Goal: Task Accomplishment & Management: Complete application form

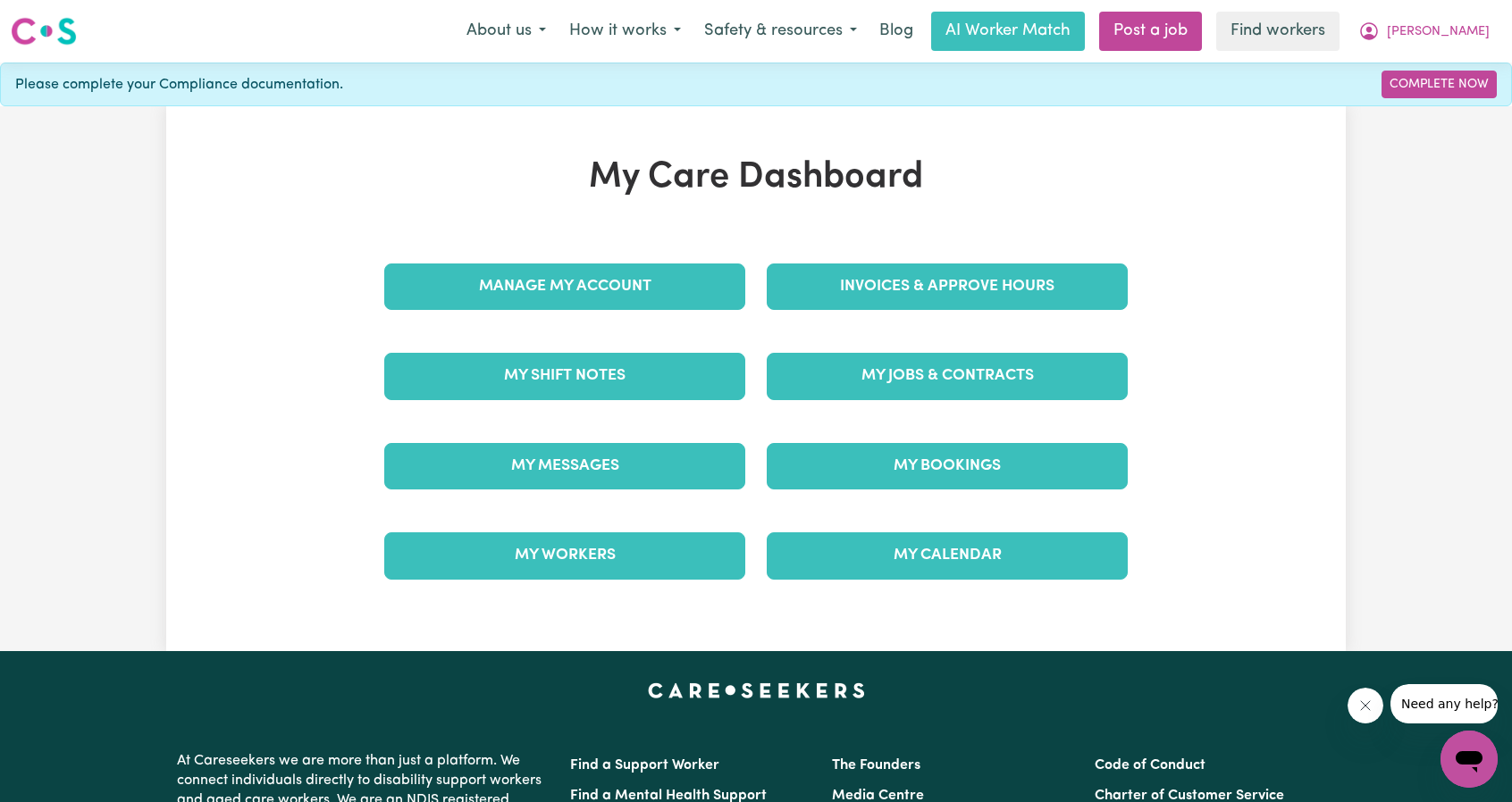
click at [513, 259] on div "Manage My Account" at bounding box center [565, 287] width 383 height 90
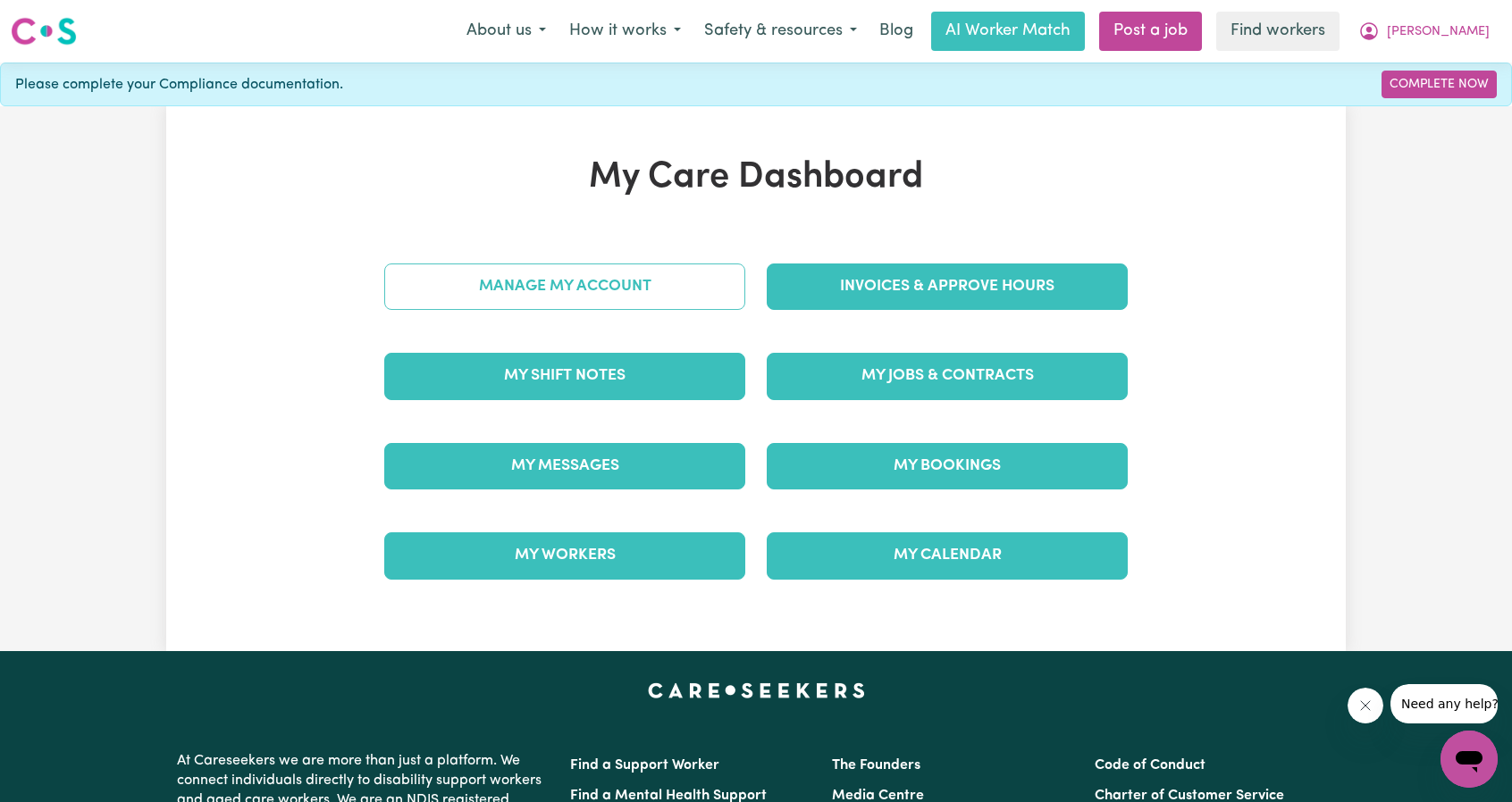
click at [516, 263] on link "Manage My Account" at bounding box center [565, 287] width 361 height 47
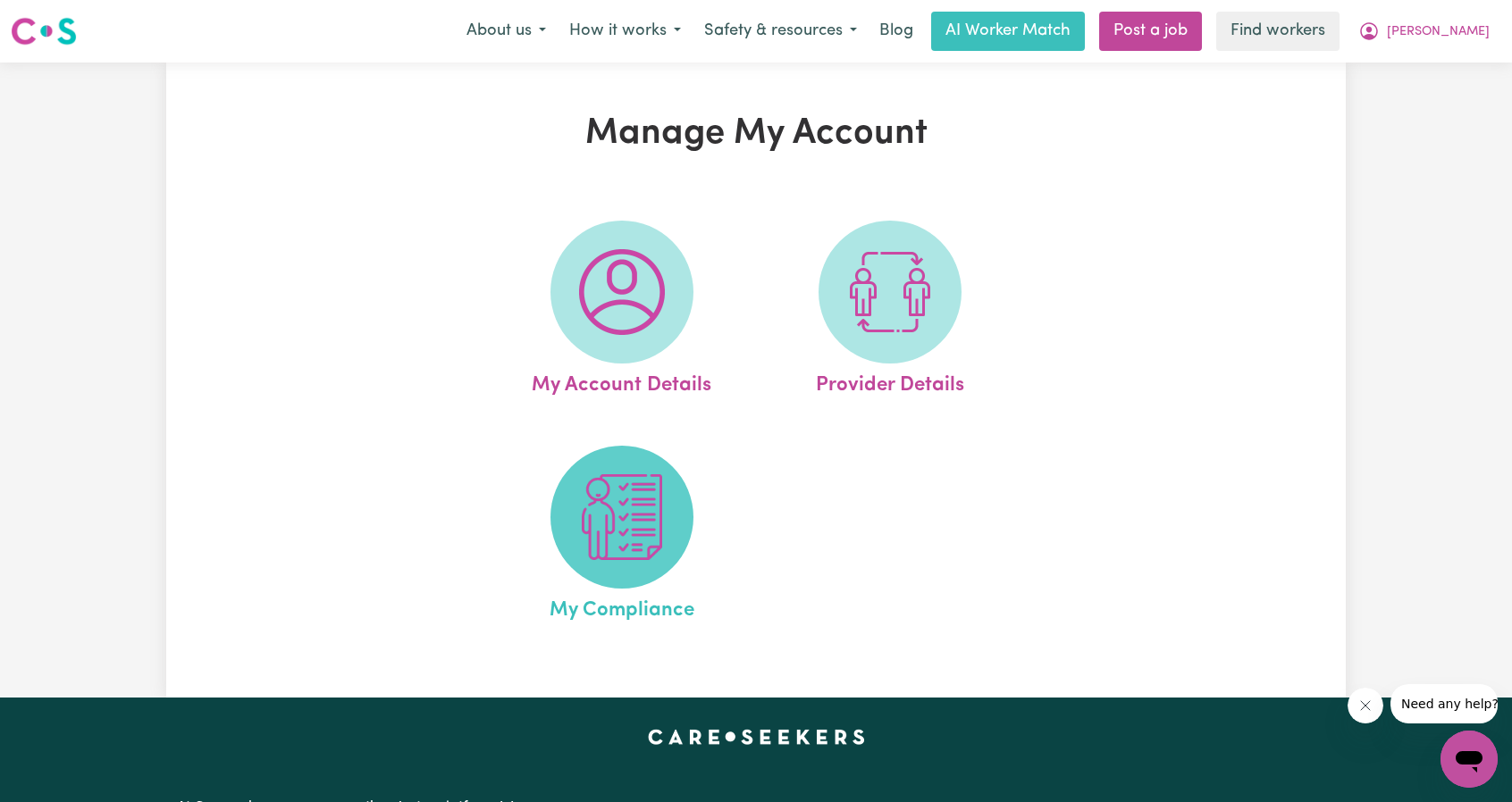
click at [655, 535] on img at bounding box center [622, 517] width 86 height 86
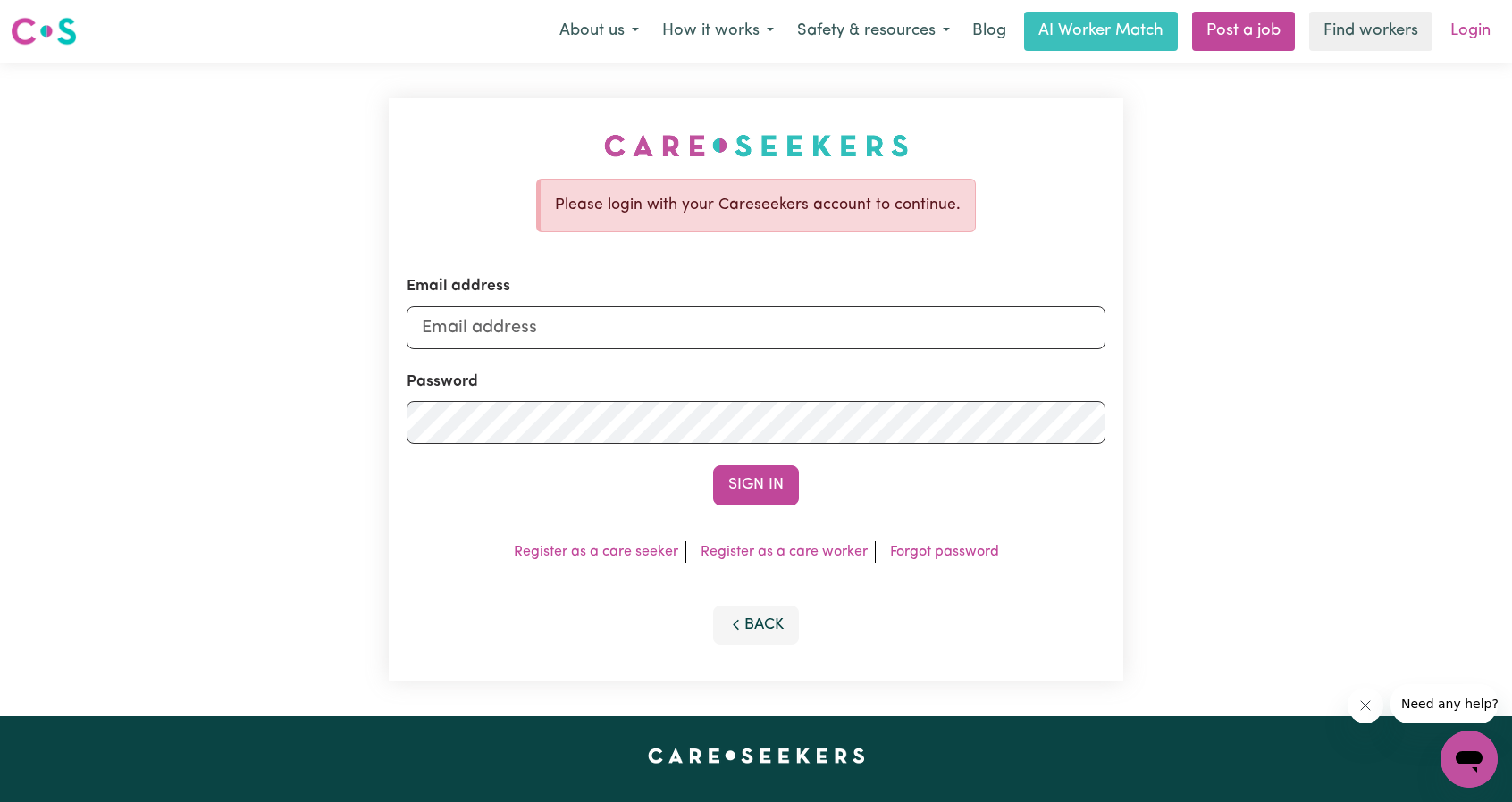
click at [1486, 34] on link "Login" at bounding box center [1471, 31] width 62 height 39
click at [743, 321] on input "Email address" at bounding box center [756, 328] width 699 height 43
drag, startPoint x: 511, startPoint y: 337, endPoint x: 880, endPoint y: 345, distance: 369.1
click at [879, 345] on input "[EMAIL_ADDRESS][PERSON_NAME][DOMAIN_NAME]" at bounding box center [756, 328] width 699 height 43
type input "superuser~ericsmithurst@careseekers.com.au"
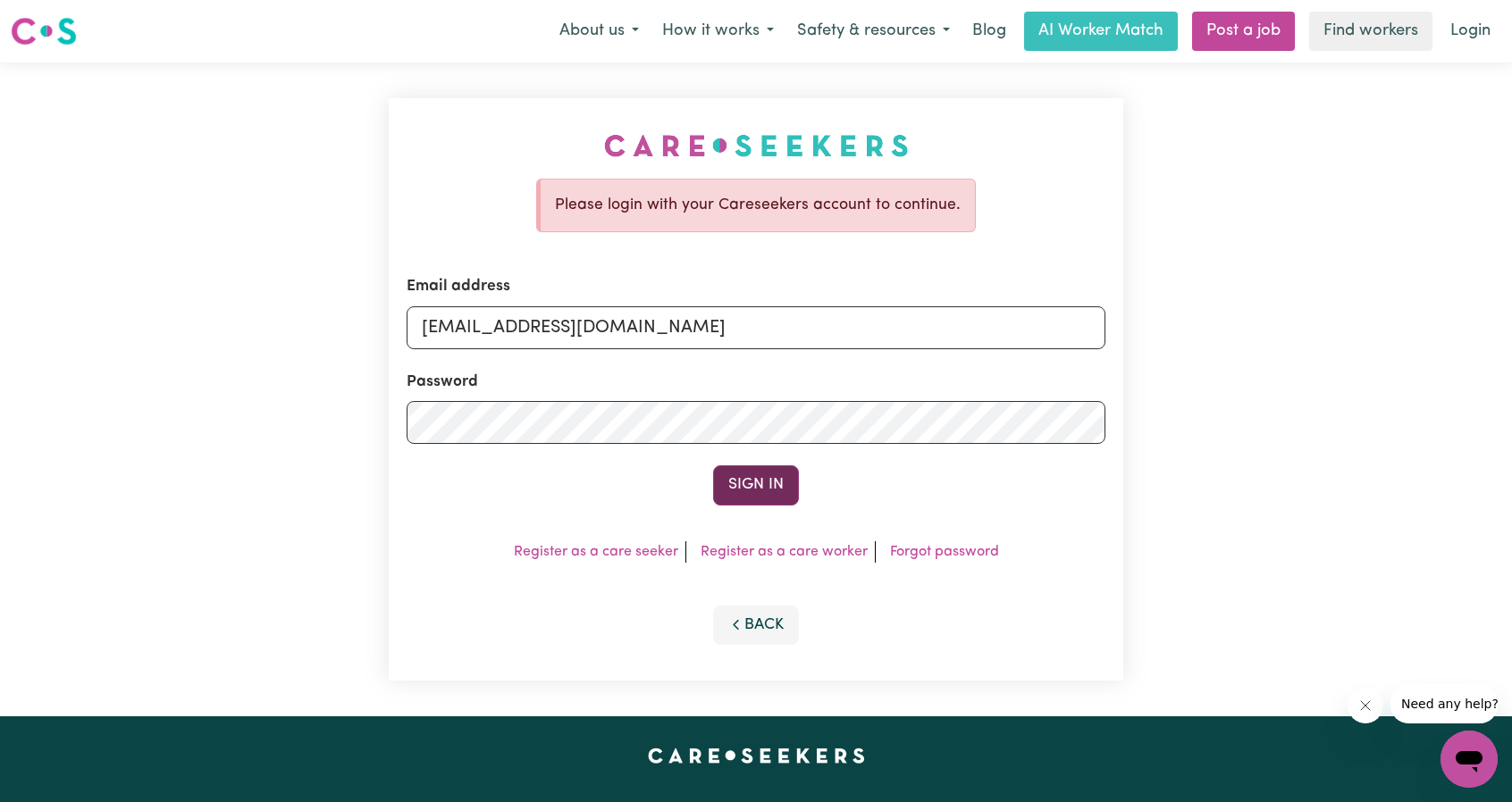
click at [753, 488] on button "Sign In" at bounding box center [756, 485] width 86 height 39
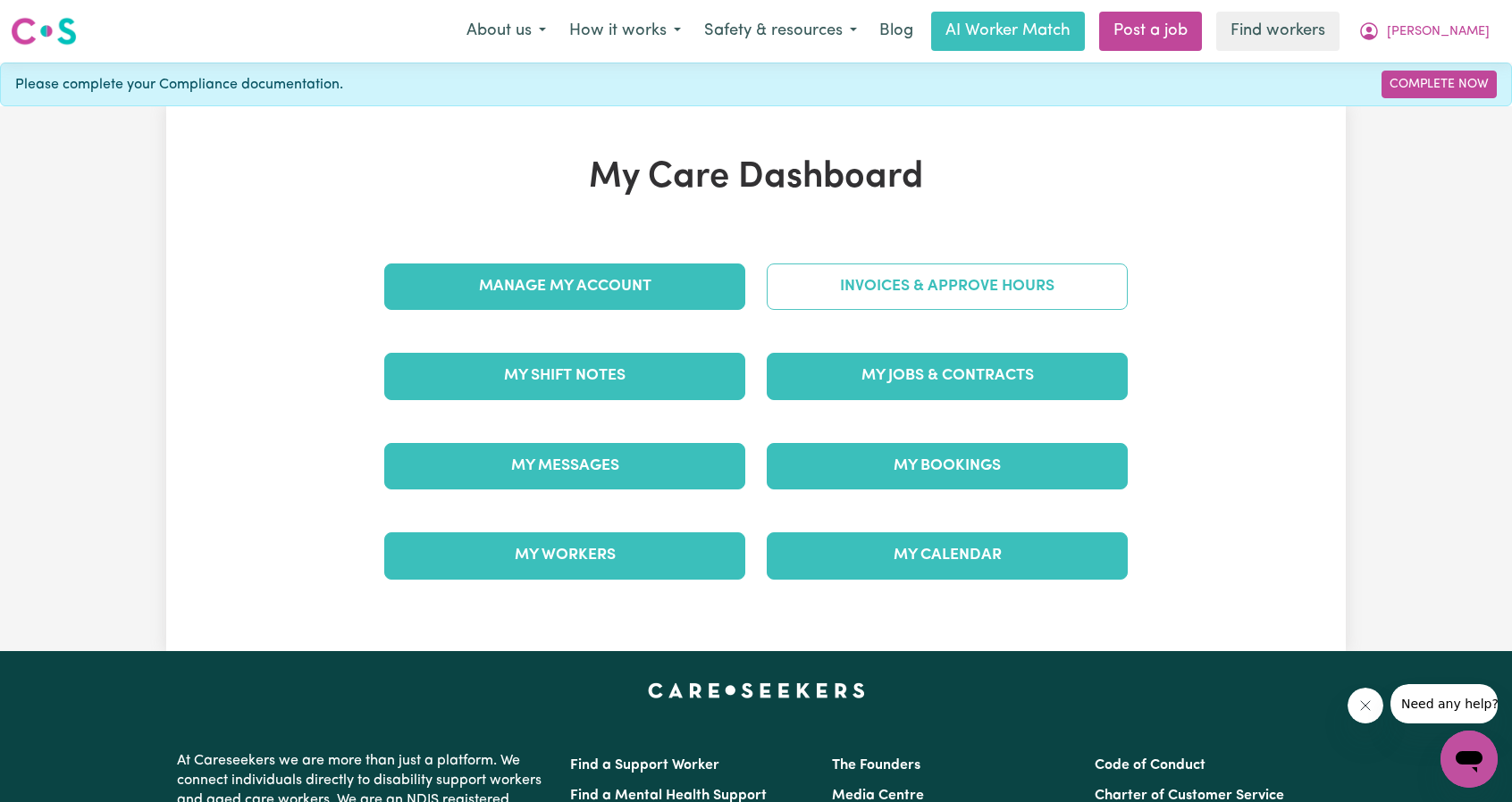
click at [940, 299] on link "Invoices & Approve Hours" at bounding box center [947, 287] width 361 height 47
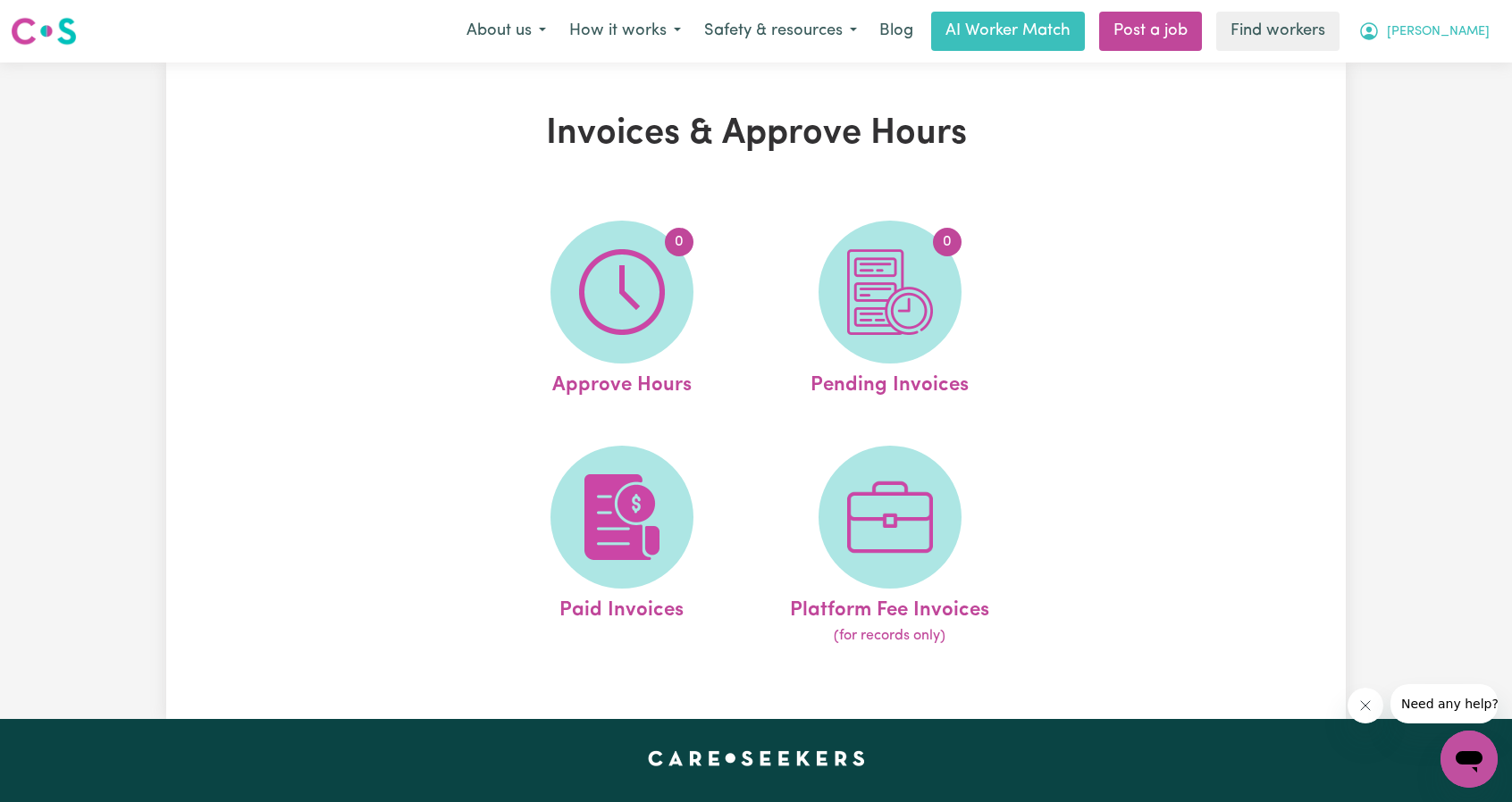
click at [1469, 42] on button "Eric" at bounding box center [1424, 31] width 155 height 37
click at [1402, 72] on link "My Dashboard" at bounding box center [1430, 69] width 141 height 34
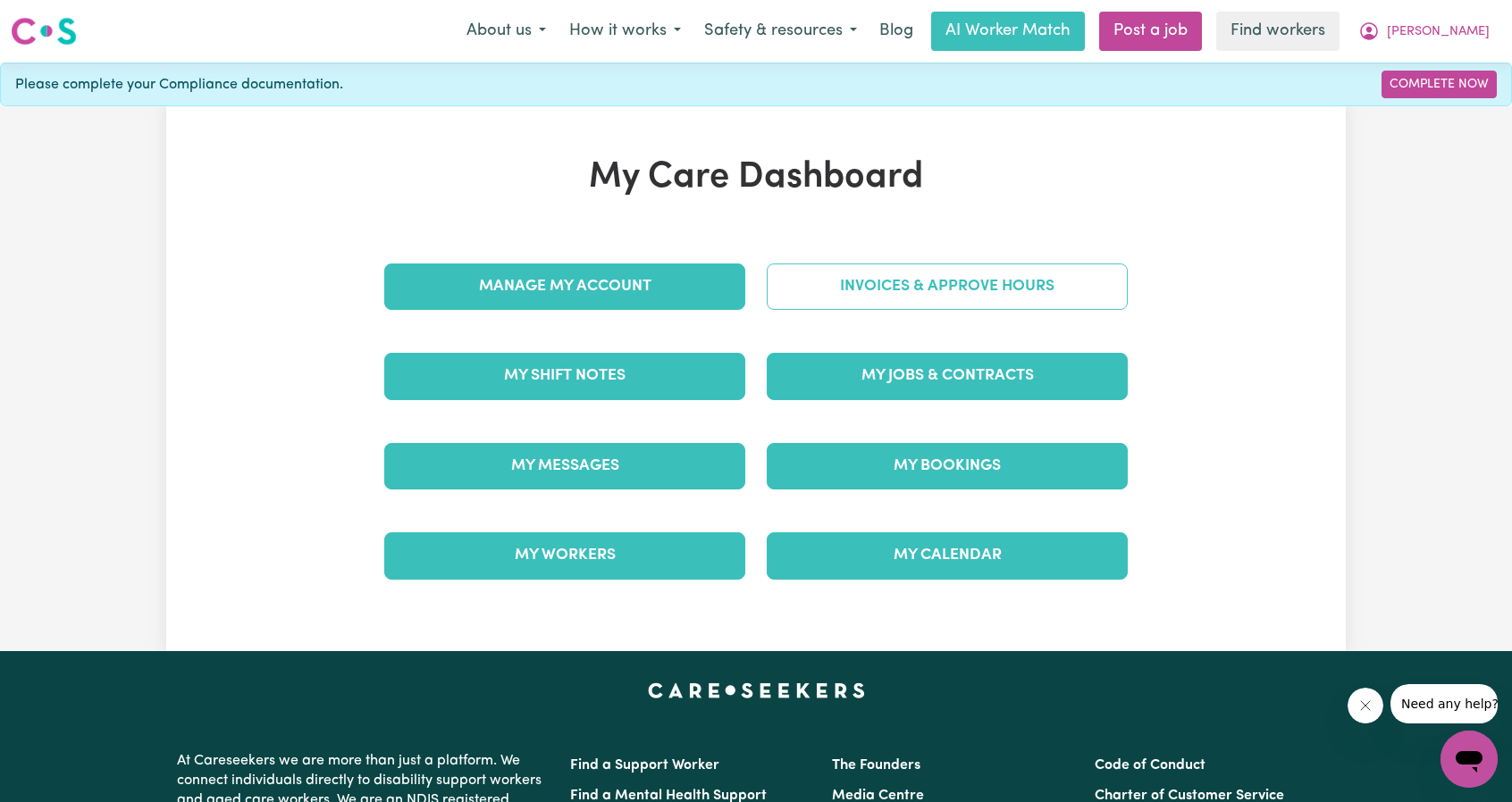
click at [890, 292] on link "Invoices & Approve Hours" at bounding box center [947, 287] width 361 height 47
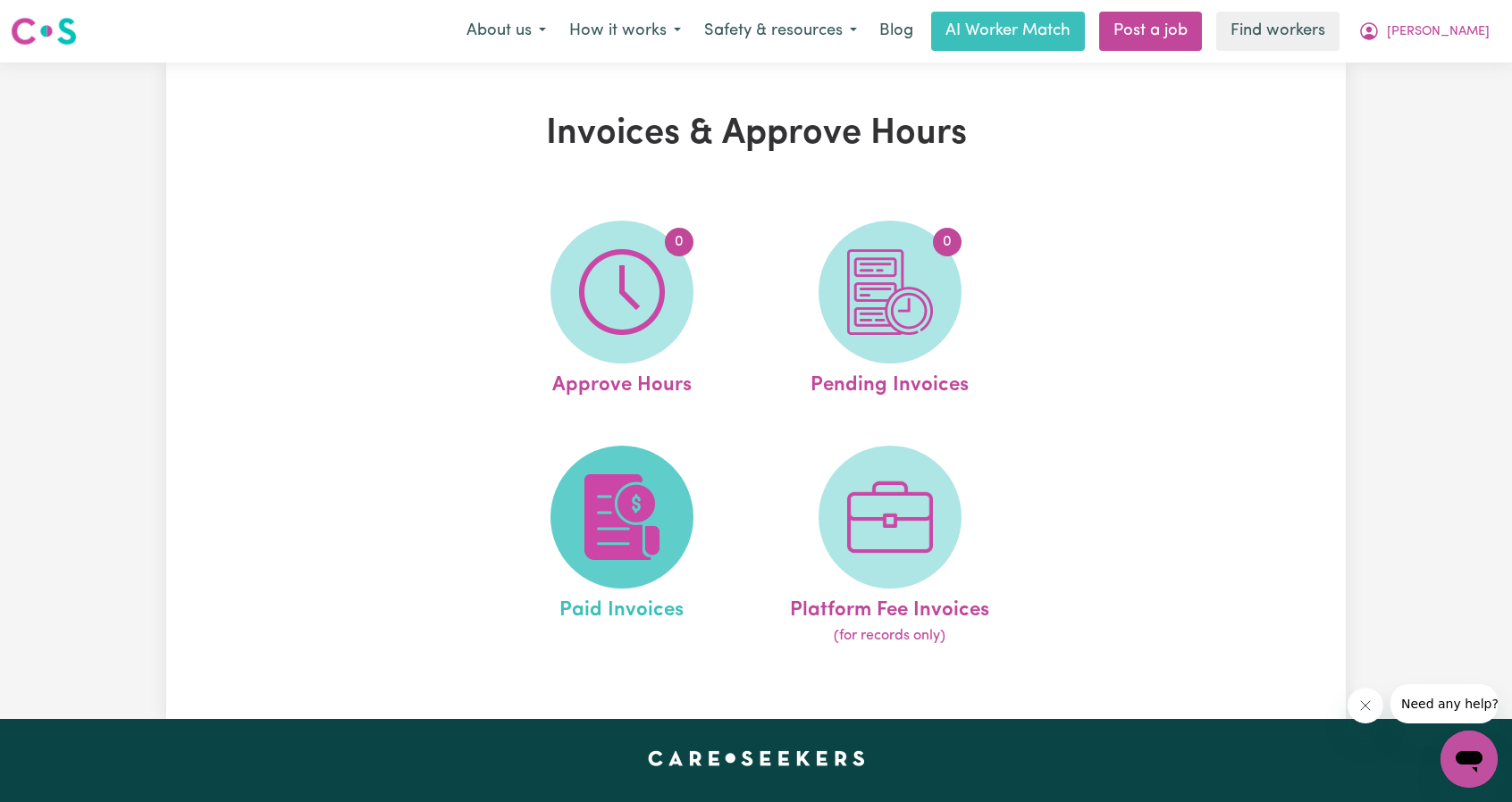
click at [626, 469] on span at bounding box center [622, 517] width 143 height 143
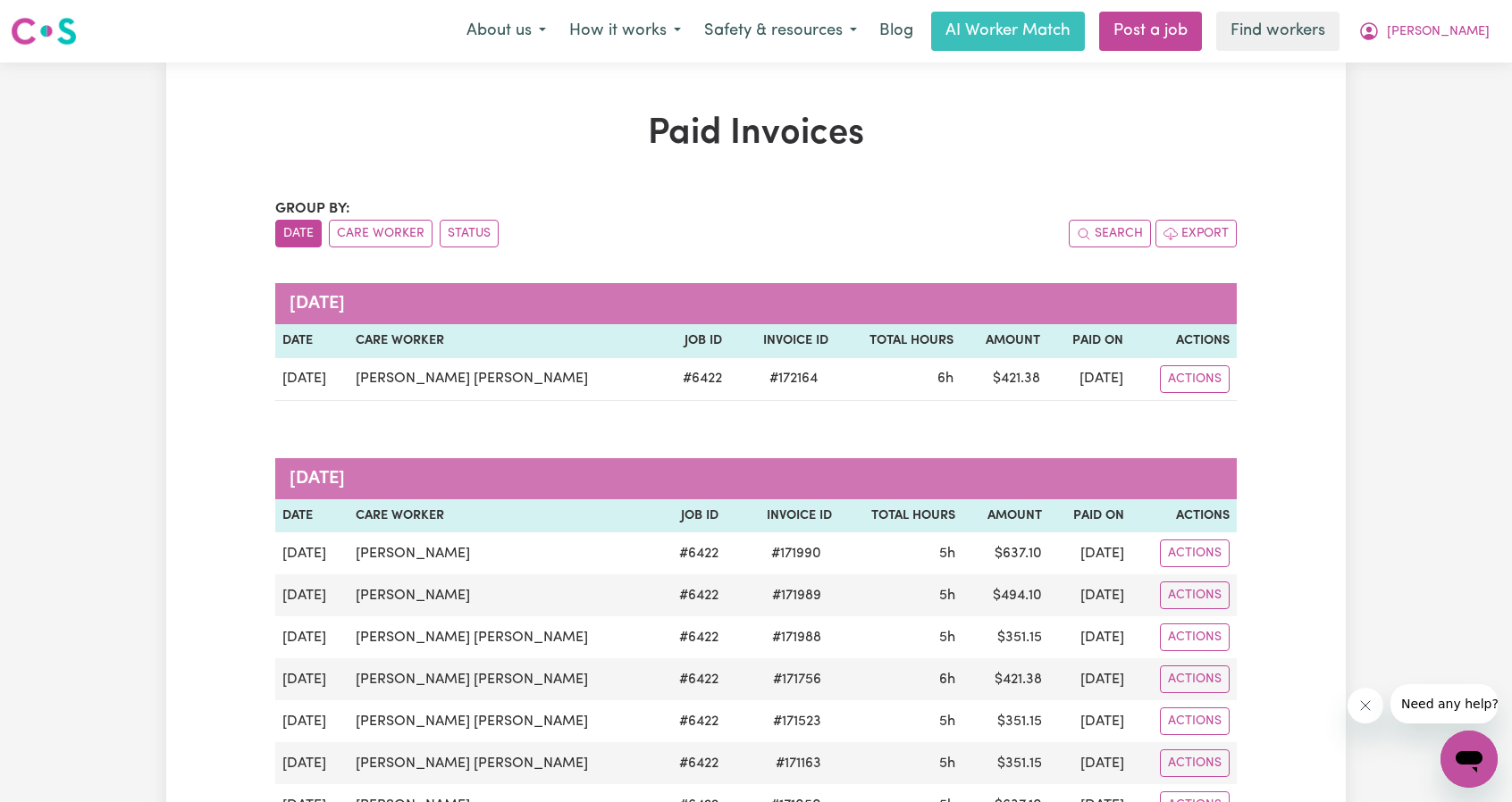
drag, startPoint x: 1095, startPoint y: 476, endPoint x: 837, endPoint y: 402, distance: 268.4
click at [1465, 30] on button "Eric" at bounding box center [1424, 31] width 155 height 37
click at [1434, 60] on link "My Dashboard" at bounding box center [1430, 69] width 141 height 34
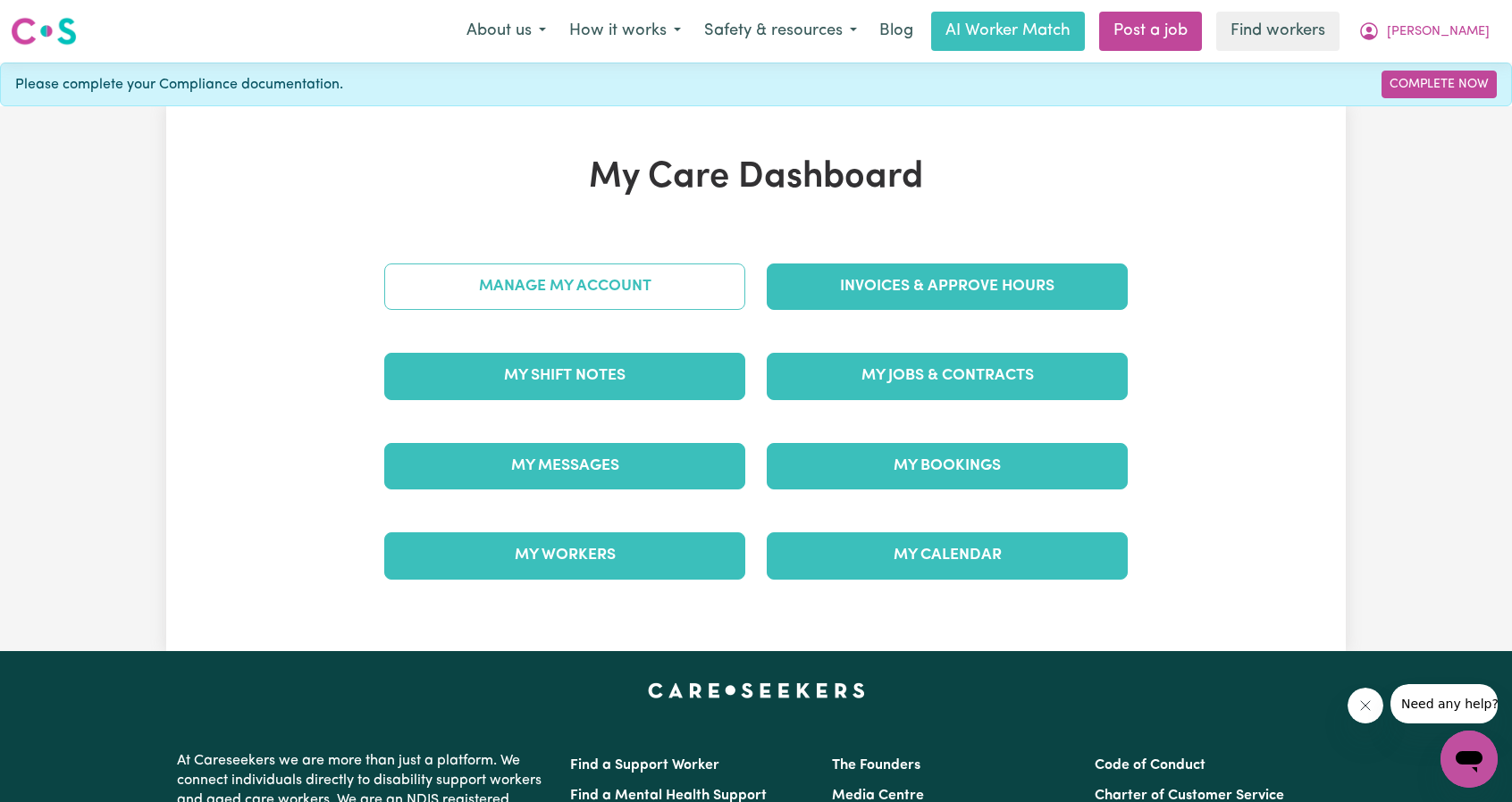
click at [505, 295] on link "Manage My Account" at bounding box center [565, 287] width 361 height 47
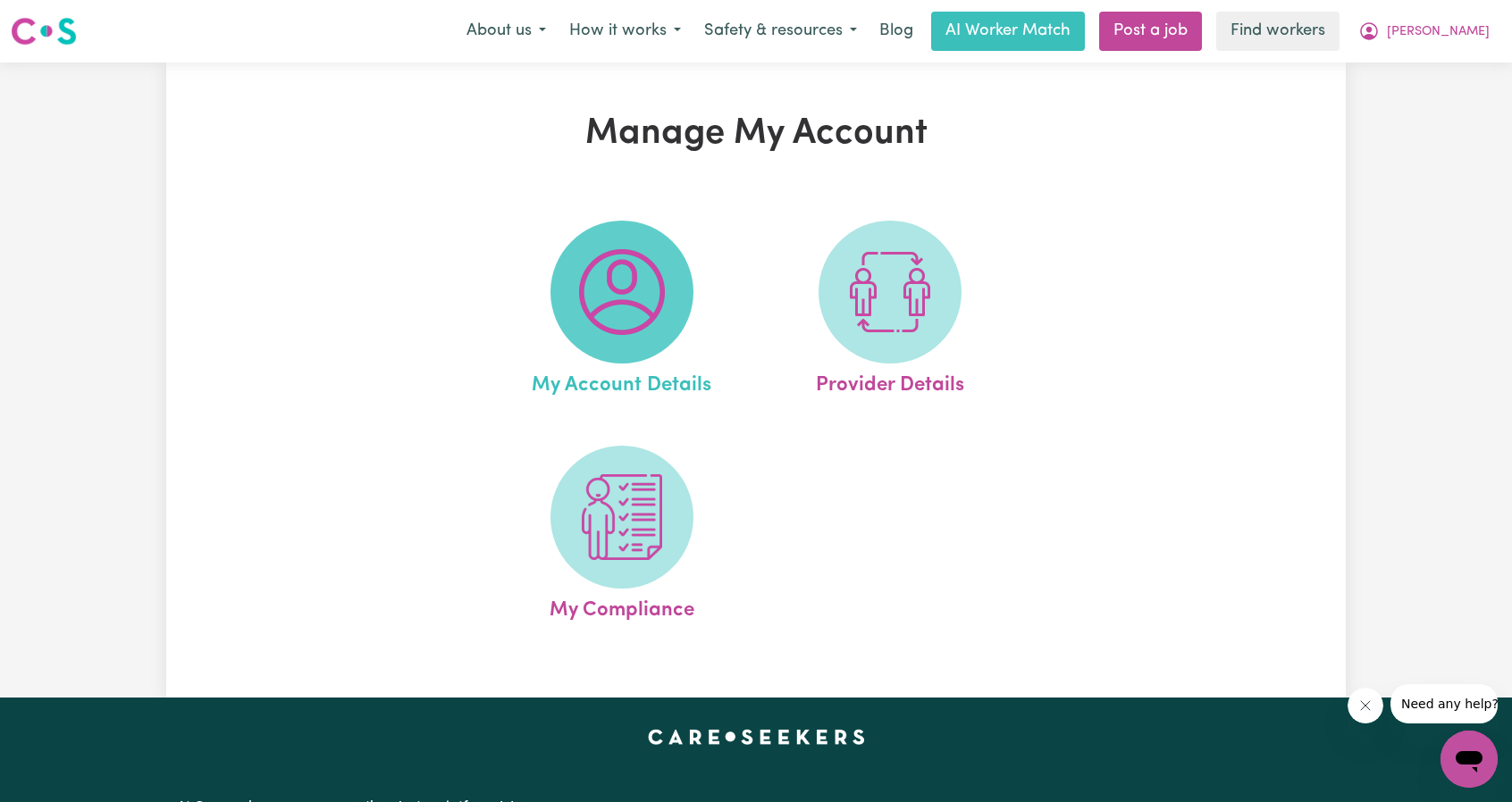
click at [677, 278] on span at bounding box center [622, 291] width 143 height 143
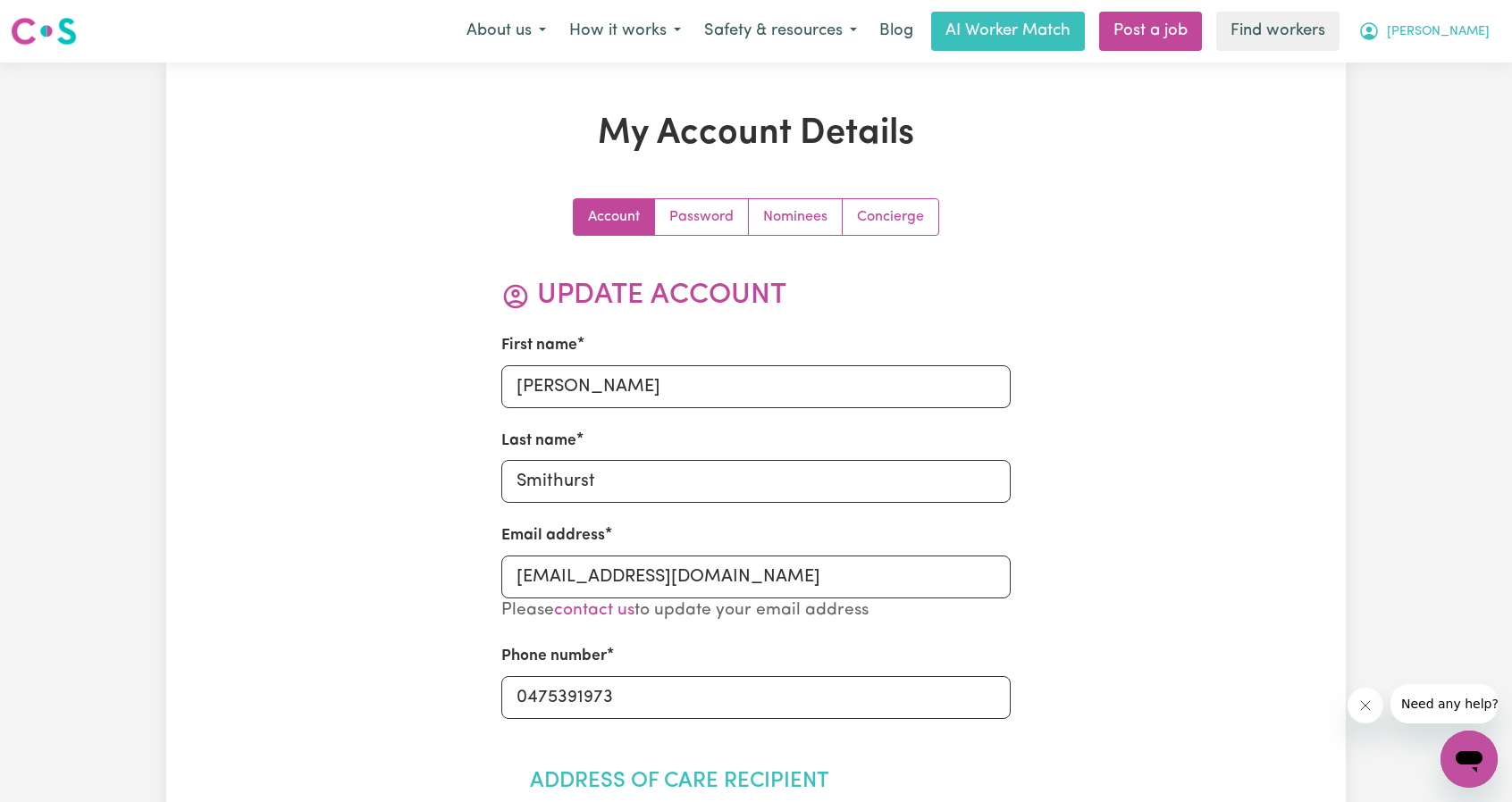
click at [1447, 45] on button "Eric" at bounding box center [1424, 31] width 155 height 37
click at [1435, 65] on link "My Dashboard" at bounding box center [1430, 69] width 141 height 34
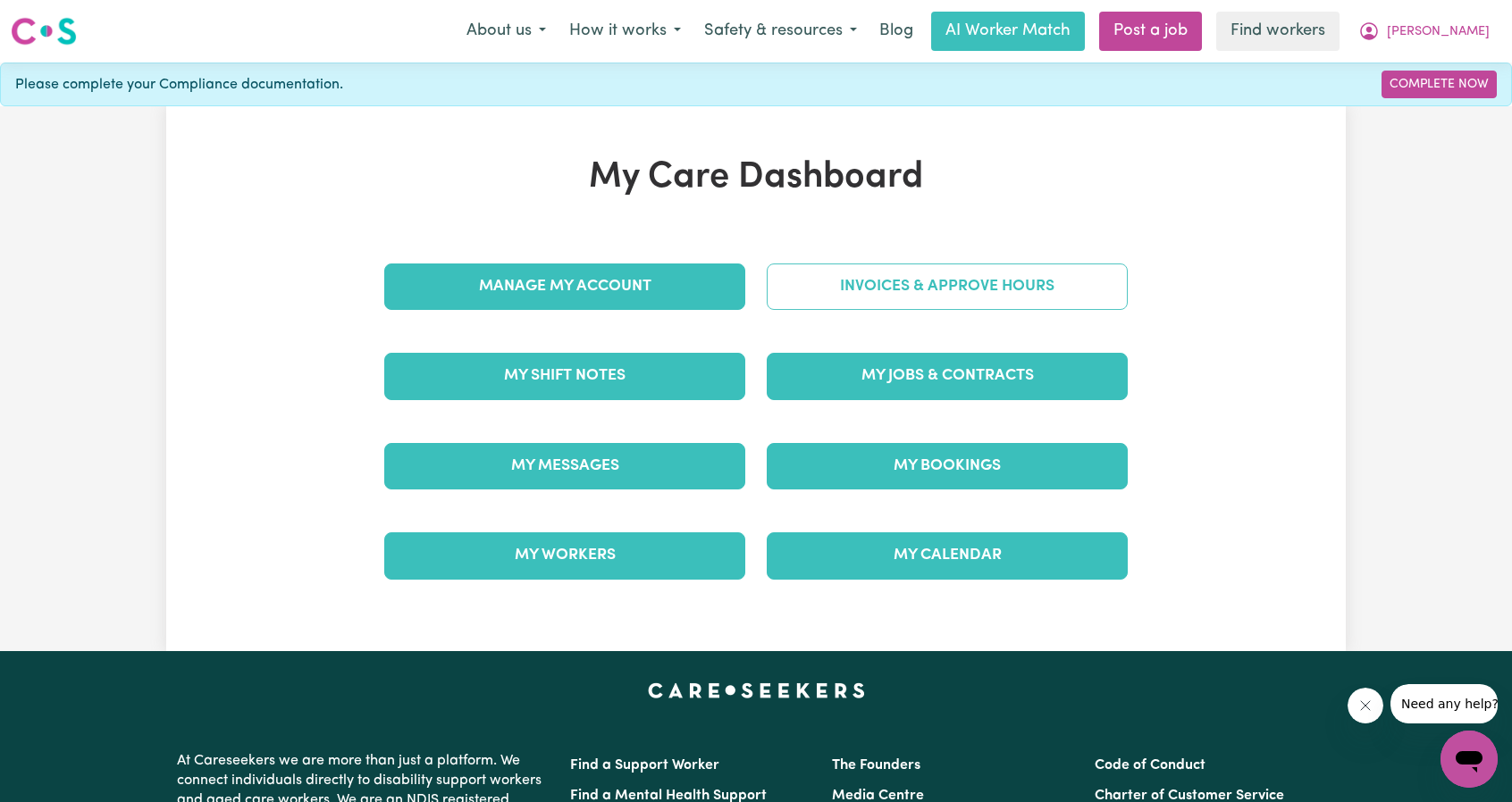
click at [996, 283] on link "Invoices & Approve Hours" at bounding box center [947, 287] width 361 height 47
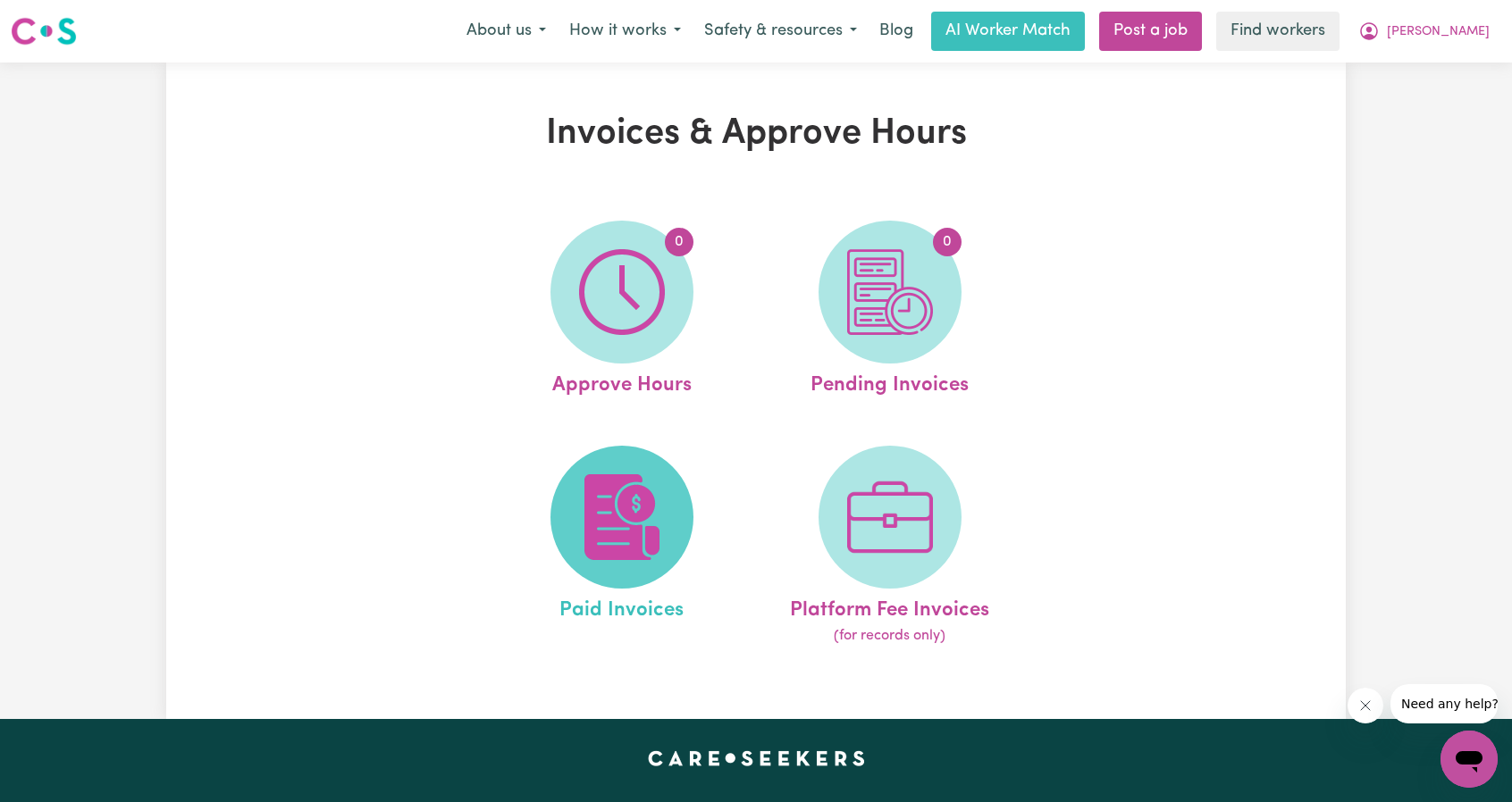
click at [604, 528] on img at bounding box center [622, 517] width 86 height 86
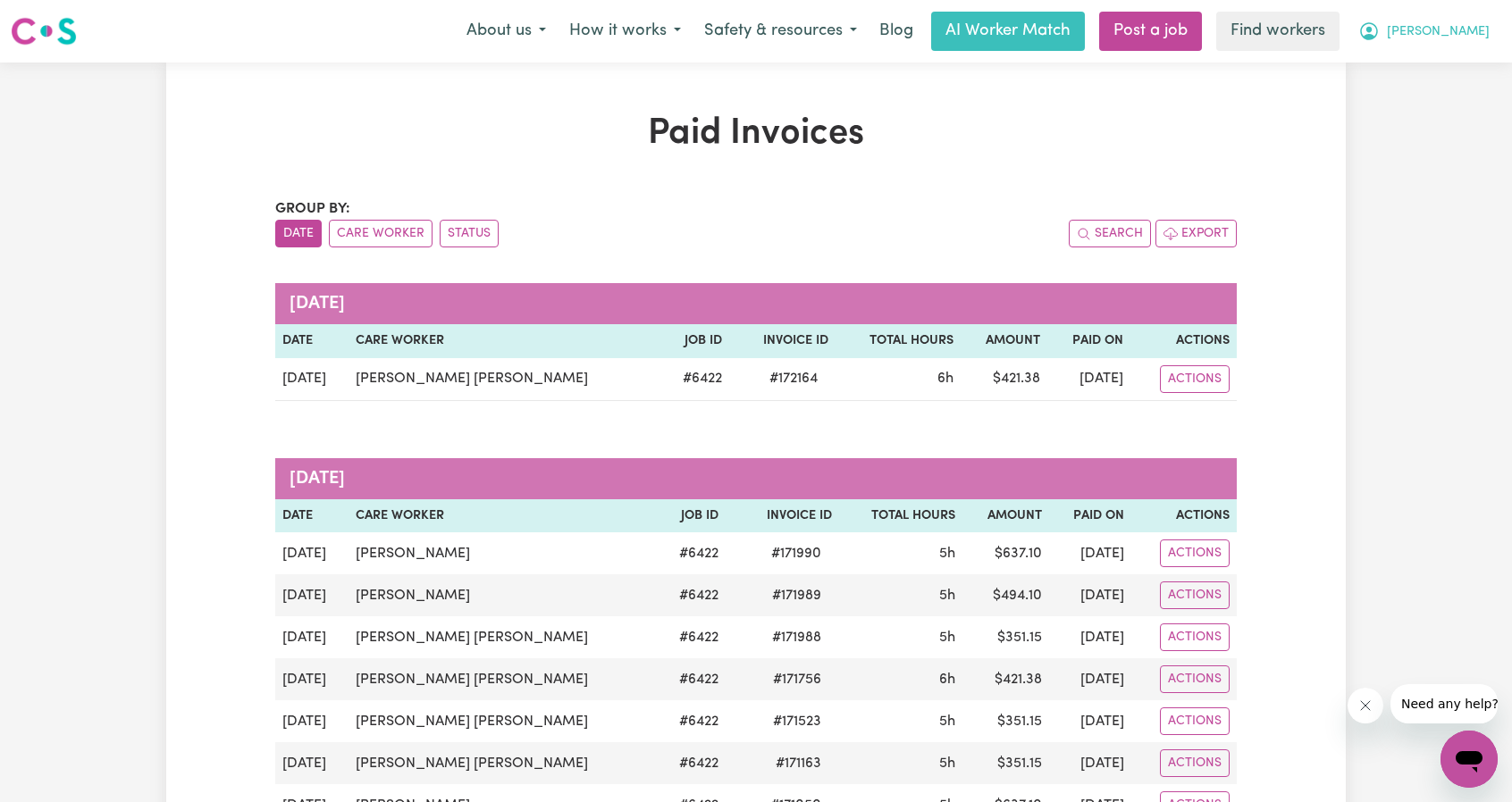
click at [1468, 37] on button "Eric" at bounding box center [1424, 31] width 155 height 37
click at [1443, 69] on link "My Dashboard" at bounding box center [1430, 69] width 141 height 34
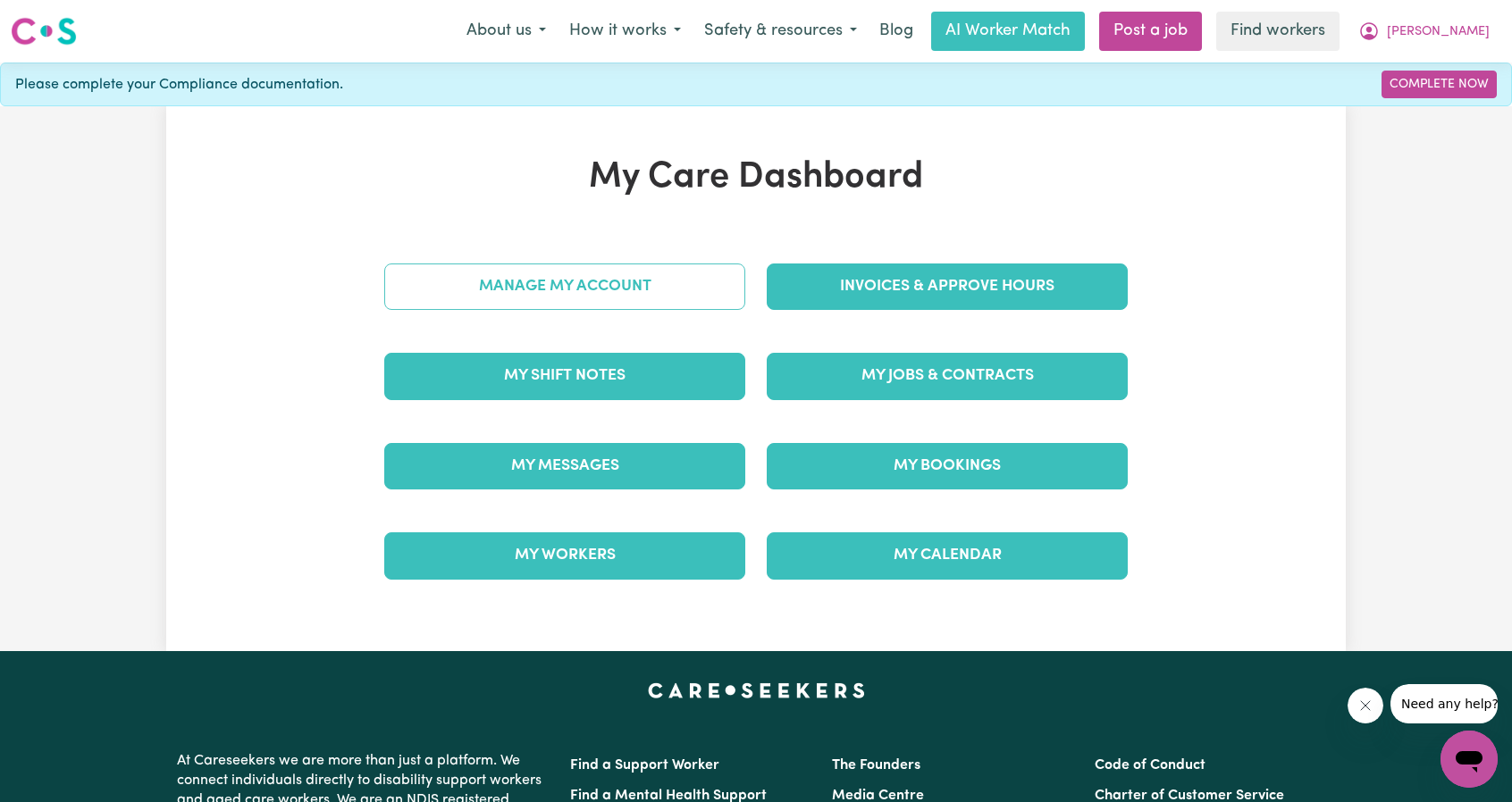
click at [640, 288] on link "Manage My Account" at bounding box center [565, 287] width 361 height 47
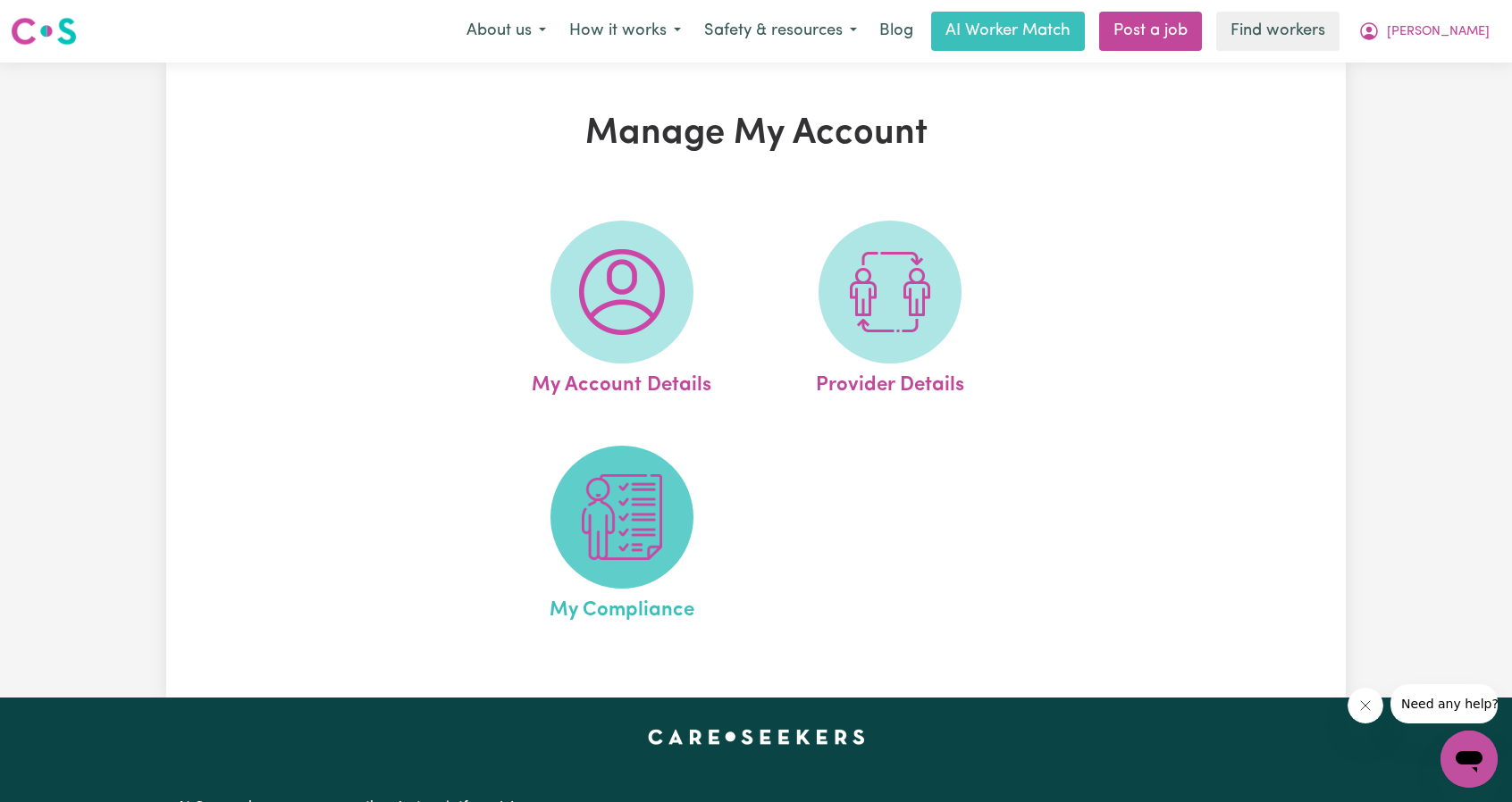
click at [674, 542] on span at bounding box center [622, 517] width 143 height 143
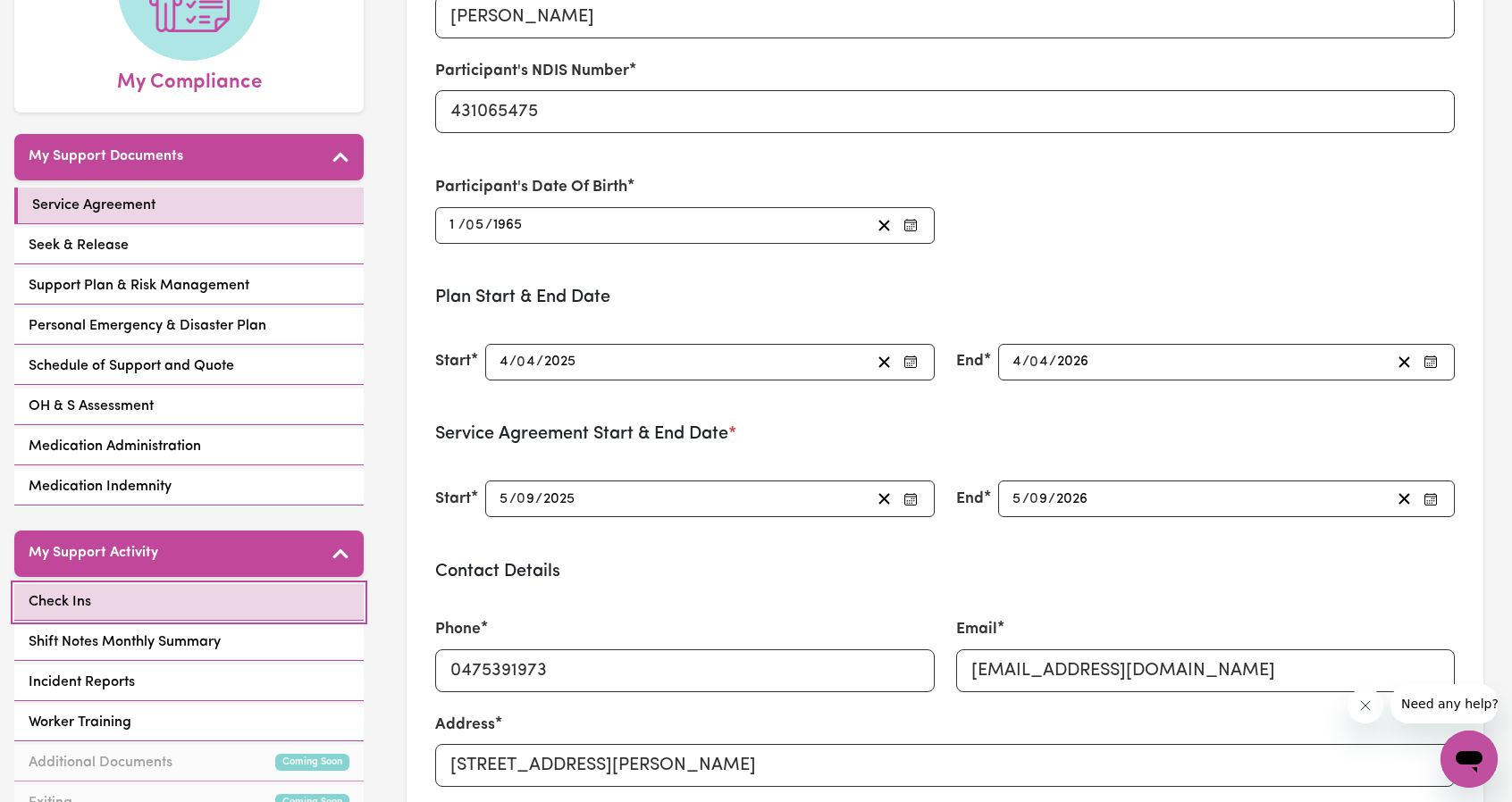
click at [131, 592] on link "Check Ins" at bounding box center [189, 602] width 349 height 36
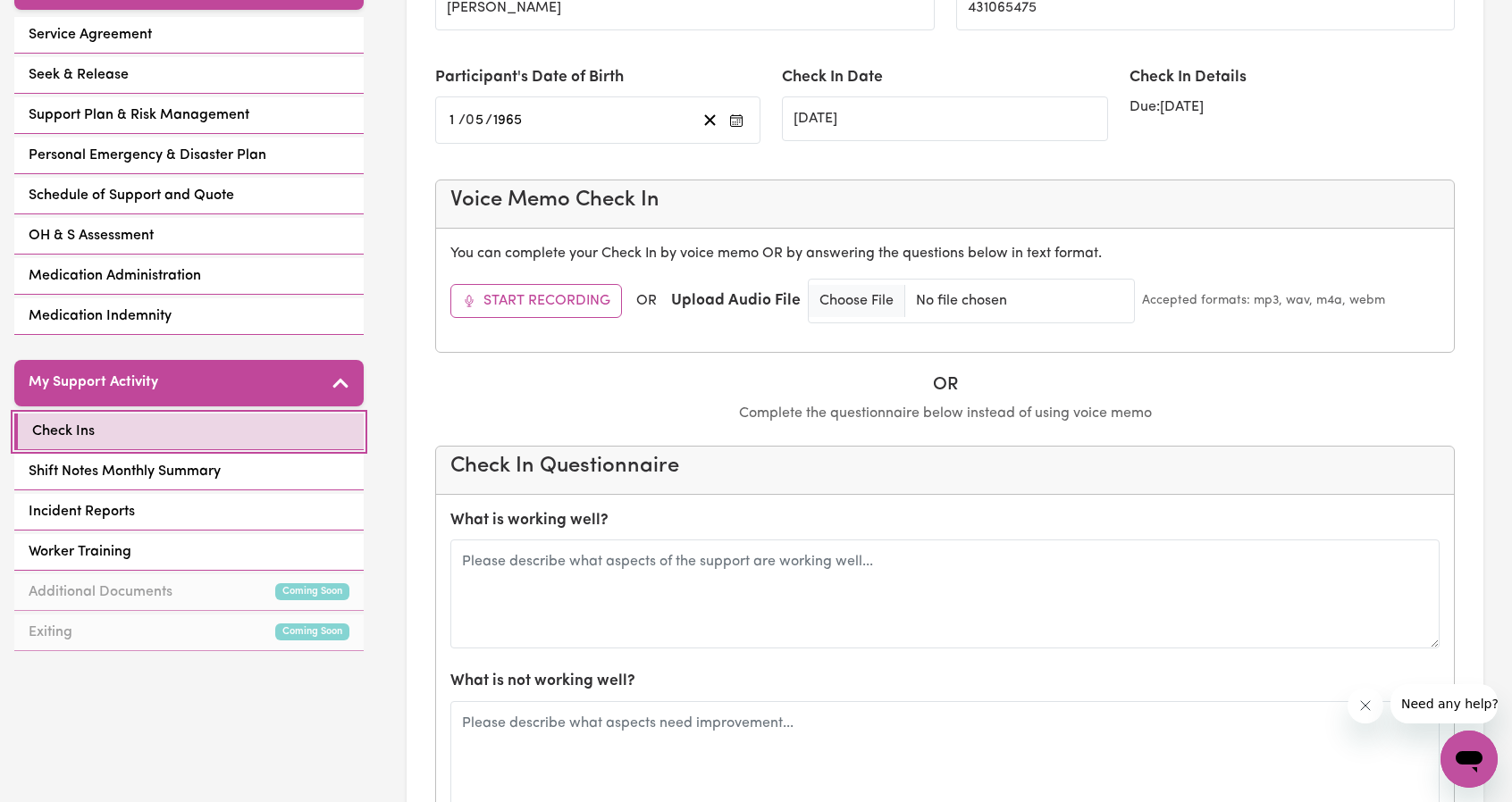
scroll to position [447, 0]
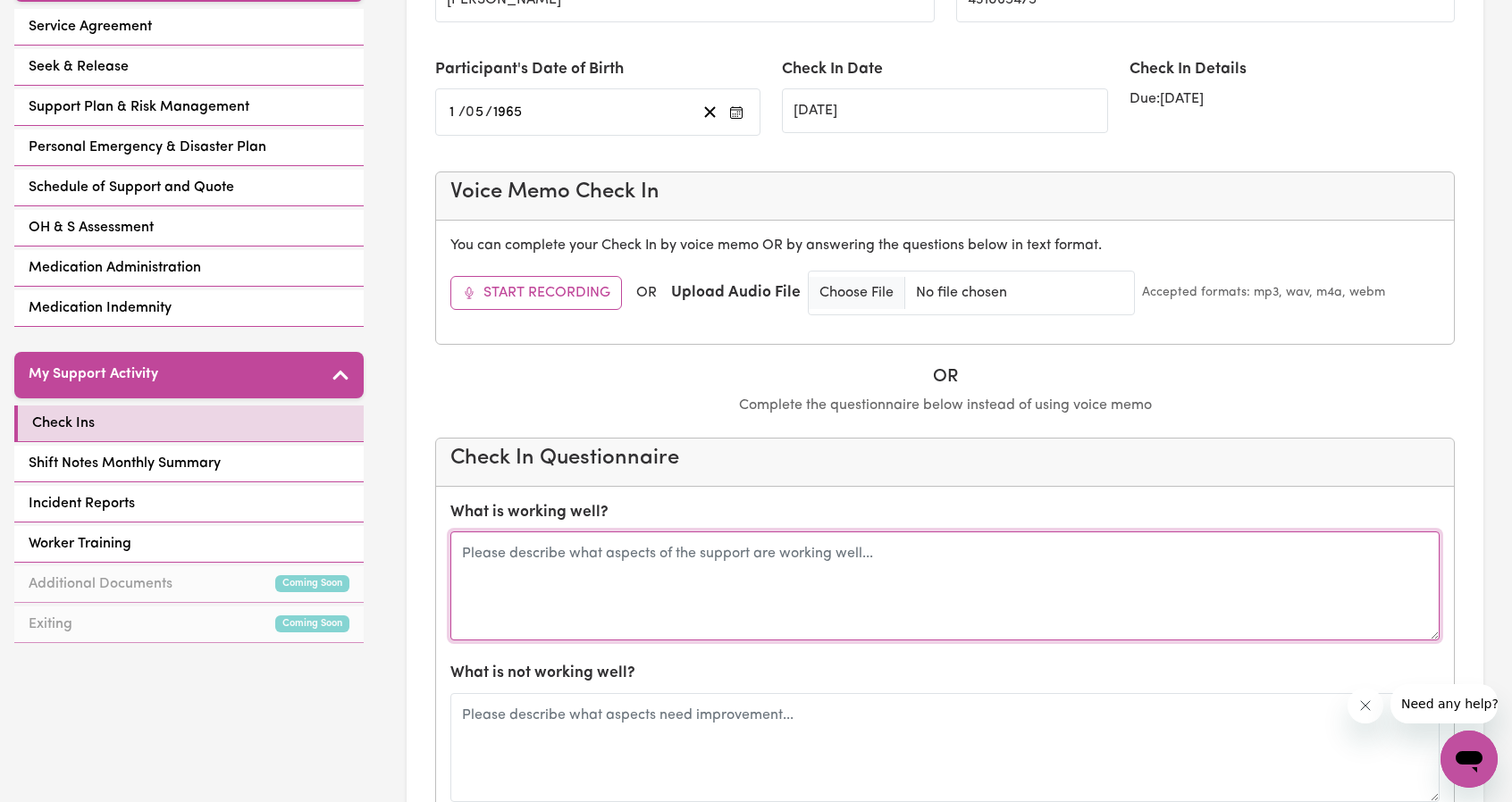
click at [605, 594] on textarea at bounding box center [945, 585] width 990 height 109
type textarea "Chris working Summer, still primarily community access,"
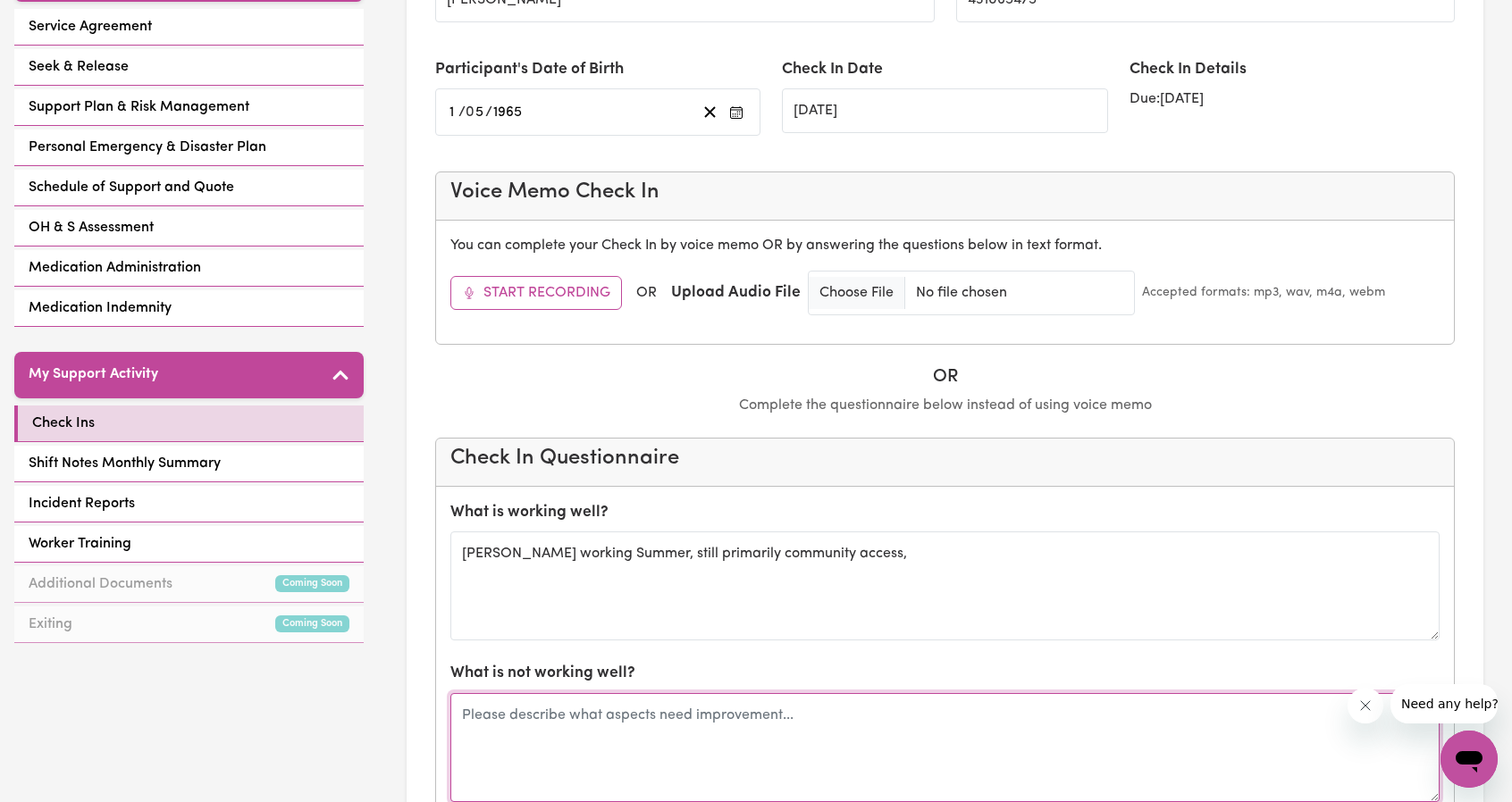
drag, startPoint x: 676, startPoint y: 736, endPoint x: 674, endPoint y: 746, distance: 10.2
click at [674, 746] on textarea at bounding box center [945, 748] width 990 height 109
type textarea "N"
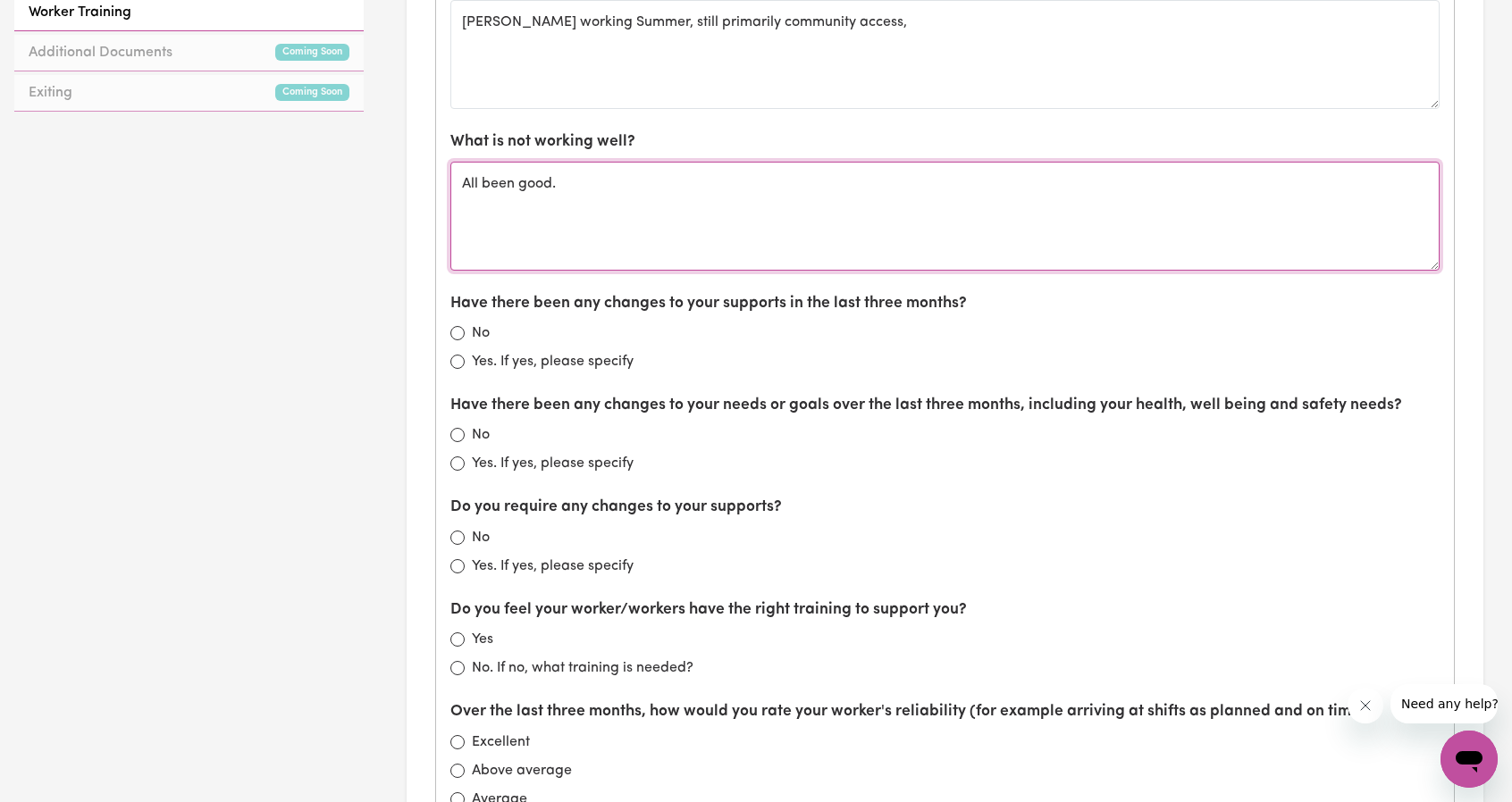
scroll to position [983, 0]
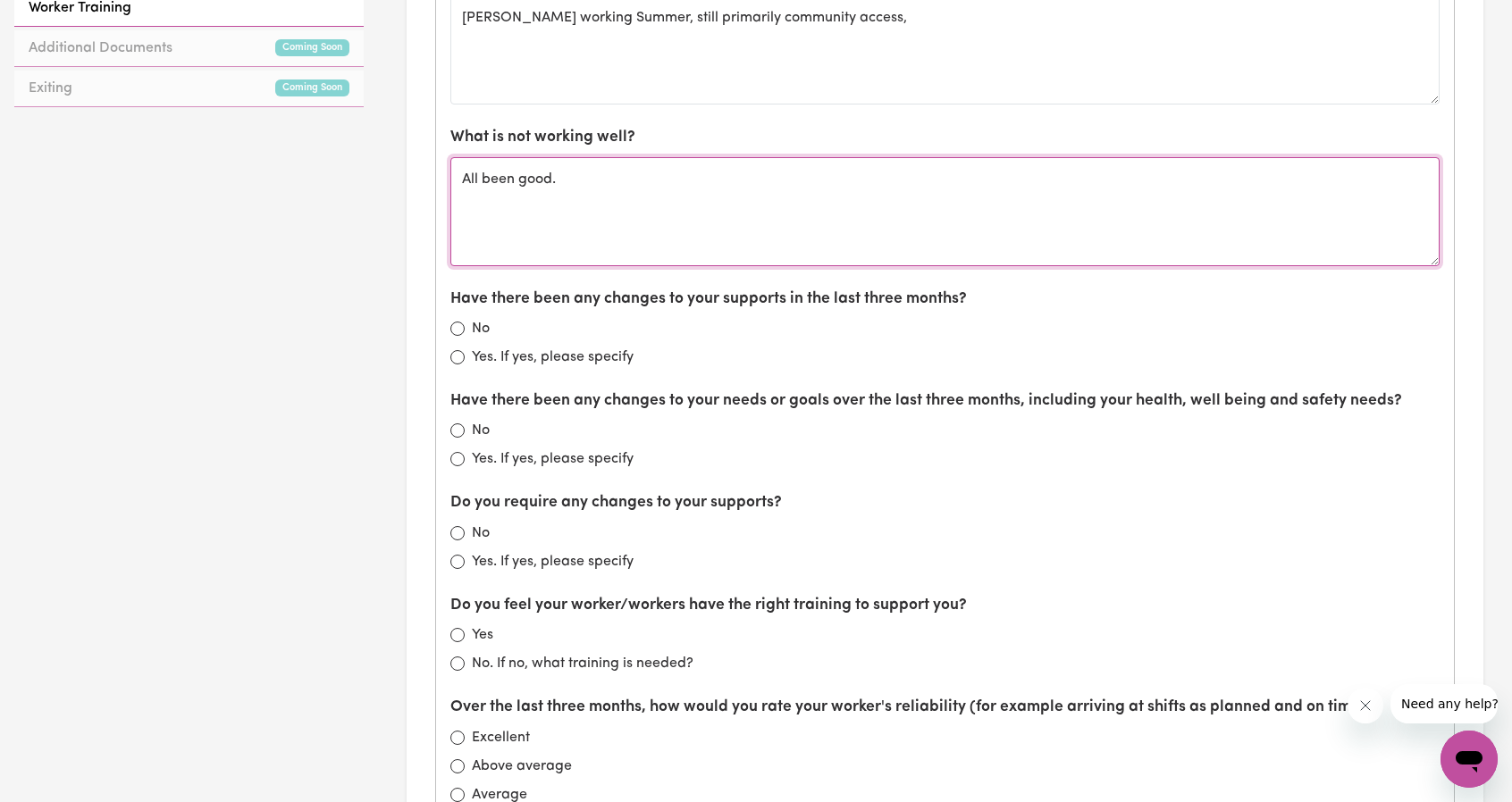
type textarea "All been good."
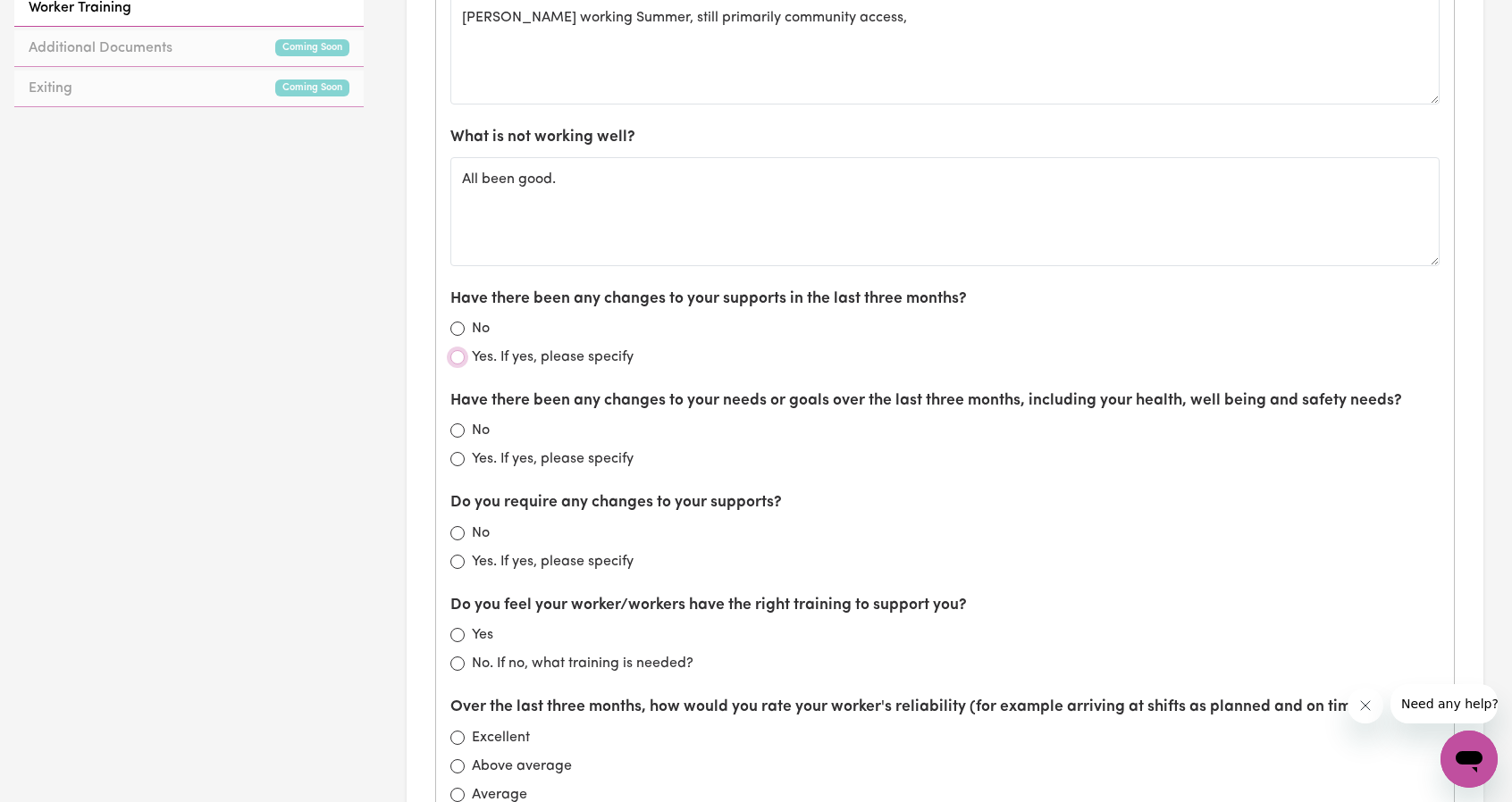
click at [455, 353] on input "Yes. If yes, please specify" at bounding box center [457, 357] width 14 height 14
radio input "true"
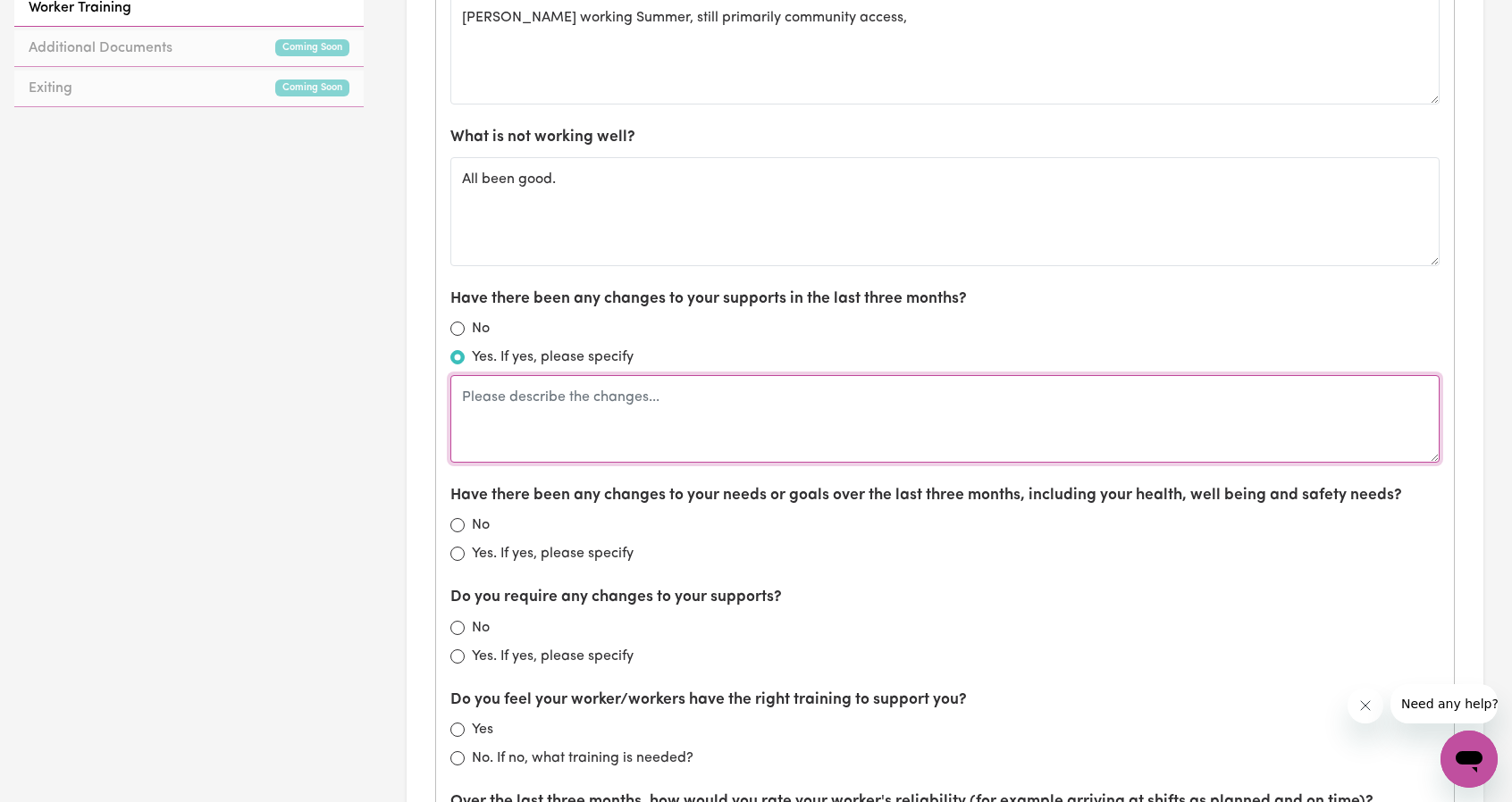
click at [544, 398] on textarea at bounding box center [945, 419] width 990 height 88
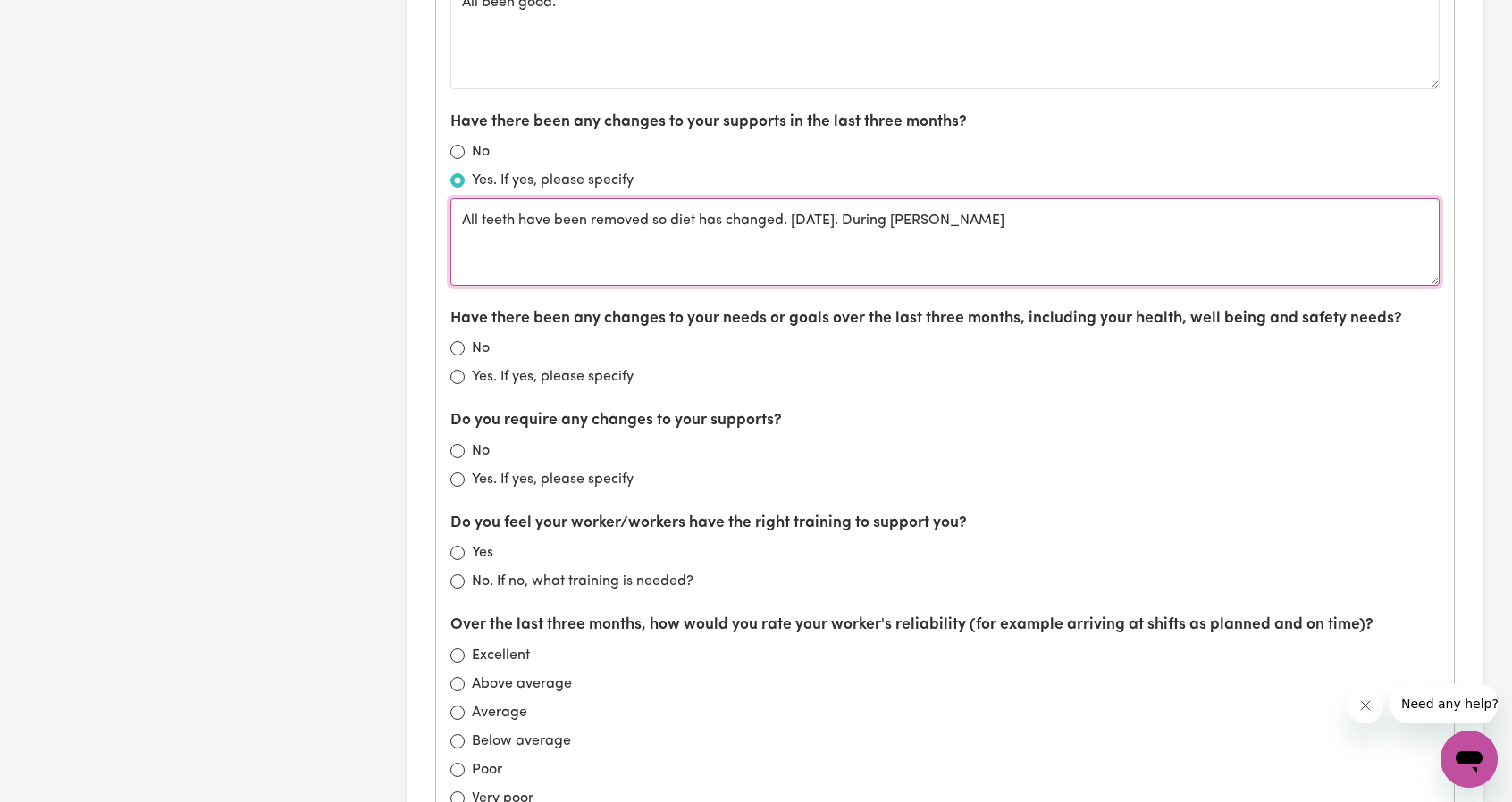
scroll to position [1161, 0]
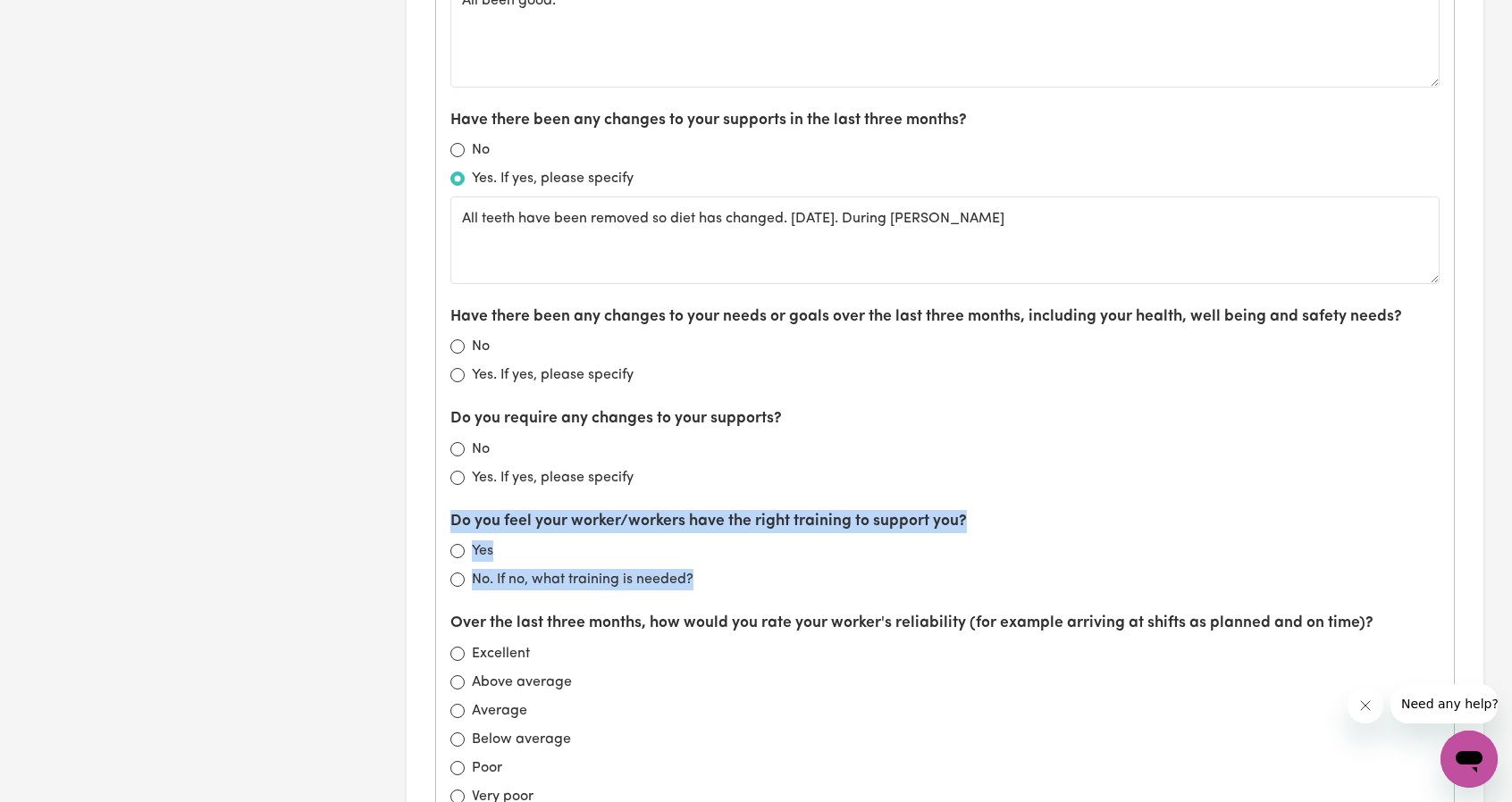
drag, startPoint x: 723, startPoint y: 572, endPoint x: 444, endPoint y: 506, distance: 286.7
click at [444, 506] on div "What is working well? Chris working Summer, still primarily community access, W…" at bounding box center [945, 548] width 1018 height 1552
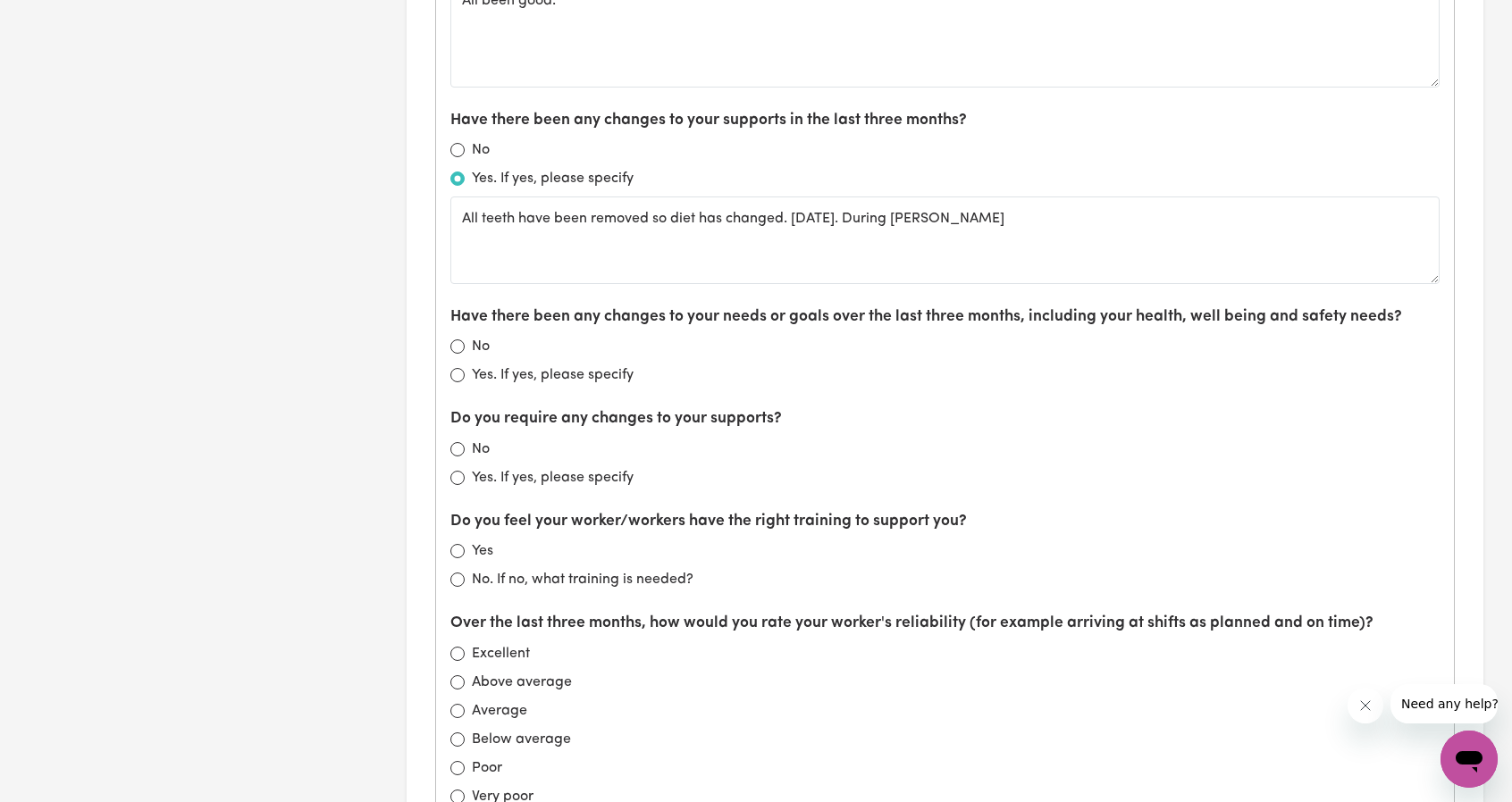
click at [740, 557] on div "Do you feel your worker/workers have the right training to support you? Yes No.…" at bounding box center [945, 551] width 990 height 80
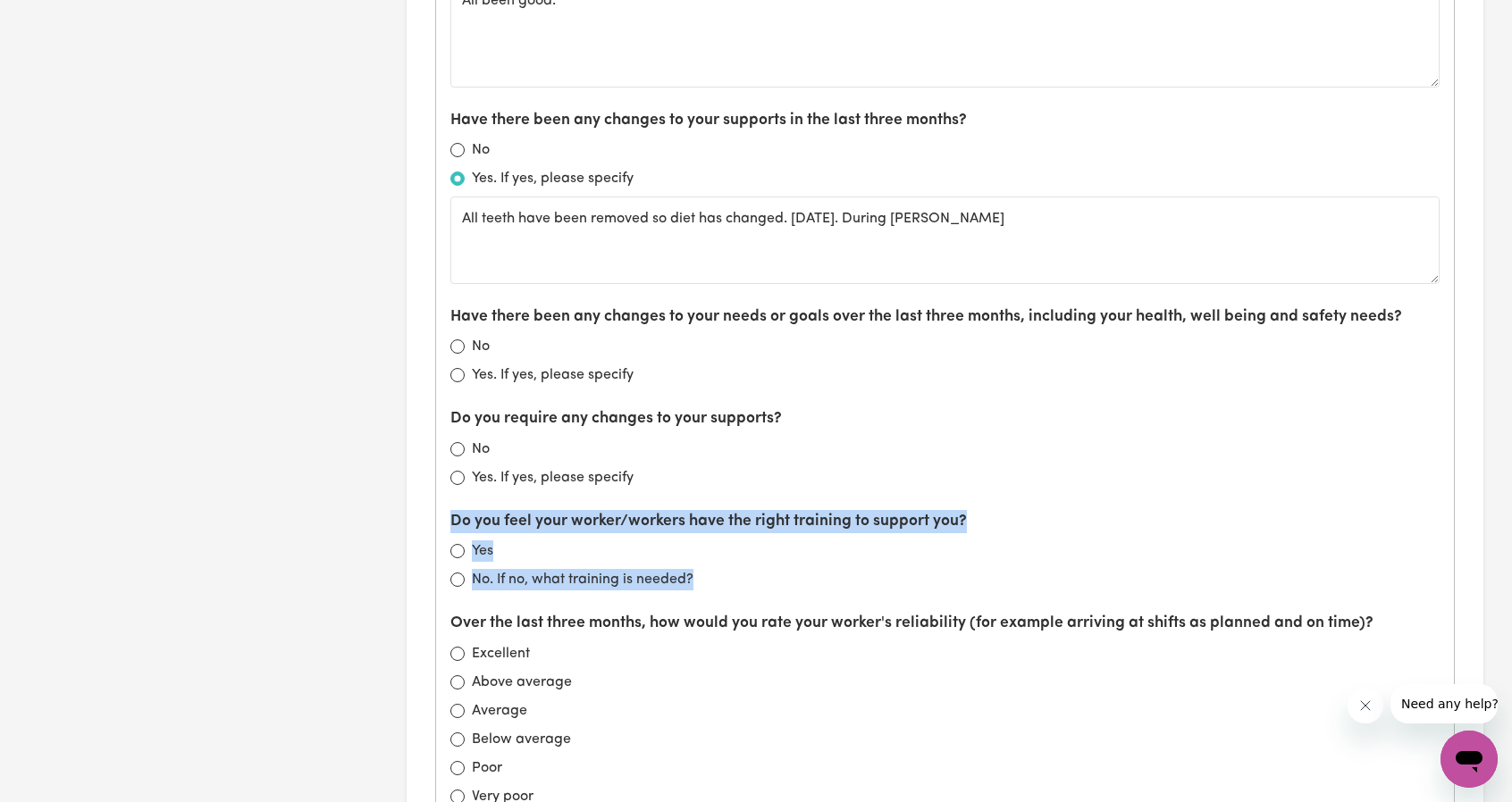
drag, startPoint x: 733, startPoint y: 571, endPoint x: 454, endPoint y: 519, distance: 283.8
click at [447, 519] on div "What is working well? Chris working Summer, still primarily community access, W…" at bounding box center [945, 548] width 1018 height 1552
click at [632, 528] on div "Do you feel your worker/workers have the right training to support you? Yes No.…" at bounding box center [945, 551] width 990 height 80
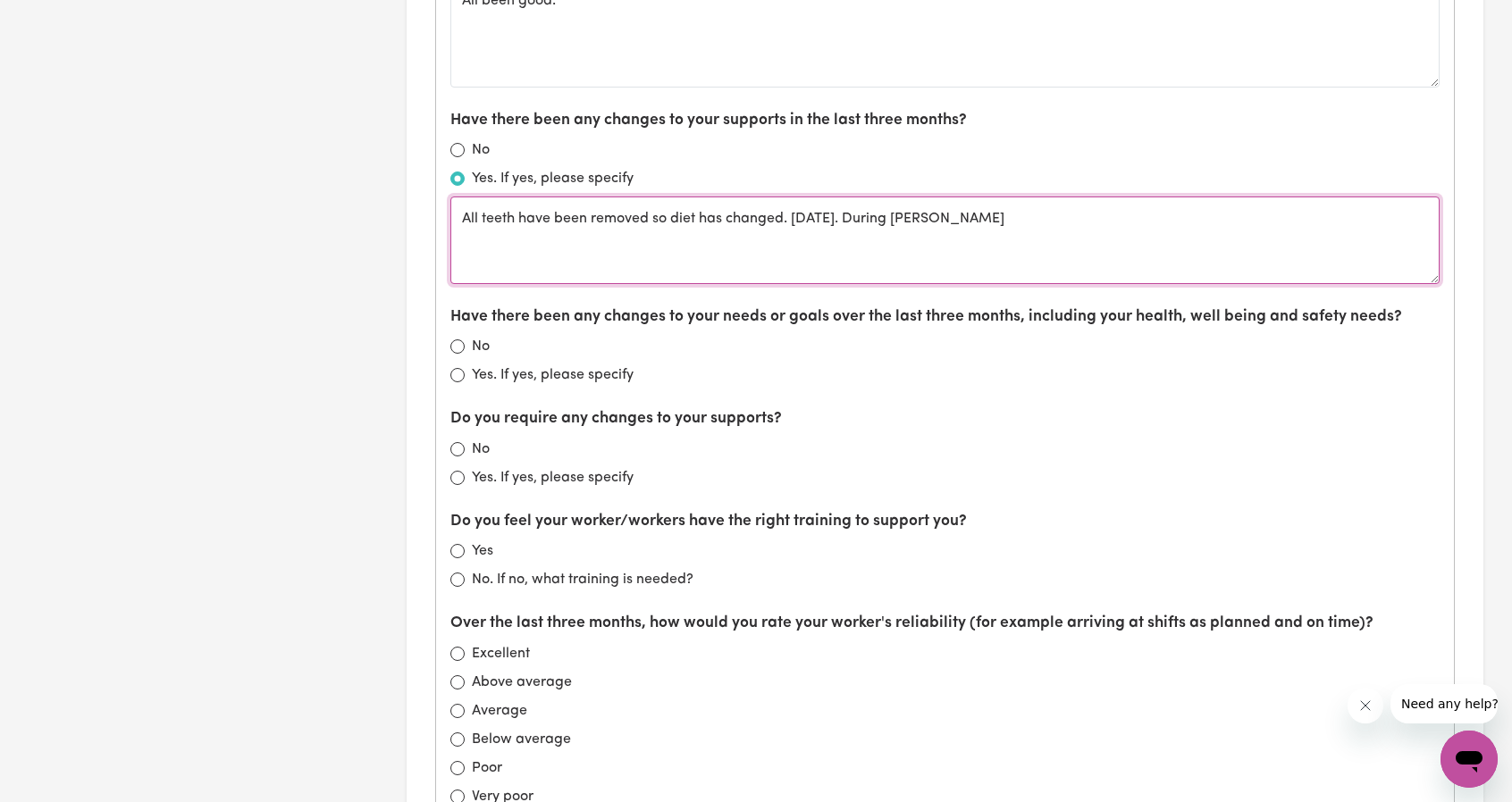
click at [1039, 222] on textarea "All teeth have been removed so diet has changed. 26 of September. During Summers" at bounding box center [945, 241] width 990 height 88
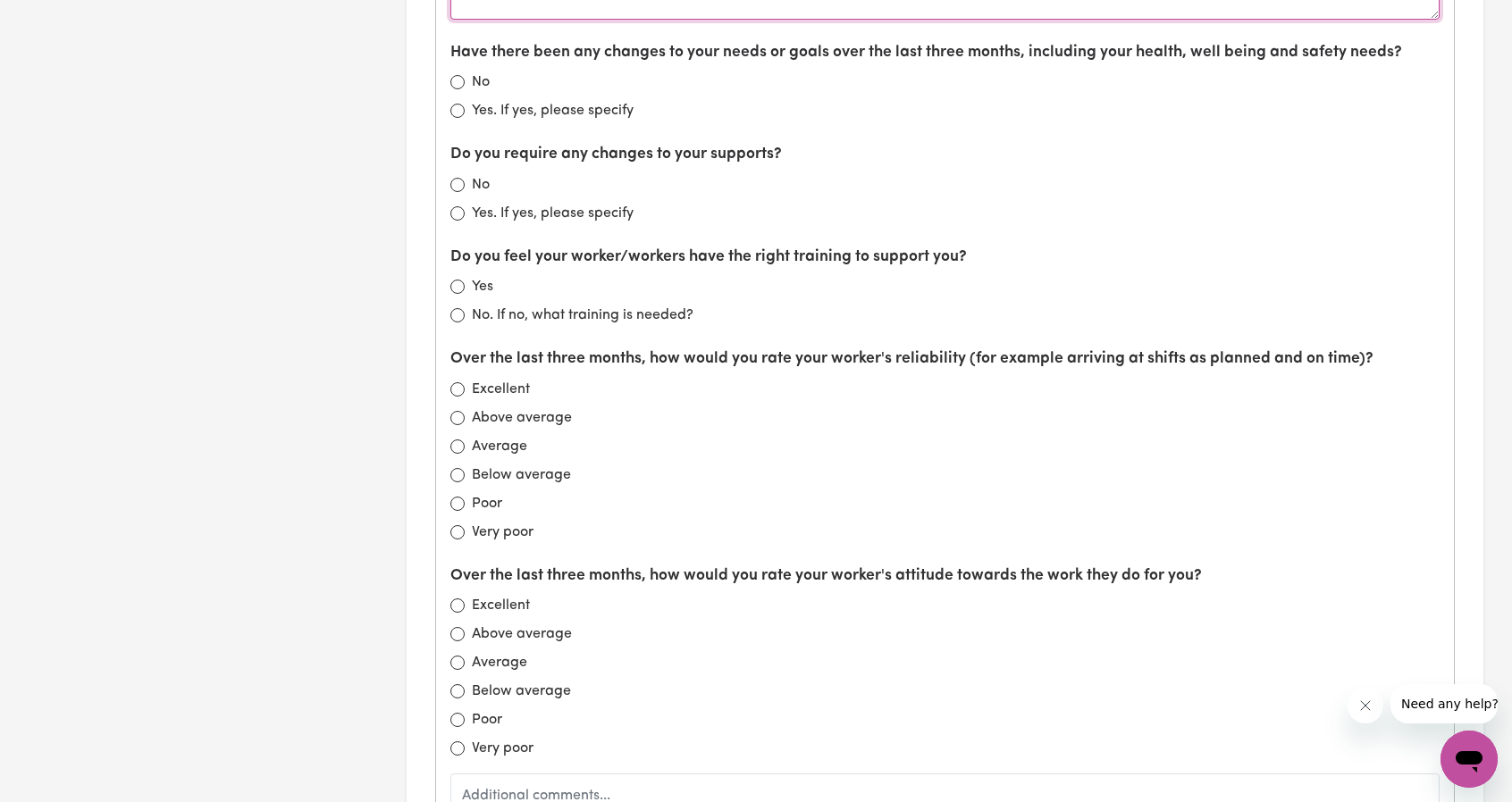
scroll to position [1429, 0]
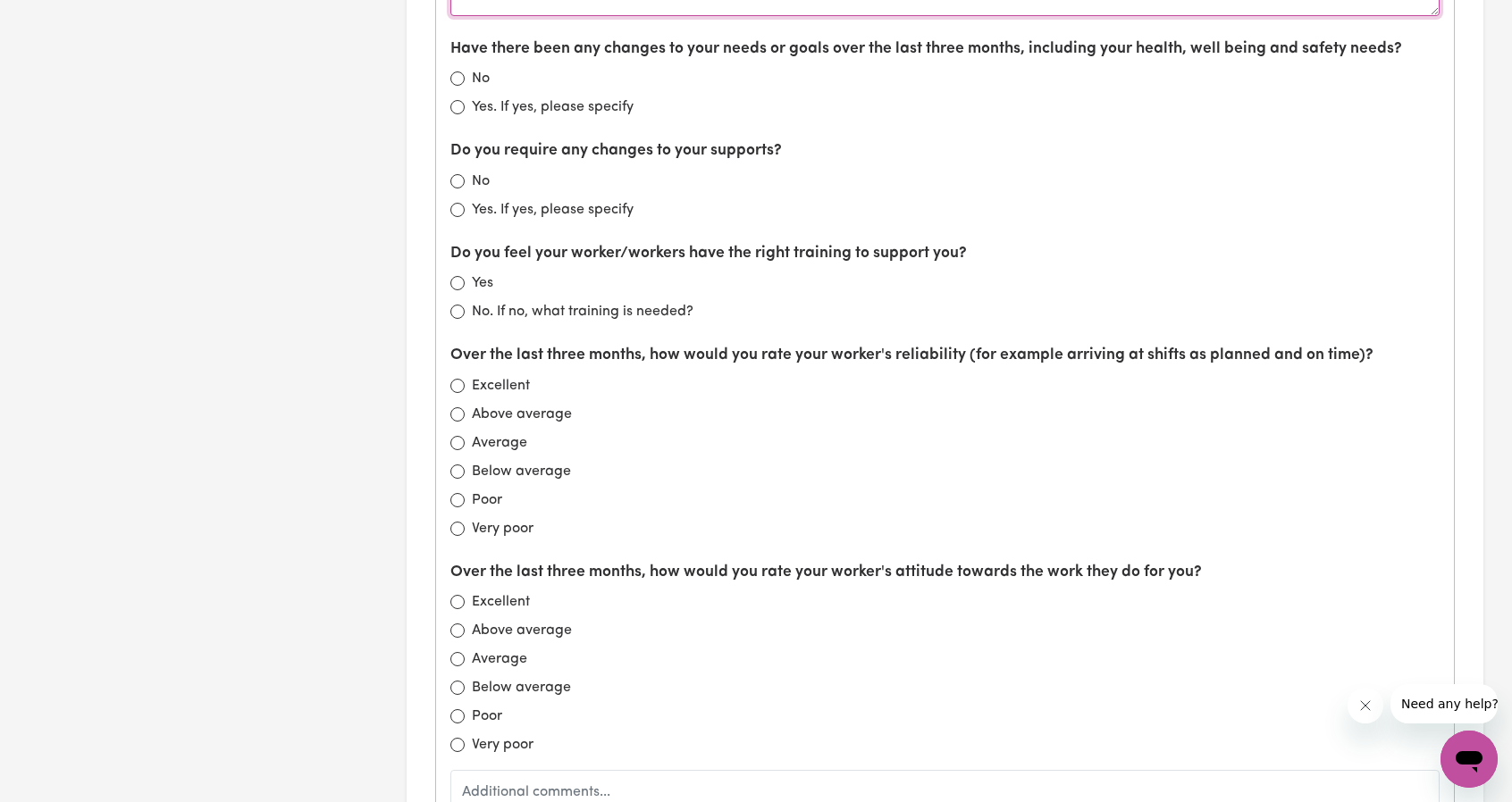
type textarea "All teeth have been removed so diet has changed. 26 of September. During Summer…"
click at [459, 379] on input "Excellent" at bounding box center [457, 386] width 14 height 14
radio input "true"
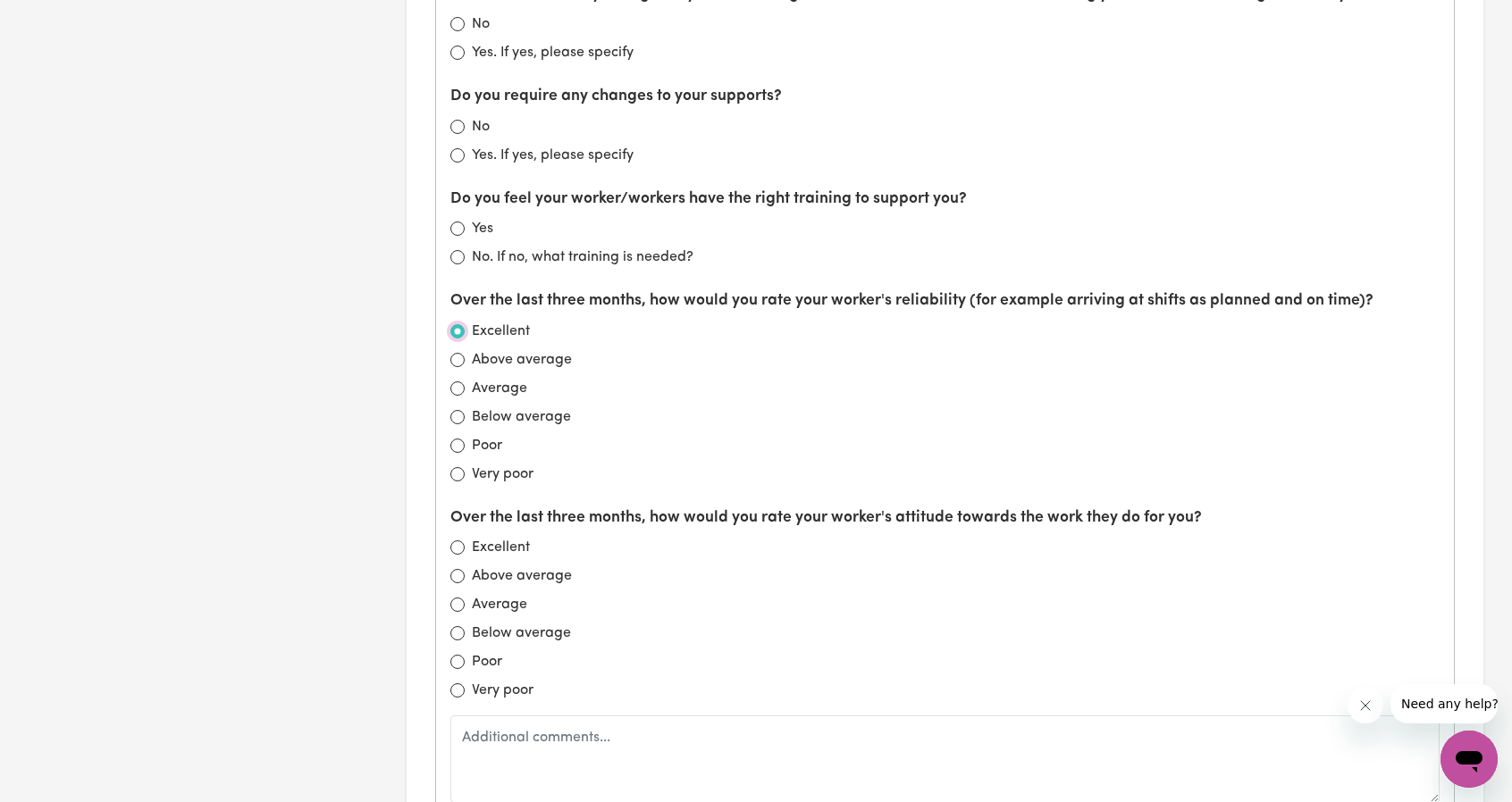
scroll to position [1609, 0]
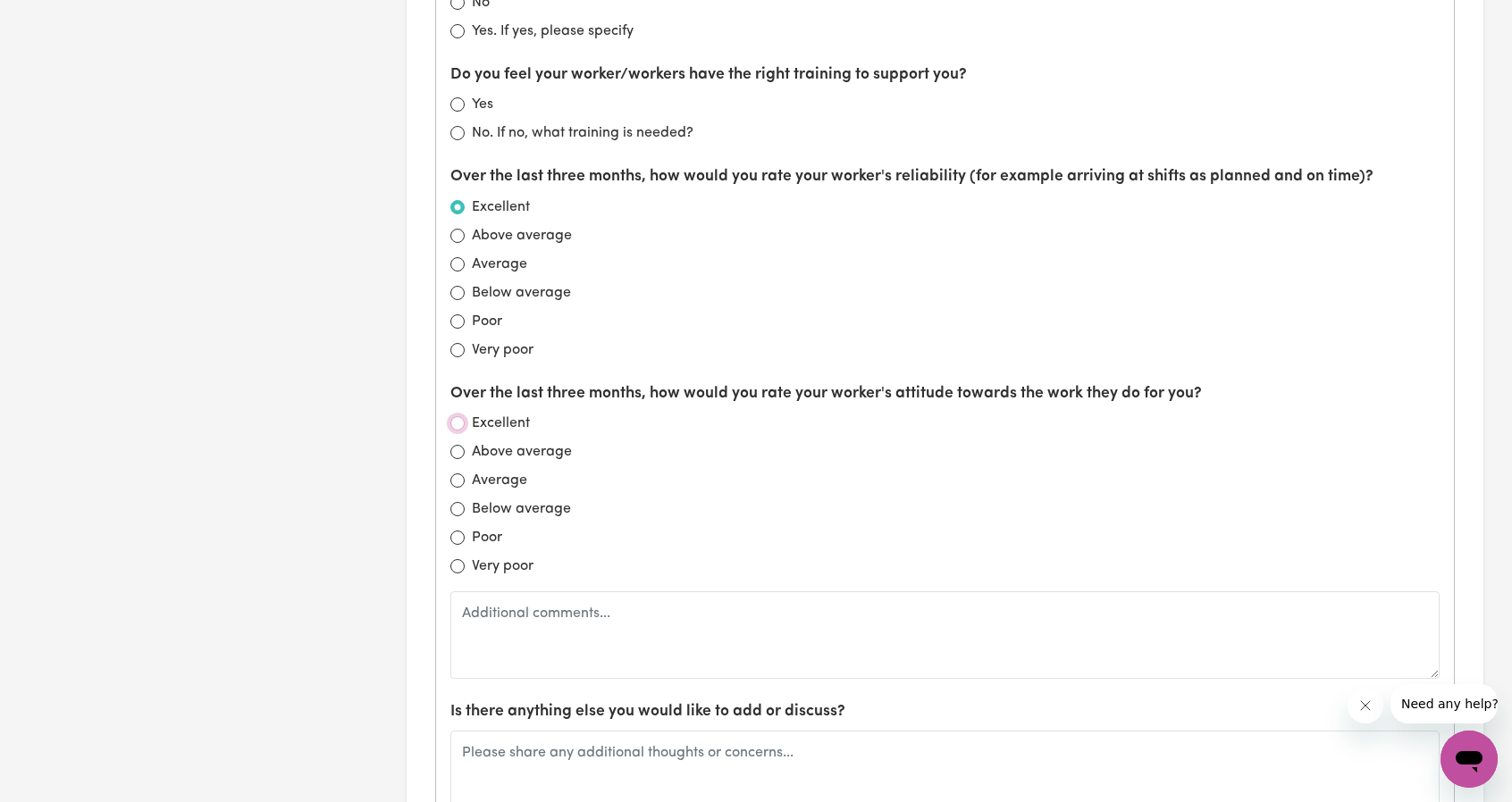
click at [463, 416] on input "Excellent" at bounding box center [457, 423] width 14 height 14
radio input "true"
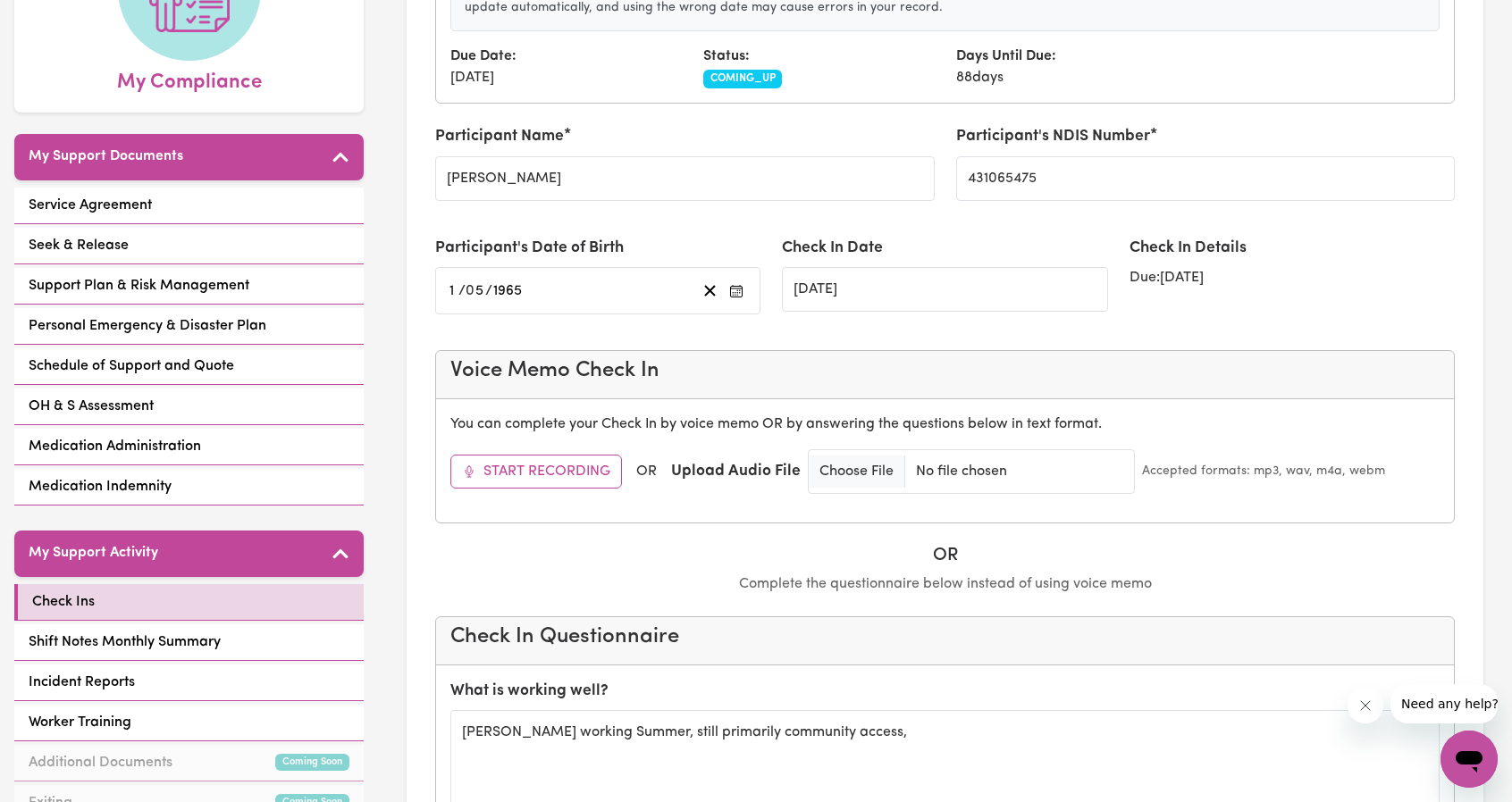
scroll to position [0, 0]
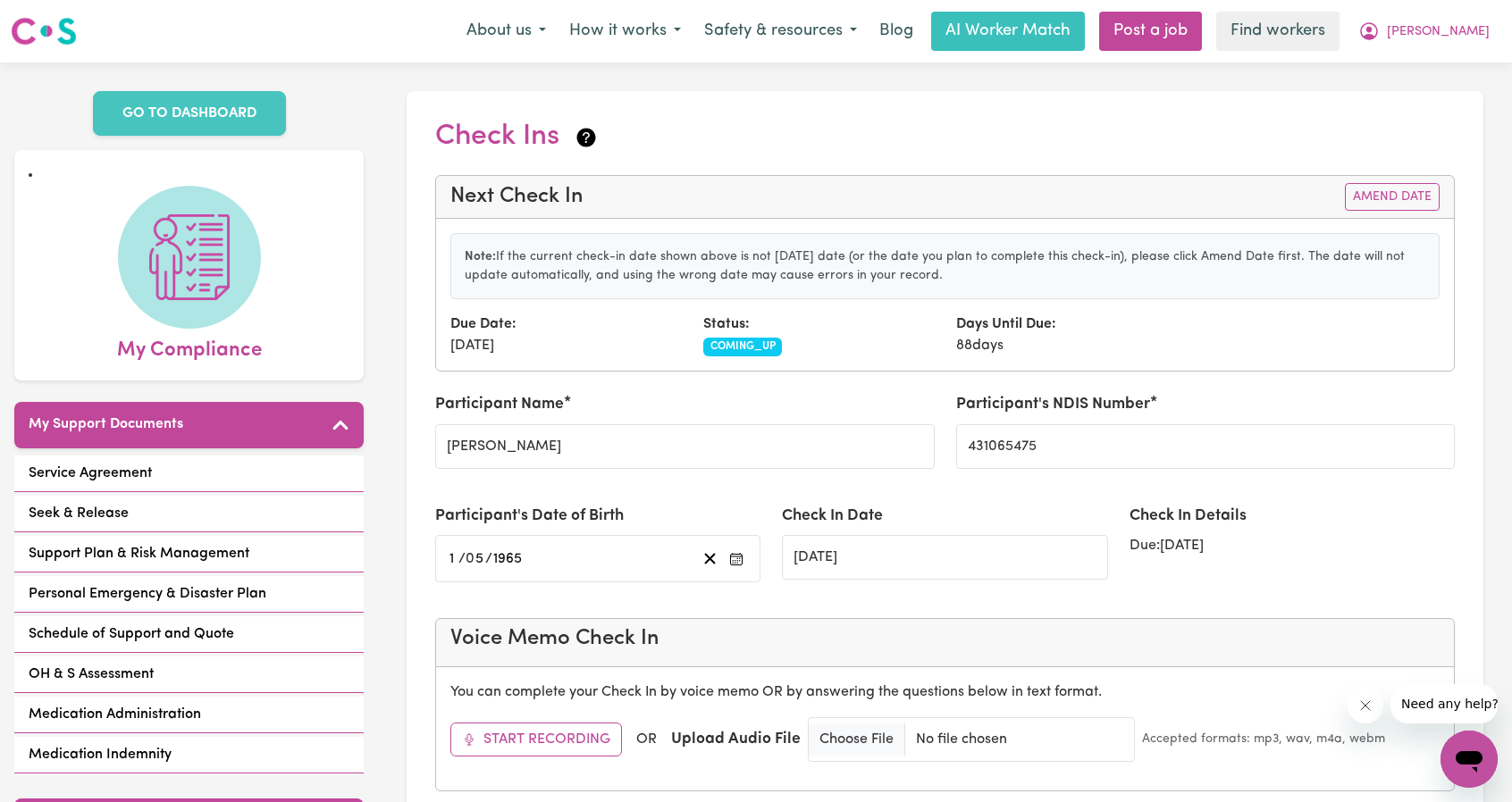
drag, startPoint x: 1251, startPoint y: 547, endPoint x: 653, endPoint y: 294, distance: 649.3
click at [834, 345] on div "Status: COMING_UP" at bounding box center [819, 335] width 253 height 43
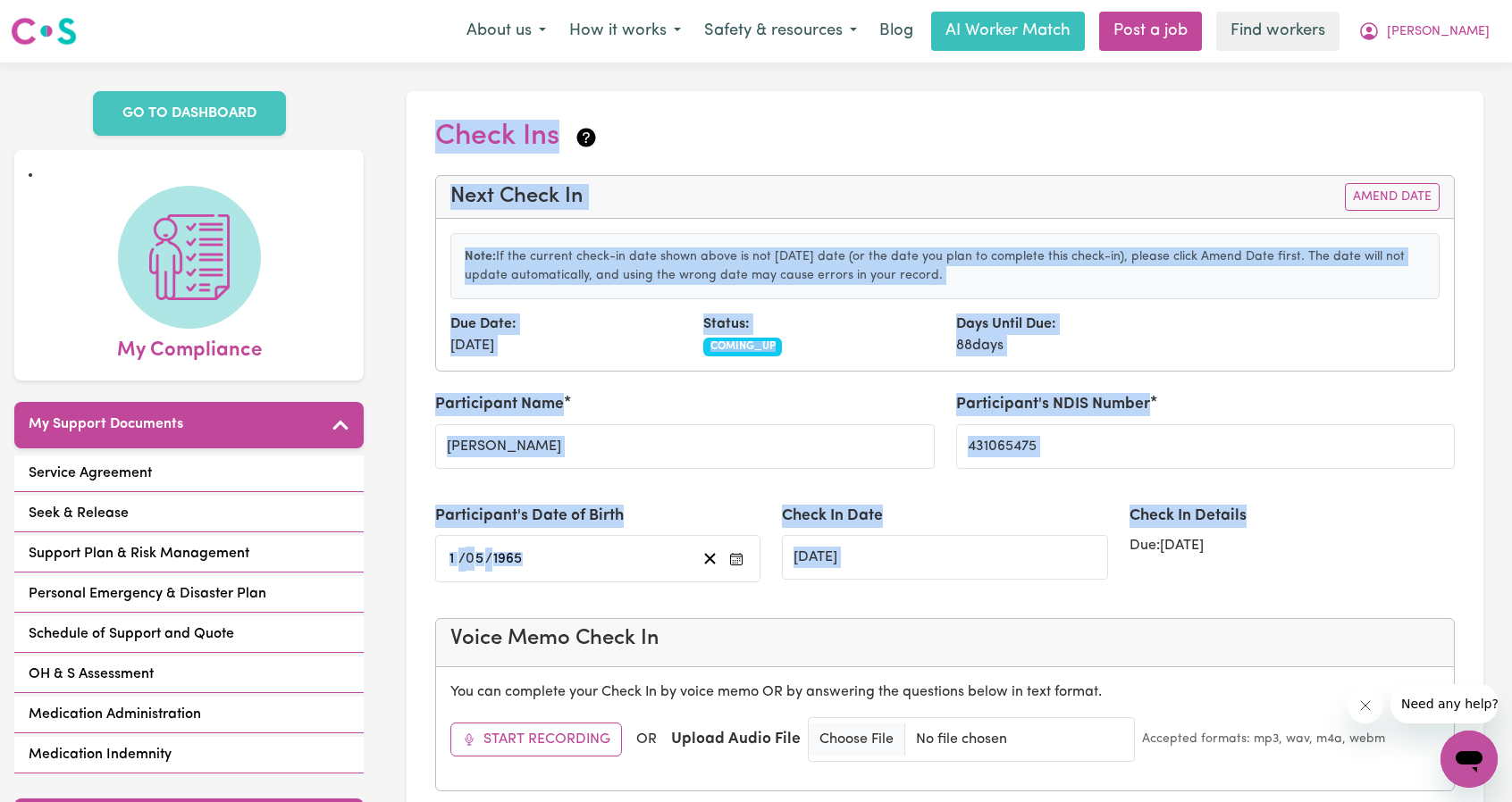
drag, startPoint x: 1285, startPoint y: 528, endPoint x: 441, endPoint y: 142, distance: 928.1
click at [862, 263] on p "Note: If the current check-in date shown above is not today's date (or the date…" at bounding box center [945, 266] width 961 height 37
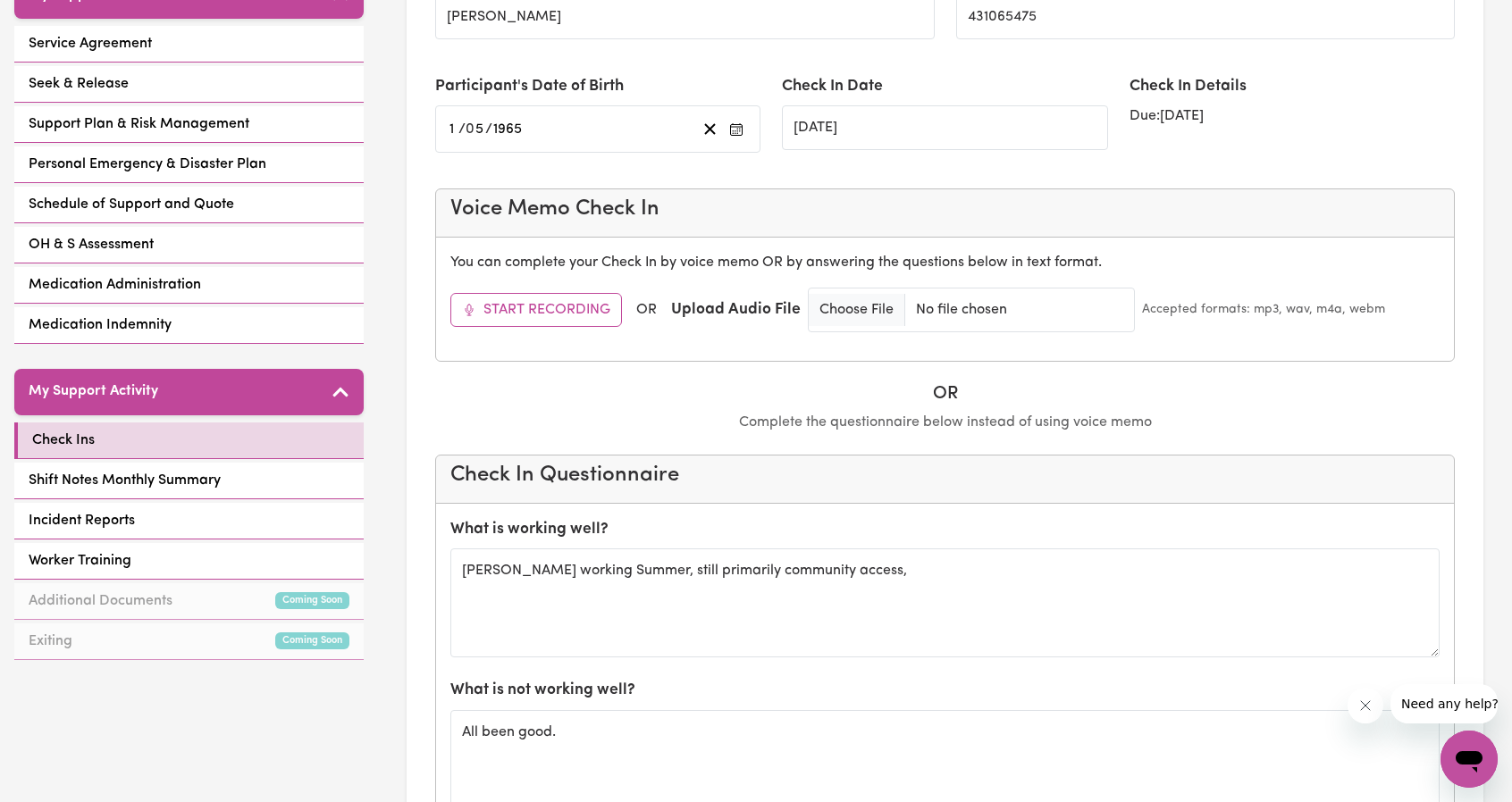
scroll to position [536, 0]
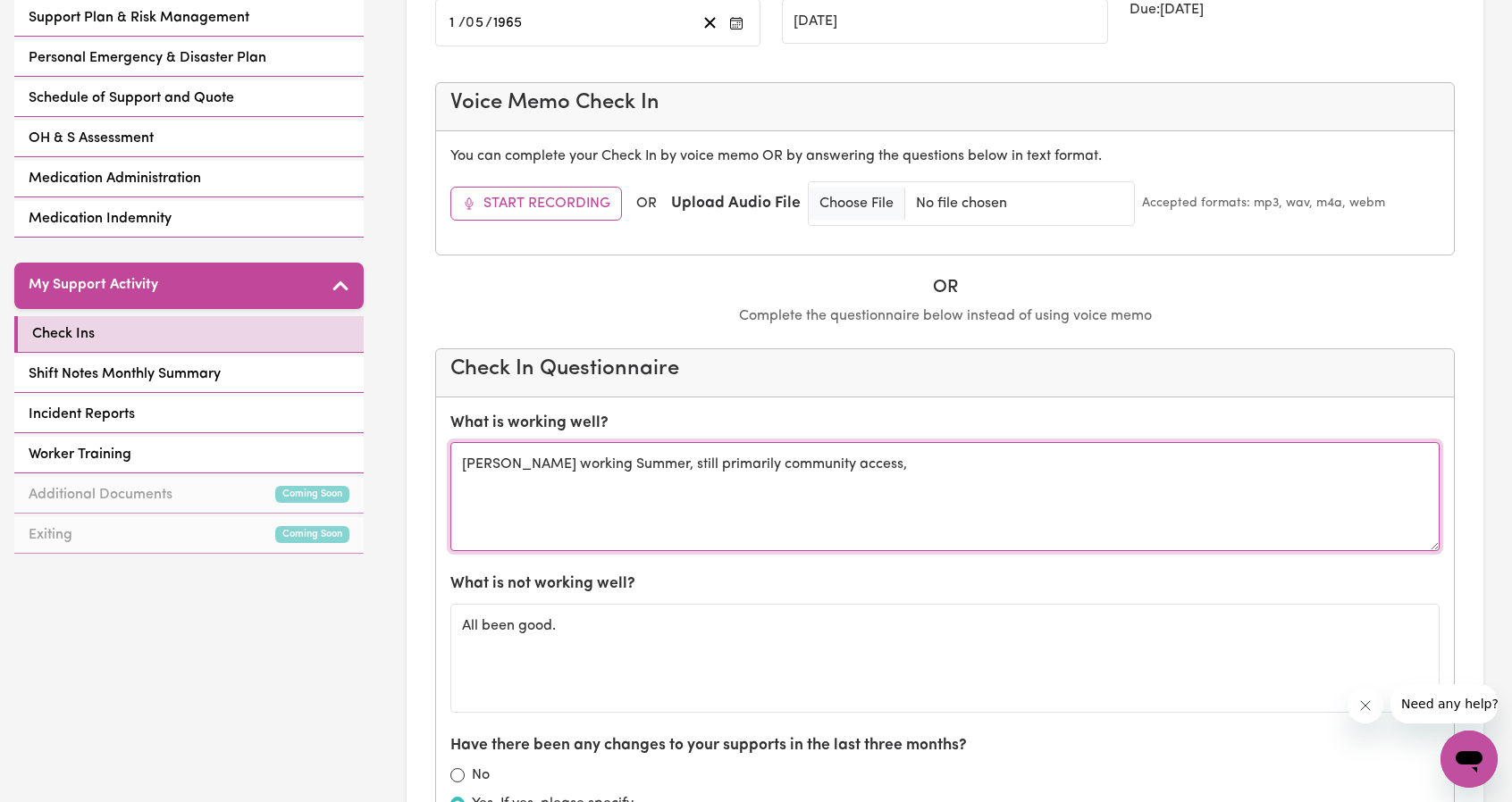
click at [511, 464] on textarea "Chris working Summer, still primarily community access," at bounding box center [945, 497] width 990 height 109
click at [554, 461] on textarea "Chris working Summer, still primarily community access," at bounding box center [945, 497] width 990 height 109
click at [1091, 469] on textarea "Chris working a bit less but organised cover with Summer, still primarily commu…" at bounding box center [945, 497] width 990 height 109
click at [835, 465] on textarea "Chris working a bit less but organised cover with Summer, still primarily commu…" at bounding box center [945, 497] width 990 height 109
click at [907, 454] on textarea "Chris working a bit less but organised cover with Summer. Still primarily commu…" at bounding box center [945, 497] width 990 height 109
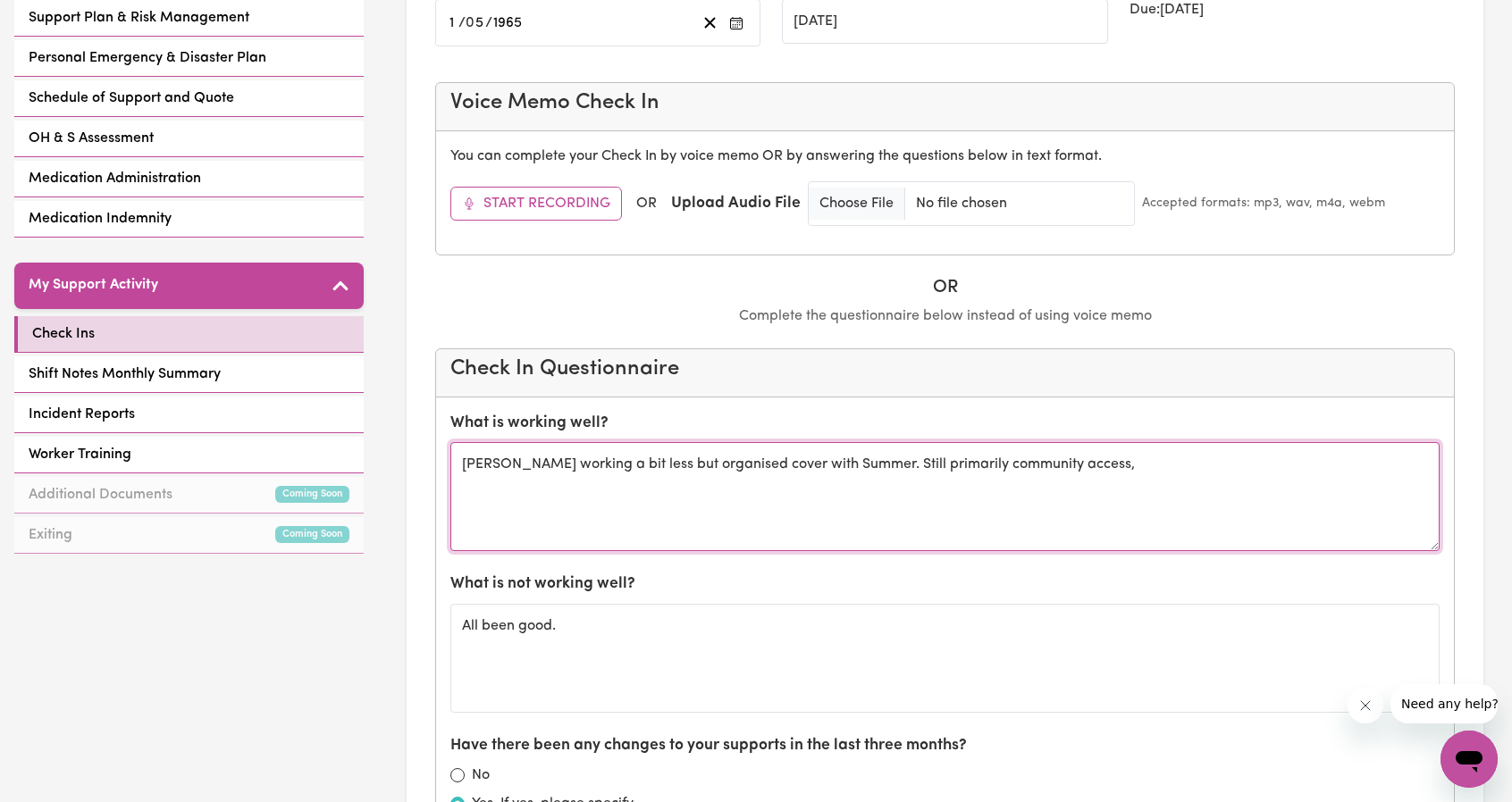
click at [907, 457] on textarea "Chris working a bit less but organised cover with Summer. Still primarily commu…" at bounding box center [945, 497] width 990 height 109
drag, startPoint x: 907, startPoint y: 464, endPoint x: 906, endPoint y: 473, distance: 9.1
click at [907, 468] on textarea "Chris working a bit less but organised cover with Summer. Still primarily commu…" at bounding box center [945, 497] width 990 height 109
click at [907, 460] on textarea "Chris working a bit less but organised cover with Summer. Still primarily commu…" at bounding box center [945, 497] width 990 height 109
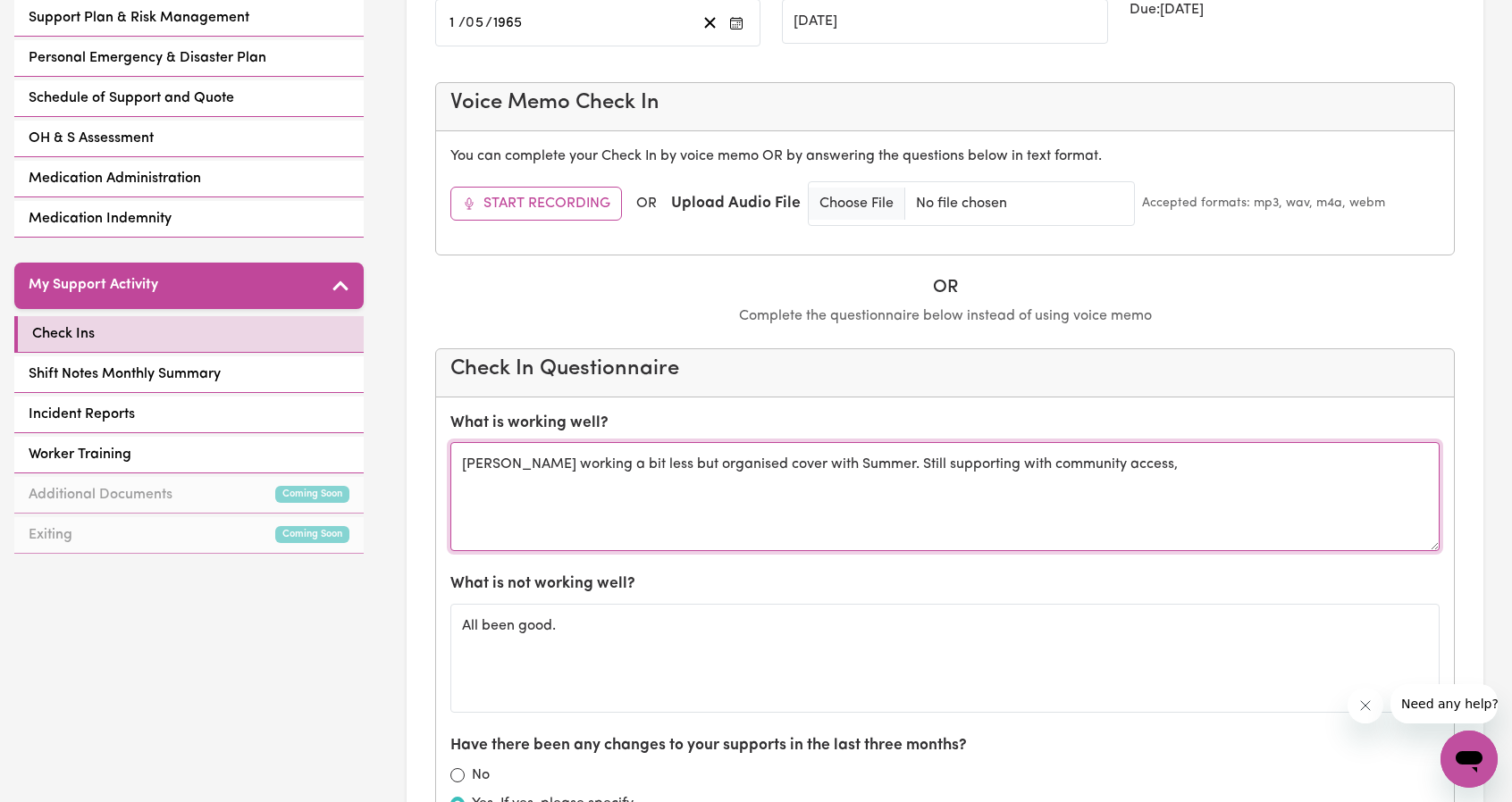
click at [1095, 460] on textarea "Chris working a bit less but organised cover with Summer. Still supporting with…" at bounding box center [945, 497] width 990 height 109
type textarea "Chris working a bit less but organised cover with Summer. Still supporting with…"
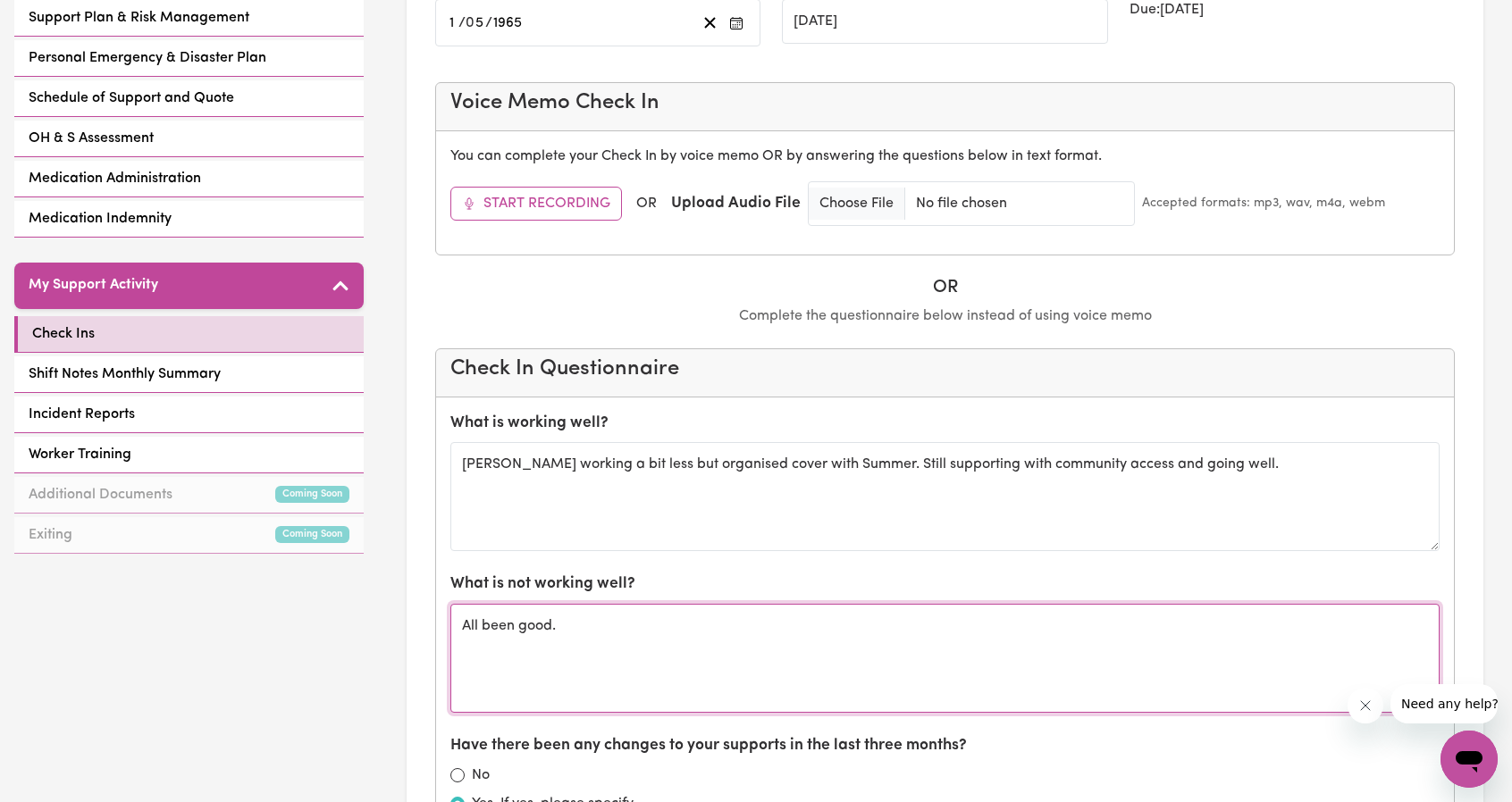
drag, startPoint x: 717, startPoint y: 656, endPoint x: 341, endPoint y: 634, distance: 376.6
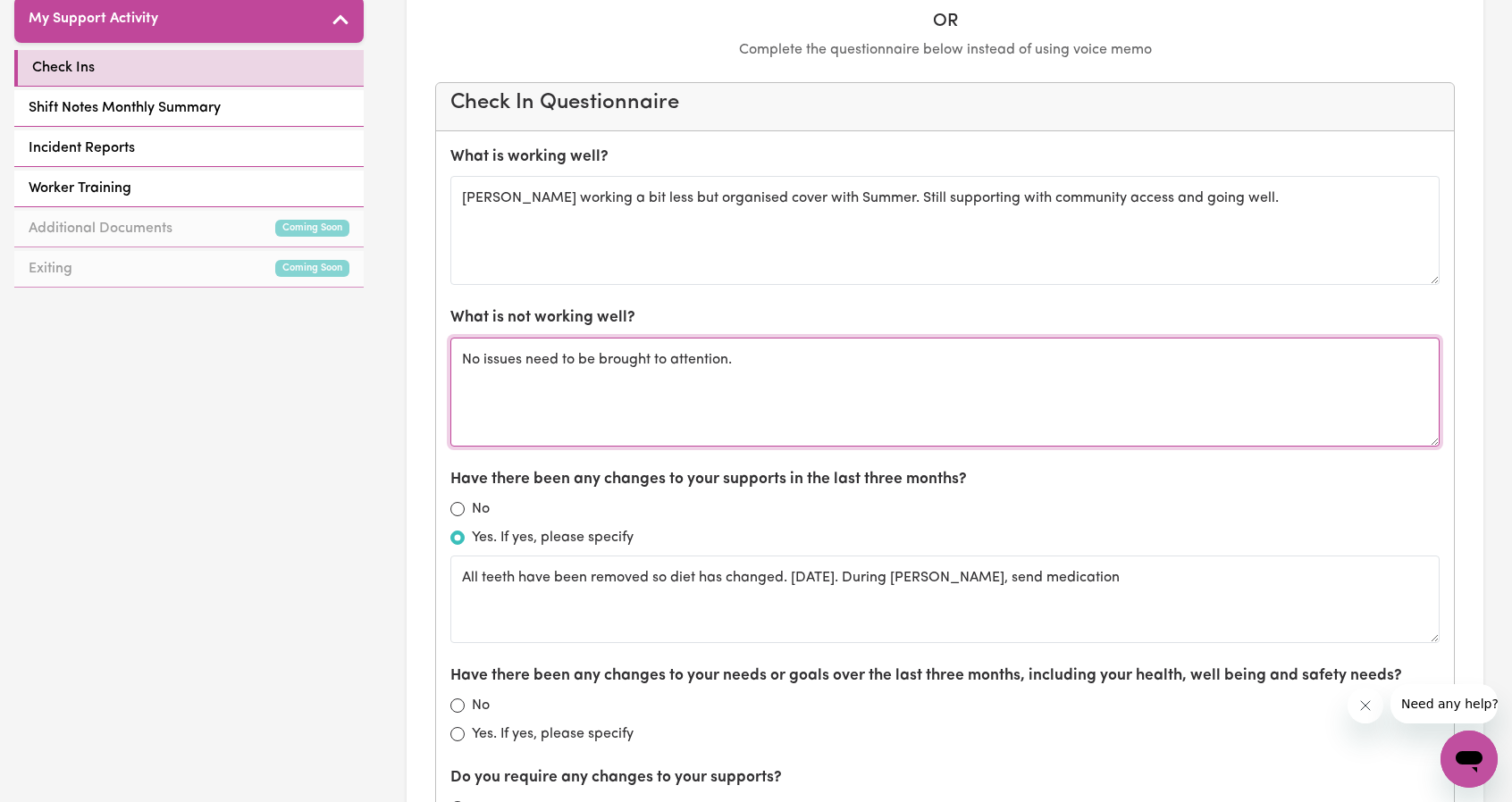
scroll to position [804, 0]
type textarea "No issues need to be brought to attention."
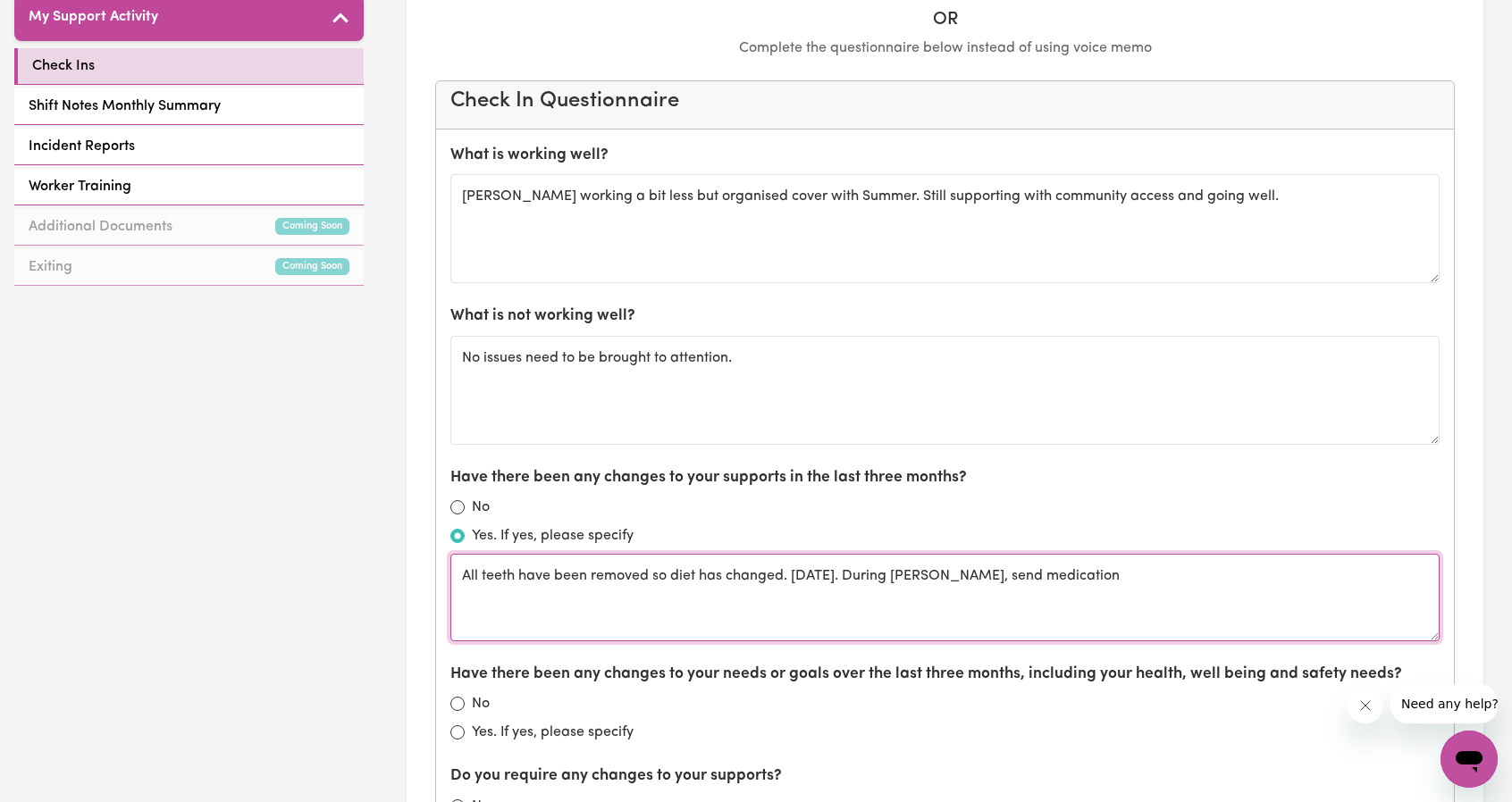
drag, startPoint x: 497, startPoint y: 578, endPoint x: 738, endPoint y: 596, distance: 241.7
click at [738, 596] on textarea "All teeth have been removed so diet has changed. 26 of September. During Summer…" at bounding box center [945, 598] width 990 height 88
click at [802, 581] on textarea "All teeth have been removed so diet has changed. 26 of September. During Summer…" at bounding box center [945, 598] width 990 height 88
click at [791, 574] on textarea "All teeth have been removed so diet has changed. 26 of September. During Summer…" at bounding box center [945, 598] width 990 height 88
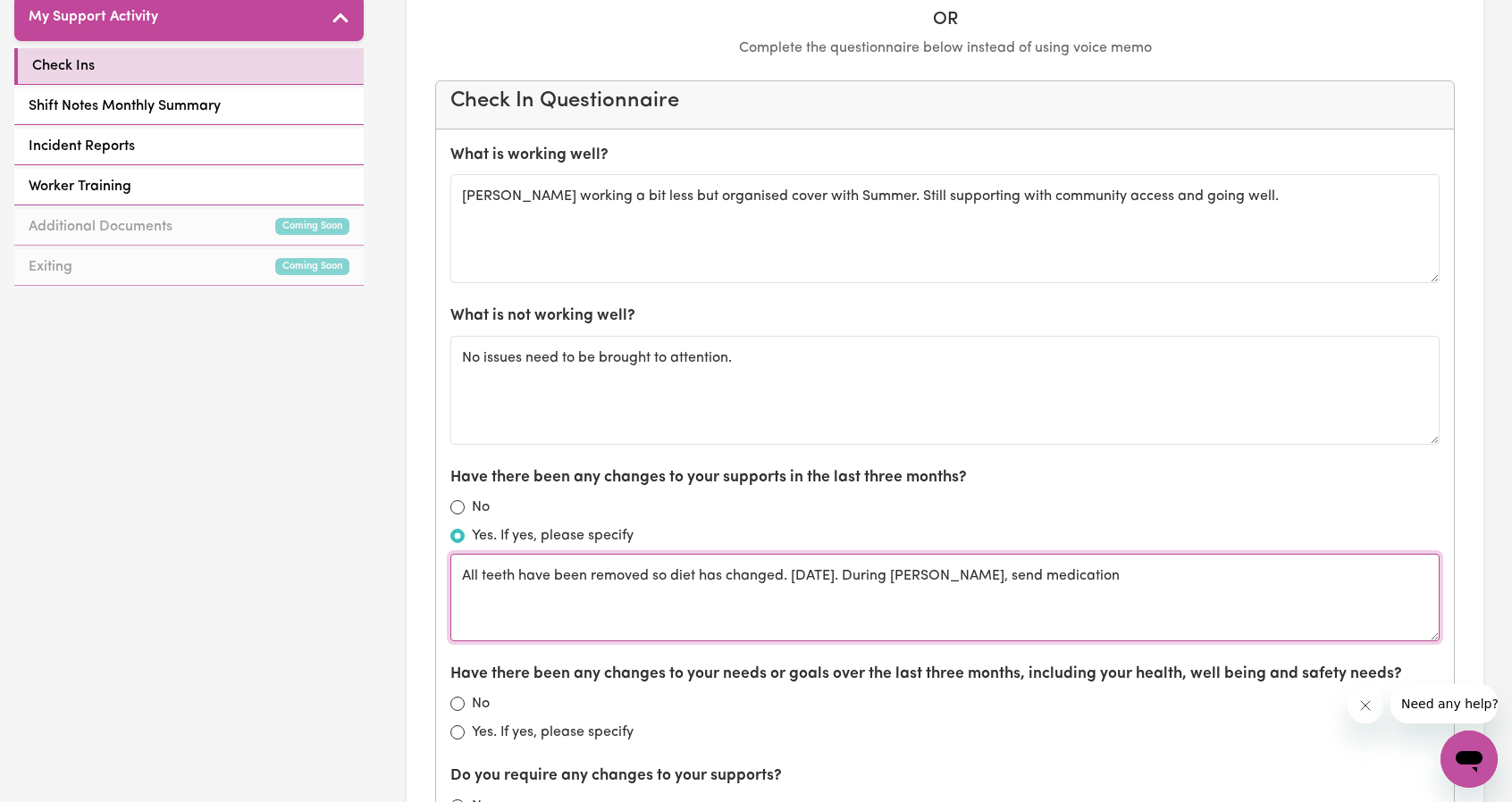
drag, startPoint x: 461, startPoint y: 569, endPoint x: 815, endPoint y: 568, distance: 354.0
click at [815, 568] on textarea "All teeth have been removed so diet has changed. 26 of September. During Summer…" at bounding box center [945, 598] width 990 height 88
click at [869, 580] on textarea "All teeth have been removed so diet has changed. 26 of September. During Summer…" at bounding box center [945, 598] width 990 height 88
click at [813, 570] on textarea "All teeth have been removed so diet has changed. 26 of September. During Summer…" at bounding box center [945, 598] width 990 height 88
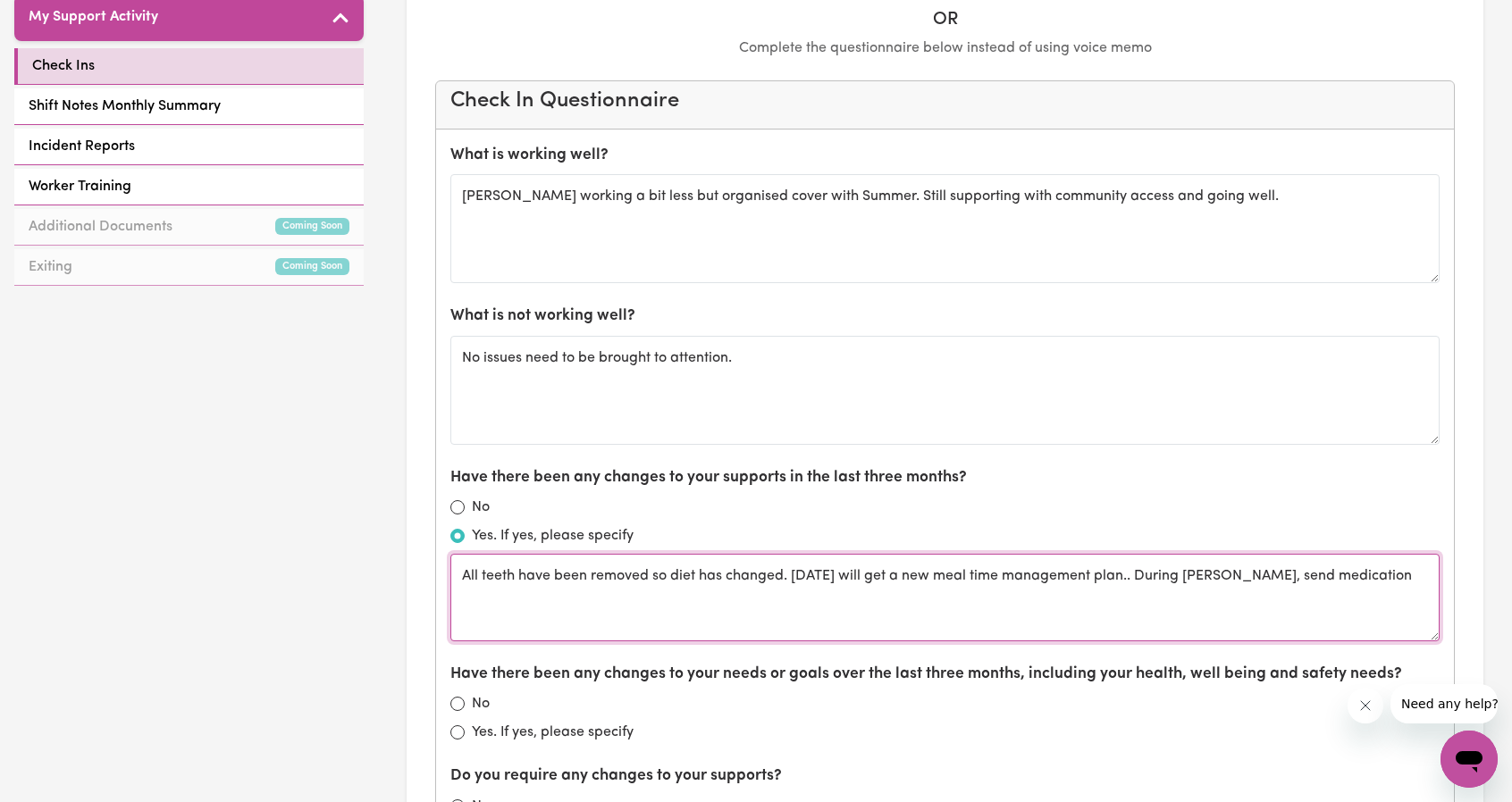
drag, startPoint x: 1175, startPoint y: 576, endPoint x: 1428, endPoint y: 594, distance: 253.6
click at [1428, 594] on textarea "All teeth have been removed so diet has changed. 26 September will get a new me…" at bounding box center [945, 598] width 990 height 88
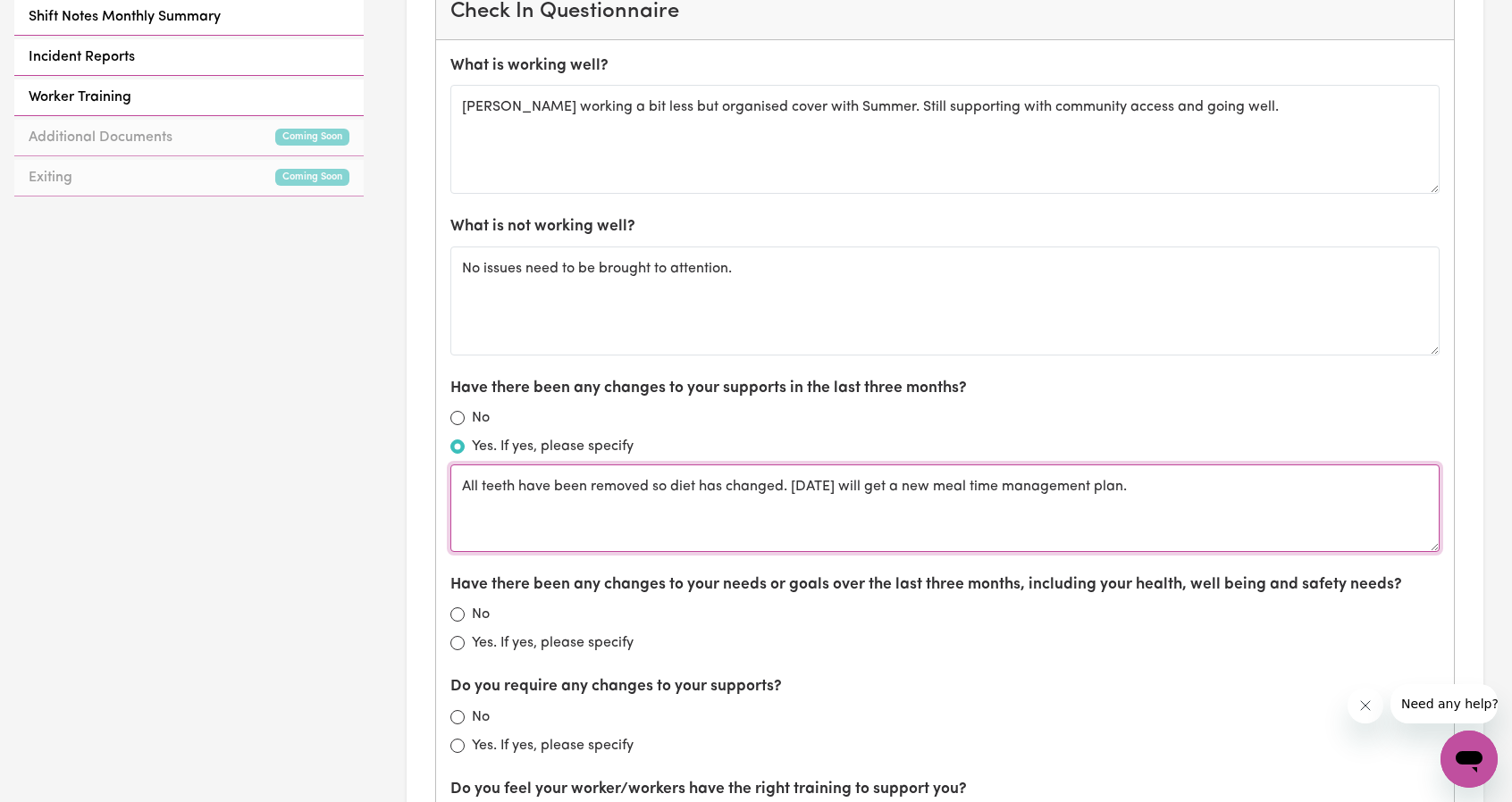
scroll to position [983, 0]
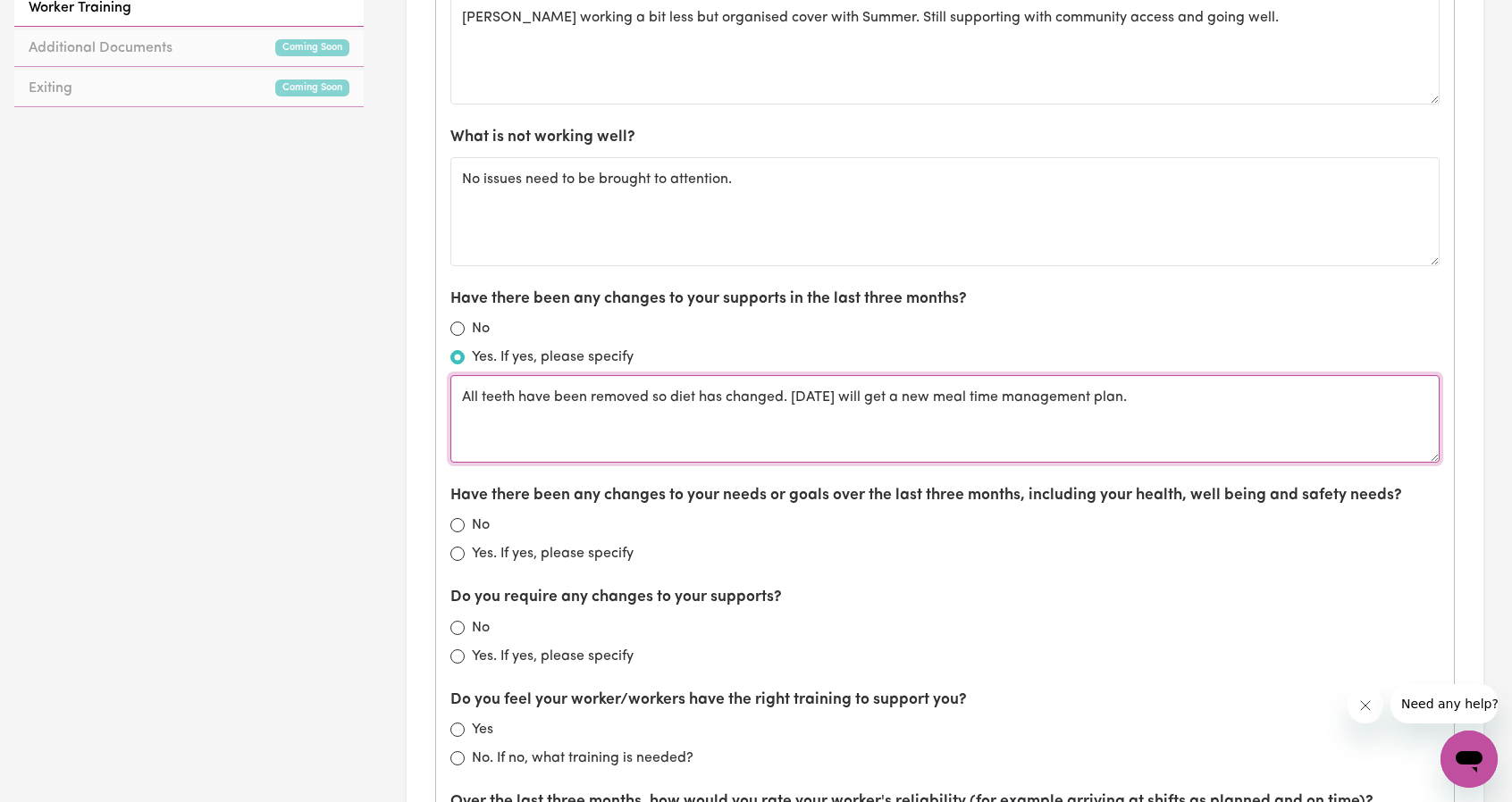
drag, startPoint x: 1157, startPoint y: 397, endPoint x: 436, endPoint y: 405, distance: 721.0
click at [435, 405] on div "Check In Questionnaire What is working well? Chris working a bit less but organ…" at bounding box center [945, 702] width 1020 height 1600
click at [1138, 406] on textarea "All teeth have been removed so diet has changed. 26 September will get a new me…" at bounding box center [945, 419] width 990 height 88
drag, startPoint x: 1226, startPoint y: 396, endPoint x: 313, endPoint y: 389, distance: 913.0
click at [307, 387] on div "GO TO DASHBOARD My Compliance My Support Documents Service Agreement Seek & Rel…" at bounding box center [756, 379] width 1512 height 2600
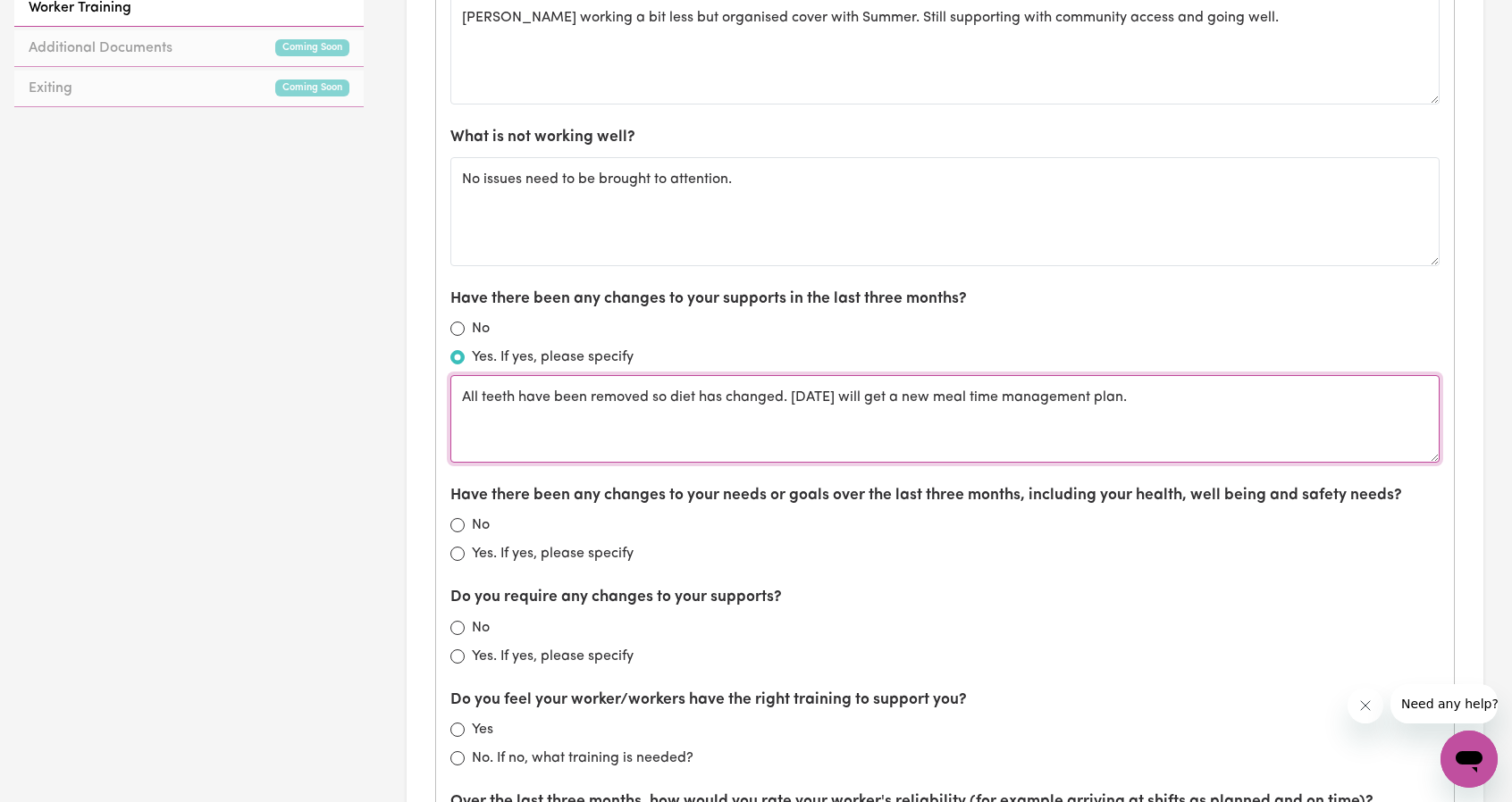
type textarea "All teeth have been removed so diet has changed. 26 September will get a new me…"
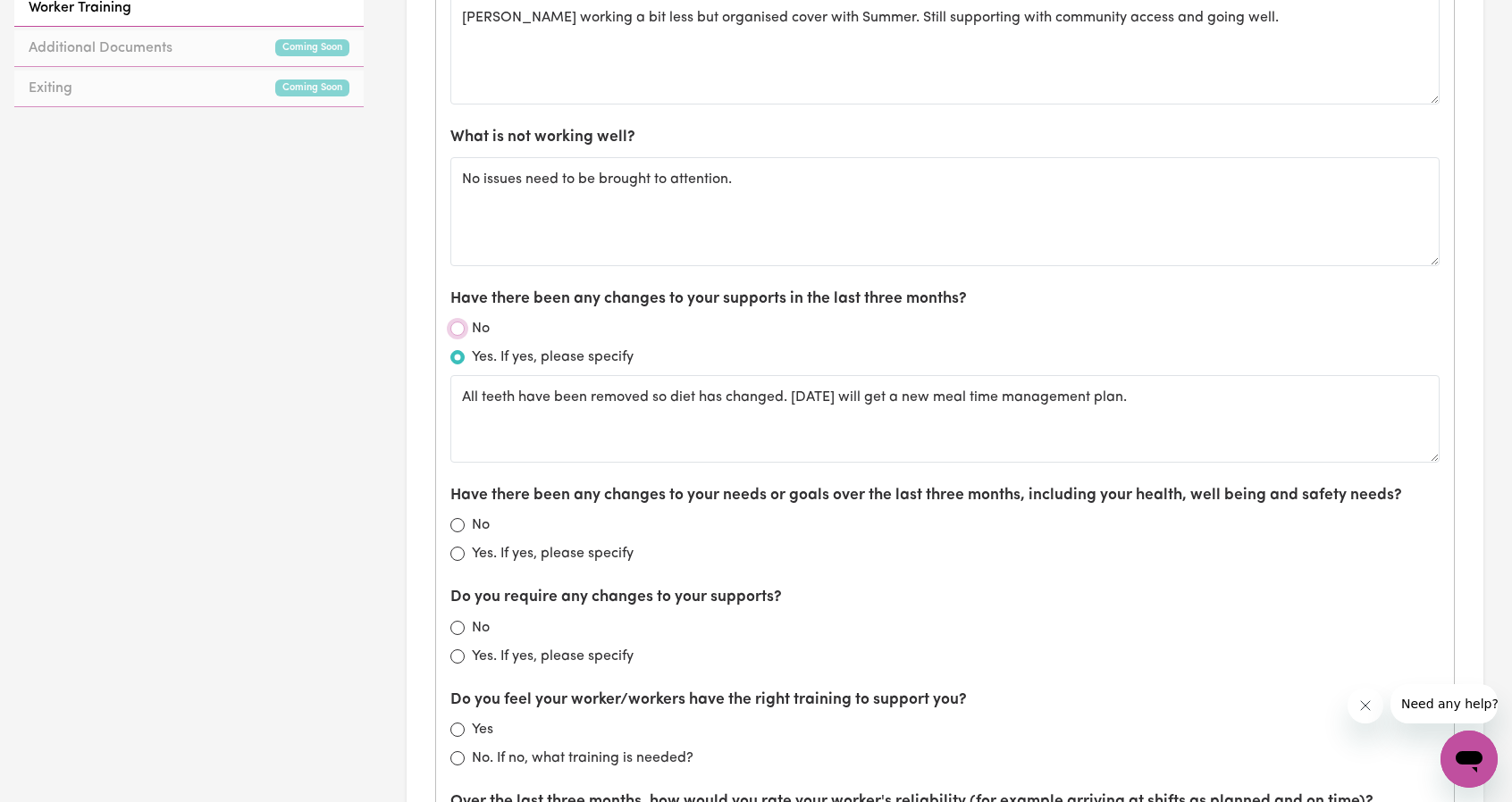
click at [458, 324] on input "No" at bounding box center [457, 329] width 14 height 14
radio input "true"
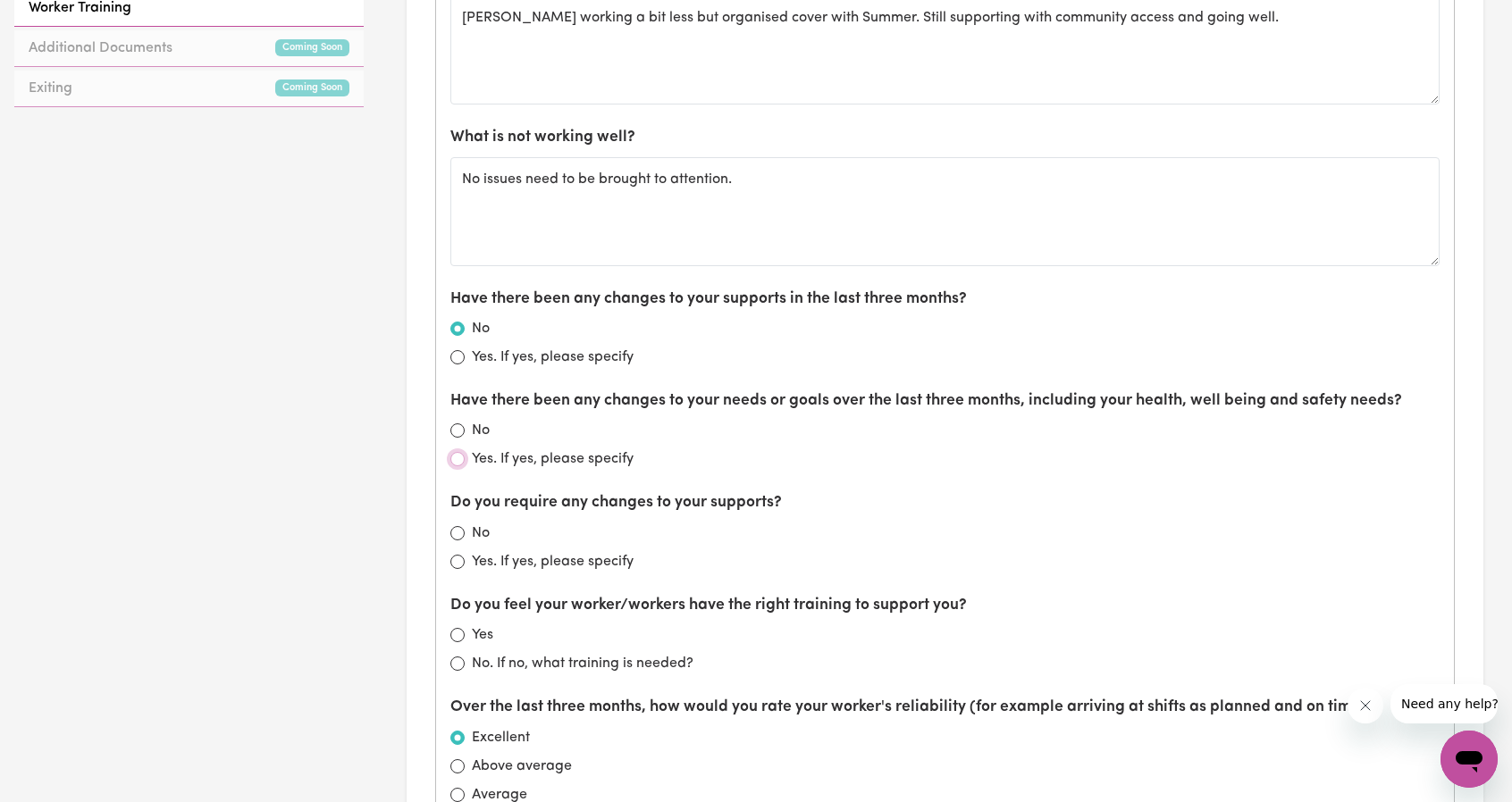
click at [462, 452] on input "Yes. If yes, please specify" at bounding box center [457, 458] width 14 height 14
radio input "true"
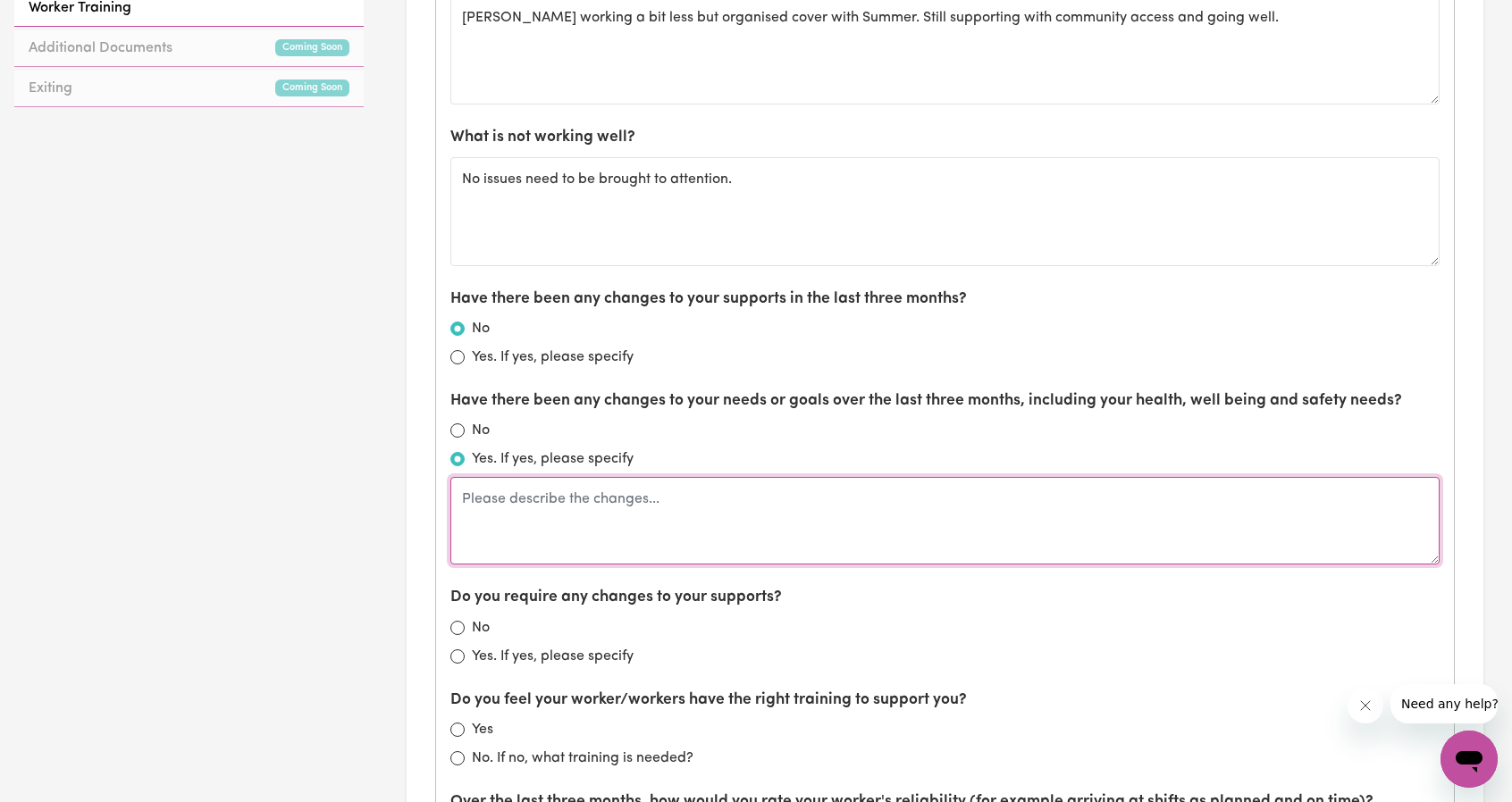
click at [676, 489] on textarea at bounding box center [945, 521] width 990 height 88
paste textarea "All teeth have been removed so diet has changed. 26 September will get a new me…"
type textarea "All teeth have been removed so diet has changed. 26 September will get a new me…"
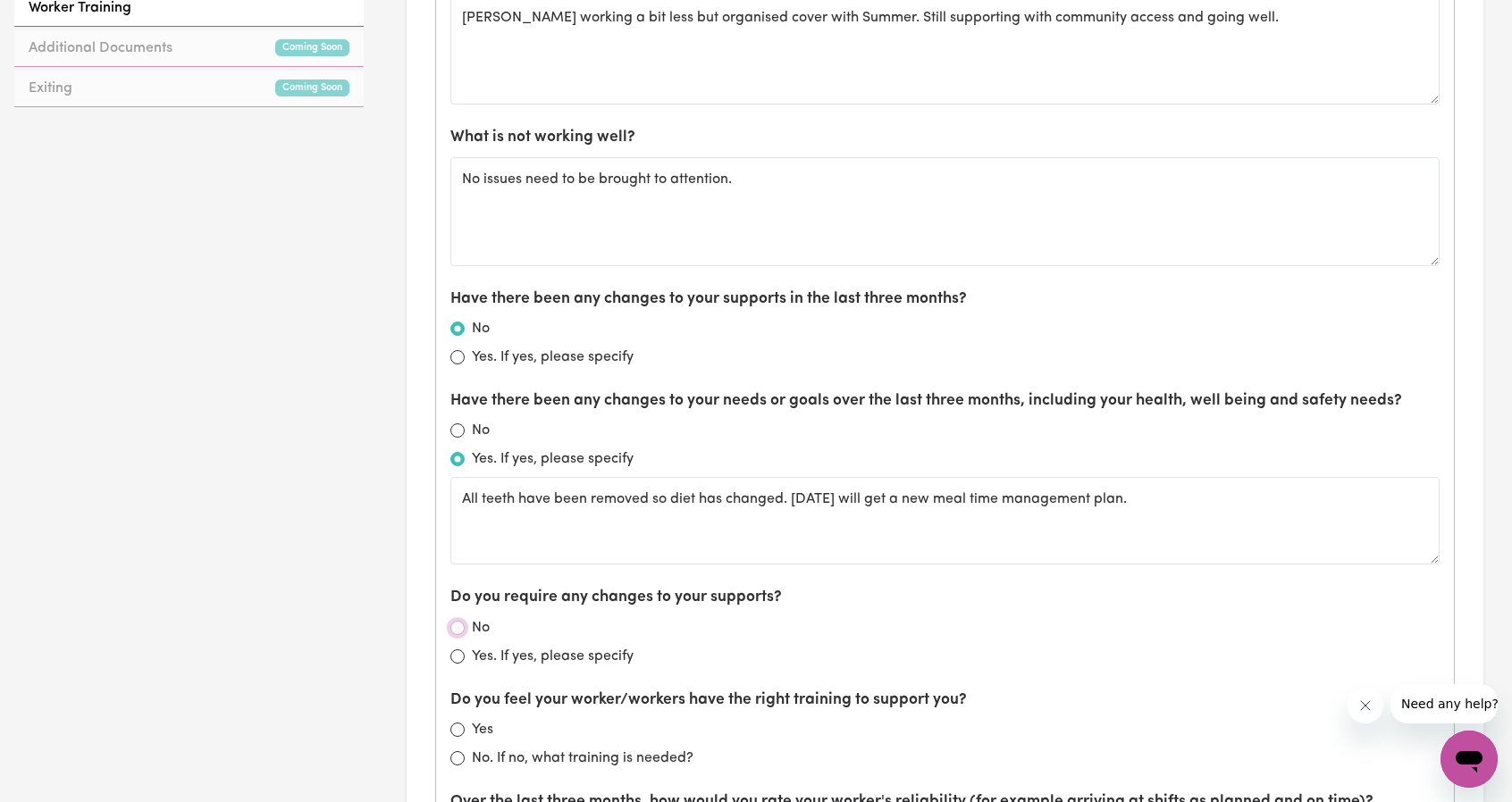
click at [456, 627] on input "No" at bounding box center [457, 627] width 14 height 14
radio input "true"
click at [460, 650] on input "Yes. If yes, please specify" at bounding box center [457, 656] width 14 height 14
radio input "true"
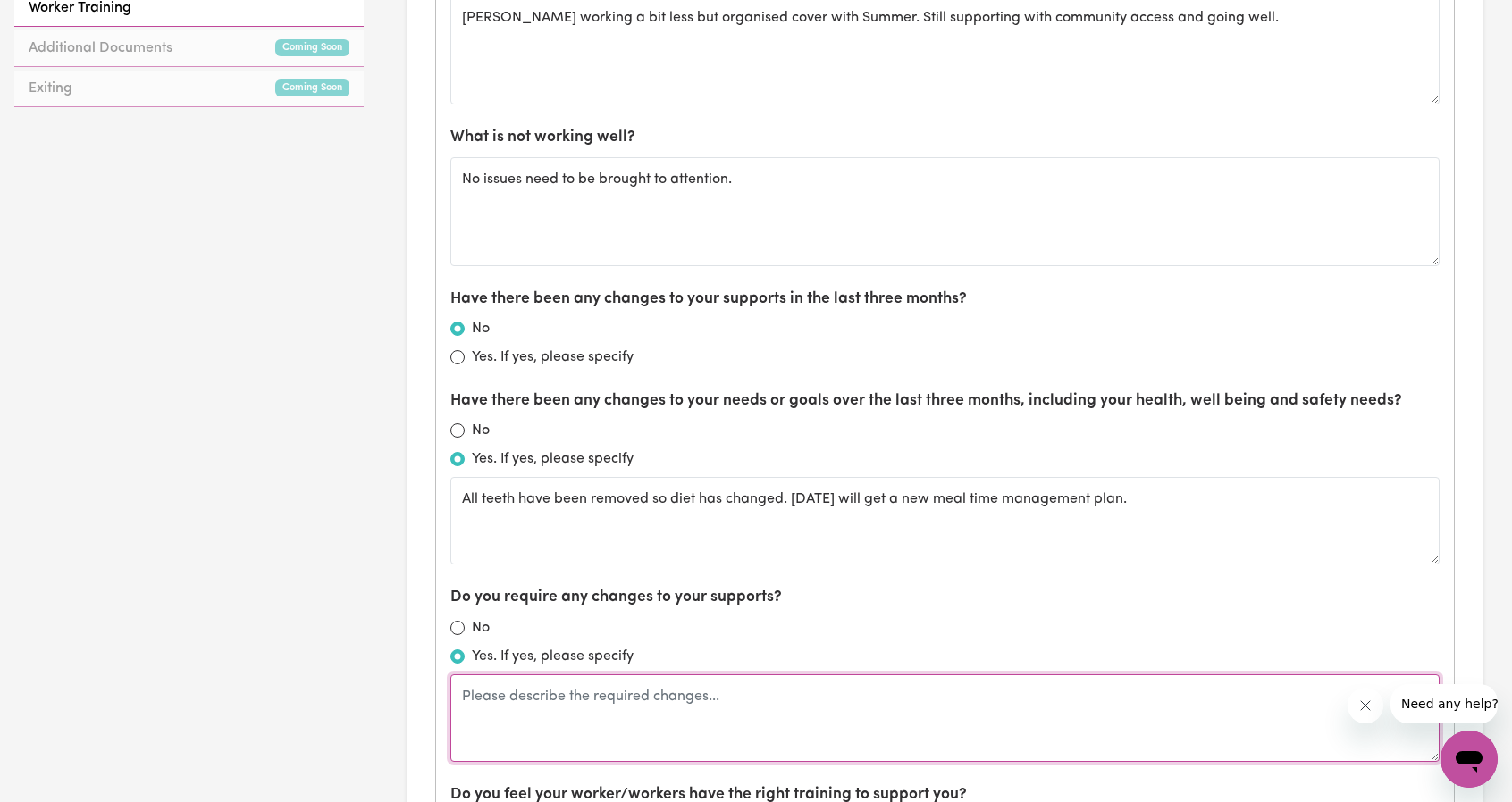
click at [742, 711] on textarea at bounding box center [945, 719] width 990 height 88
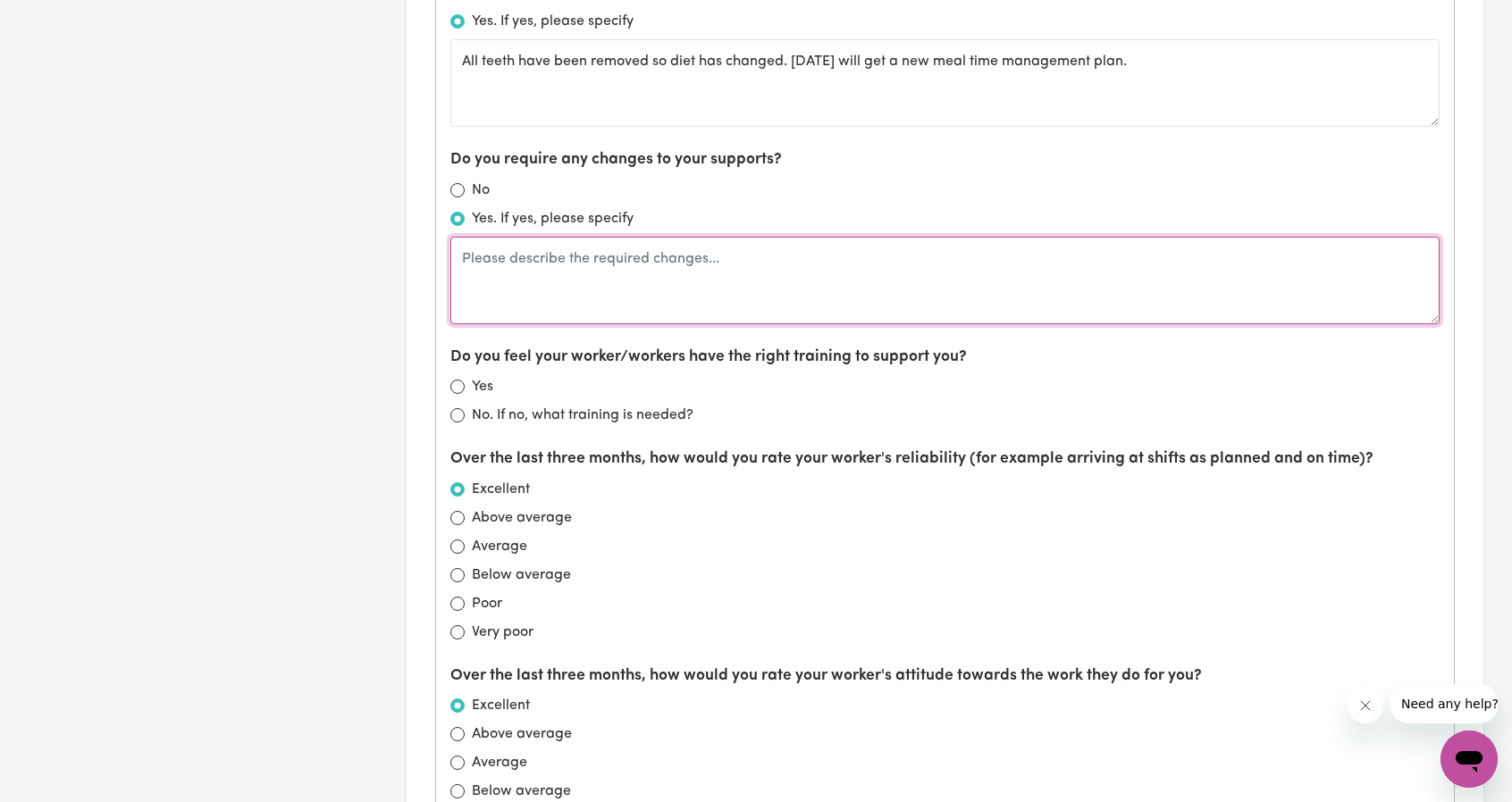
scroll to position [1429, 0]
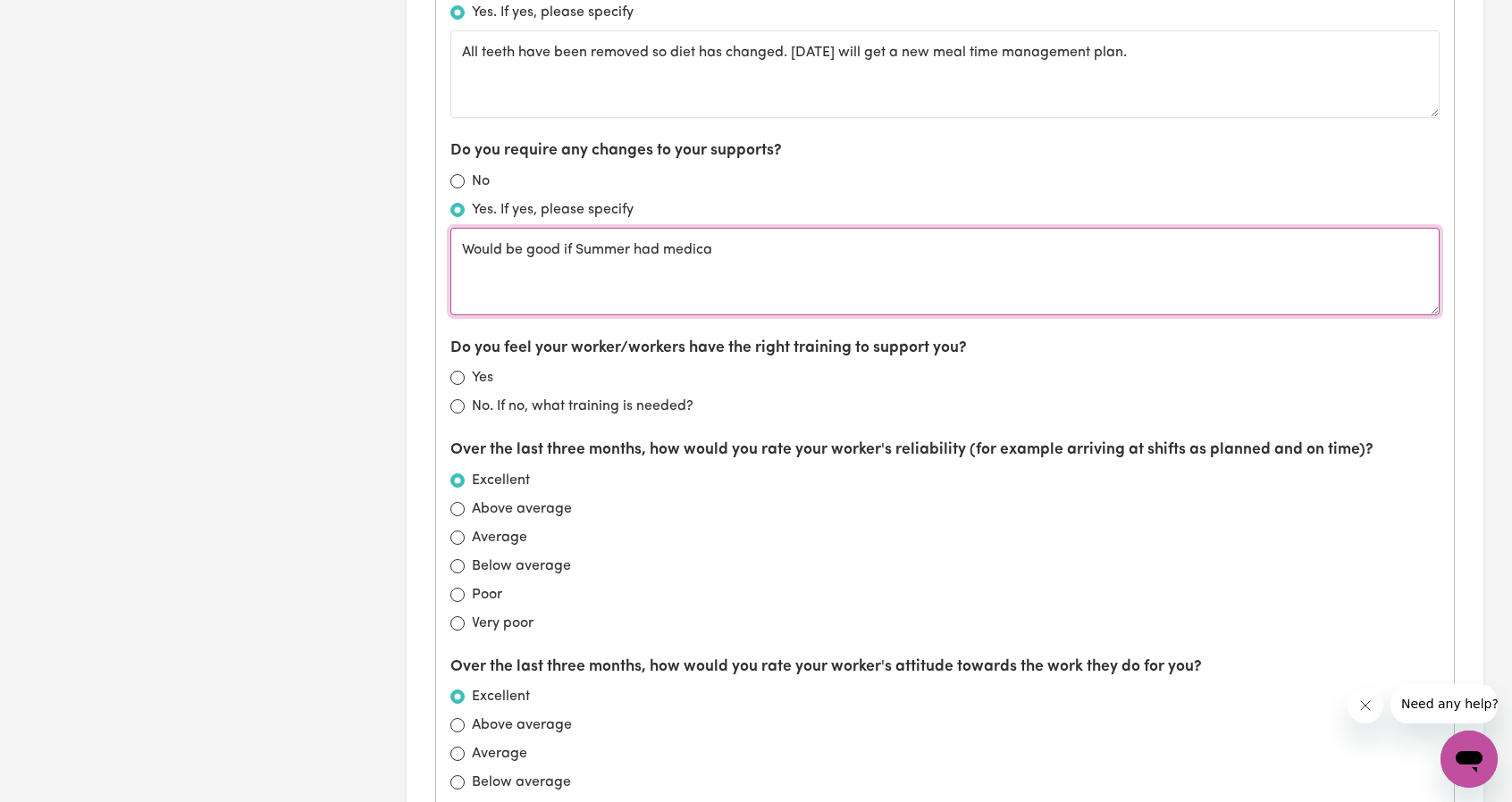
type textarea "Would be good if Summer had medica"
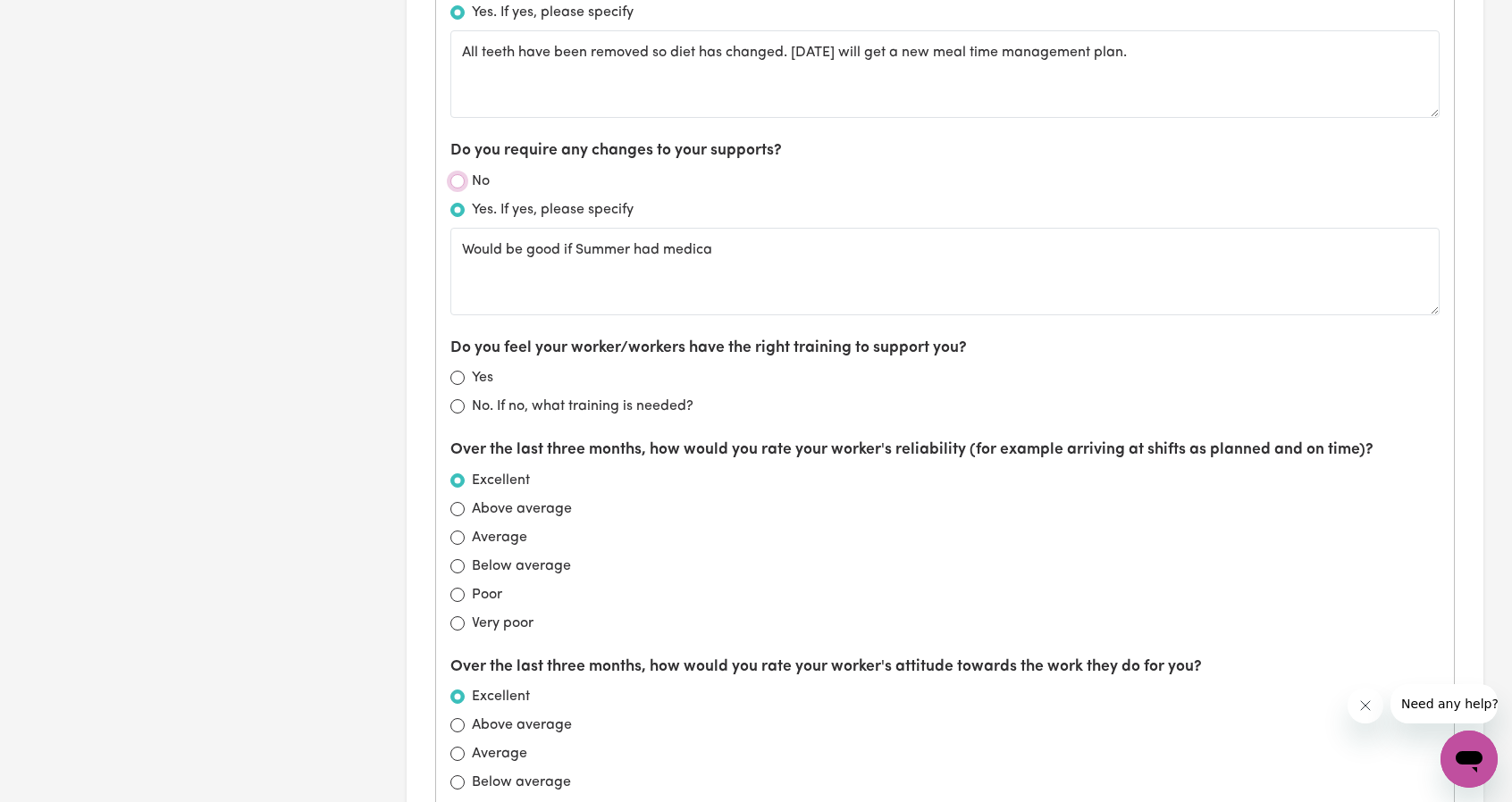
click at [452, 176] on input "No" at bounding box center [457, 181] width 14 height 14
radio input "true"
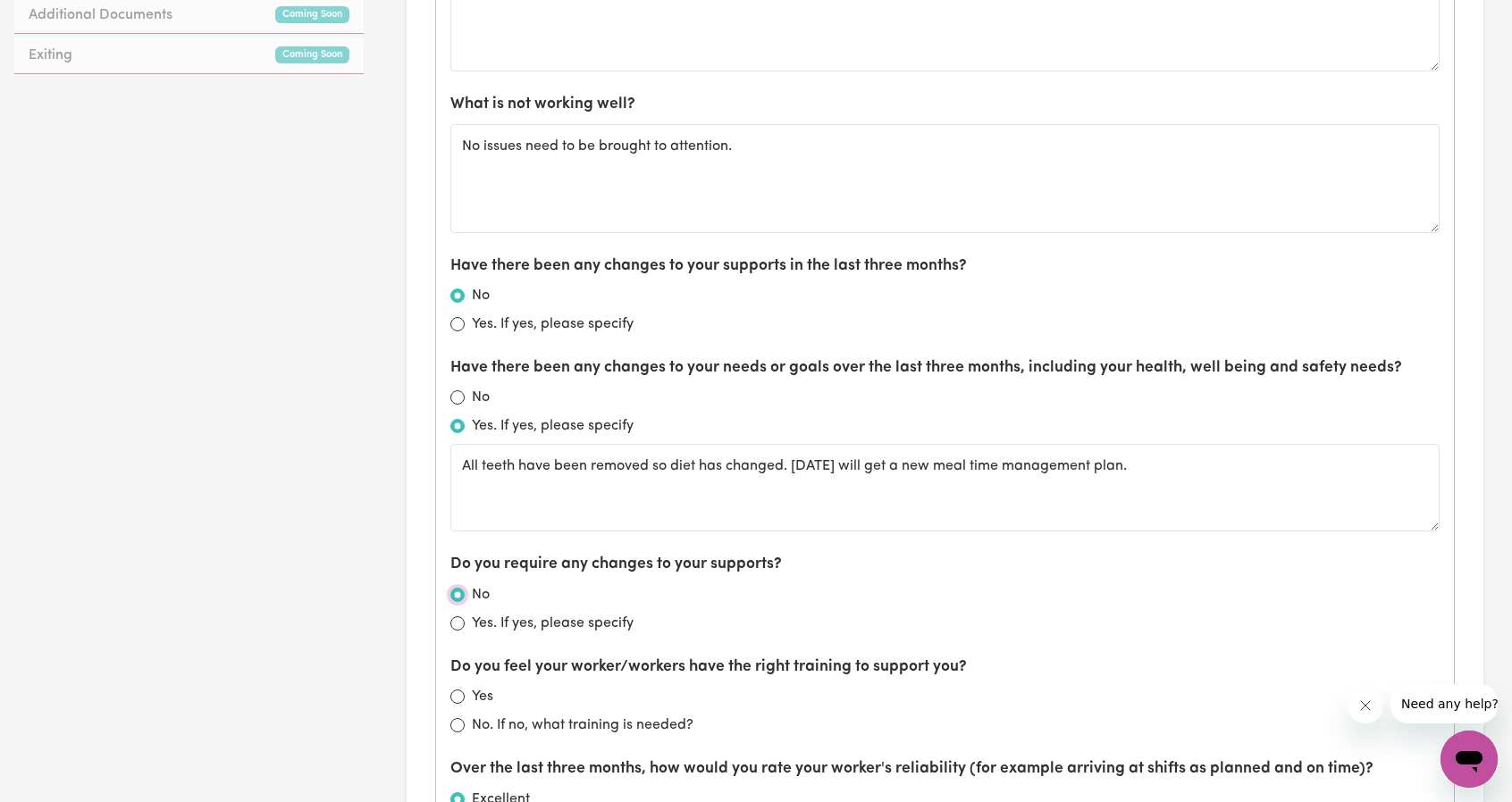
scroll to position [804, 0]
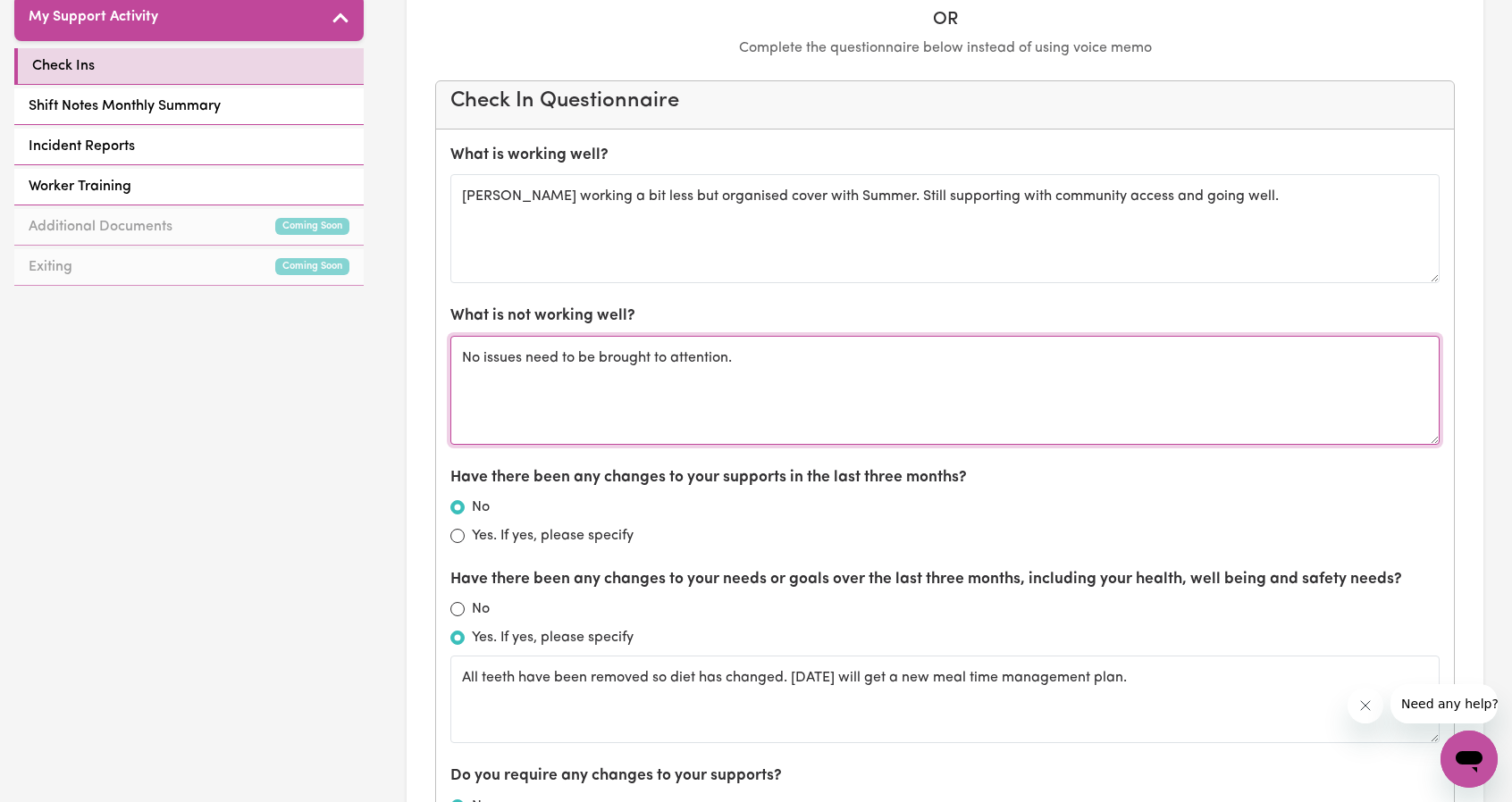
click at [835, 351] on textarea "No issues need to be brought to attention." at bounding box center [945, 390] width 990 height 109
click at [813, 386] on textarea "No issues need to be brought to attention." at bounding box center [945, 390] width 990 height 109
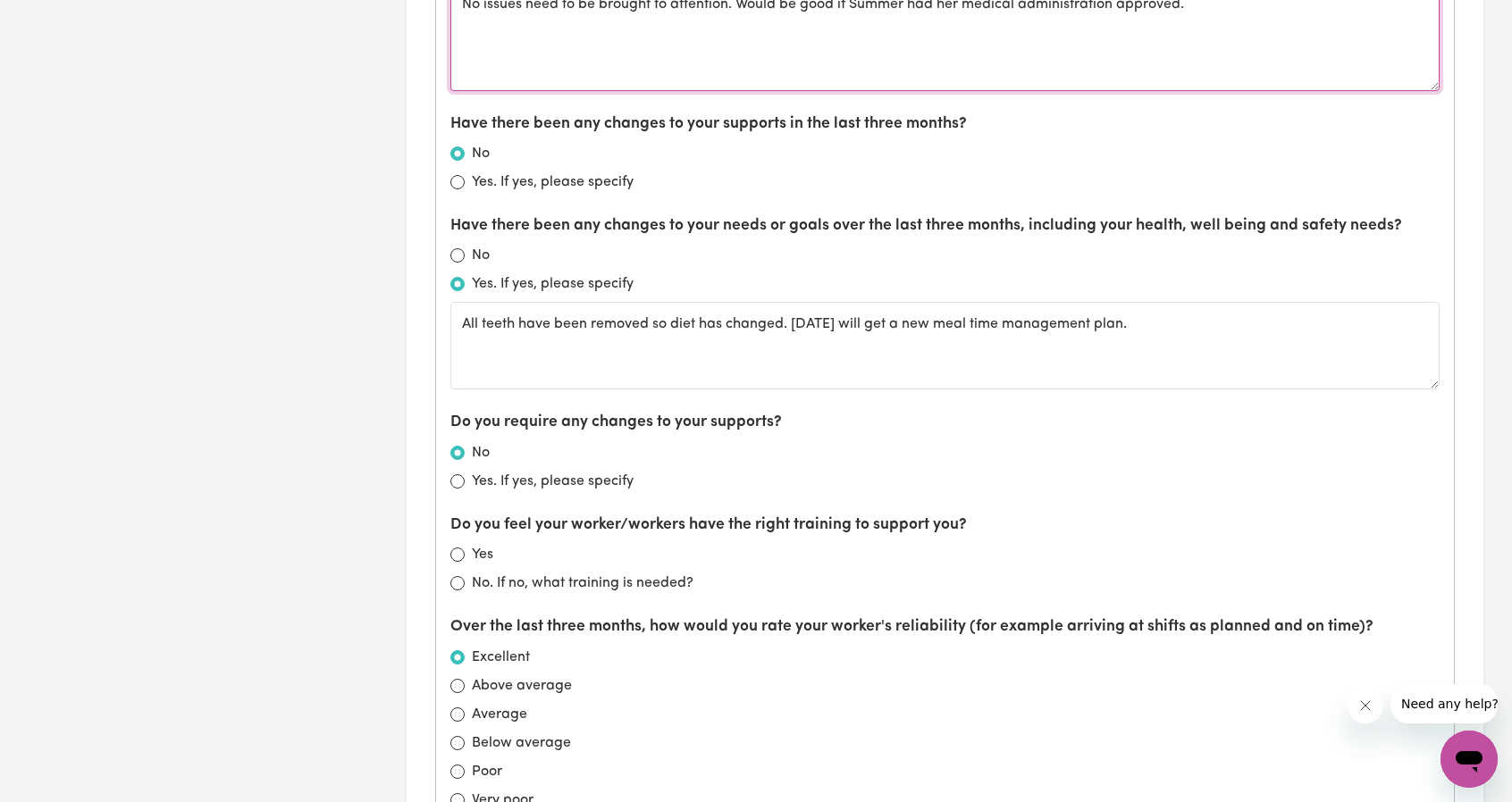
scroll to position [1161, 0]
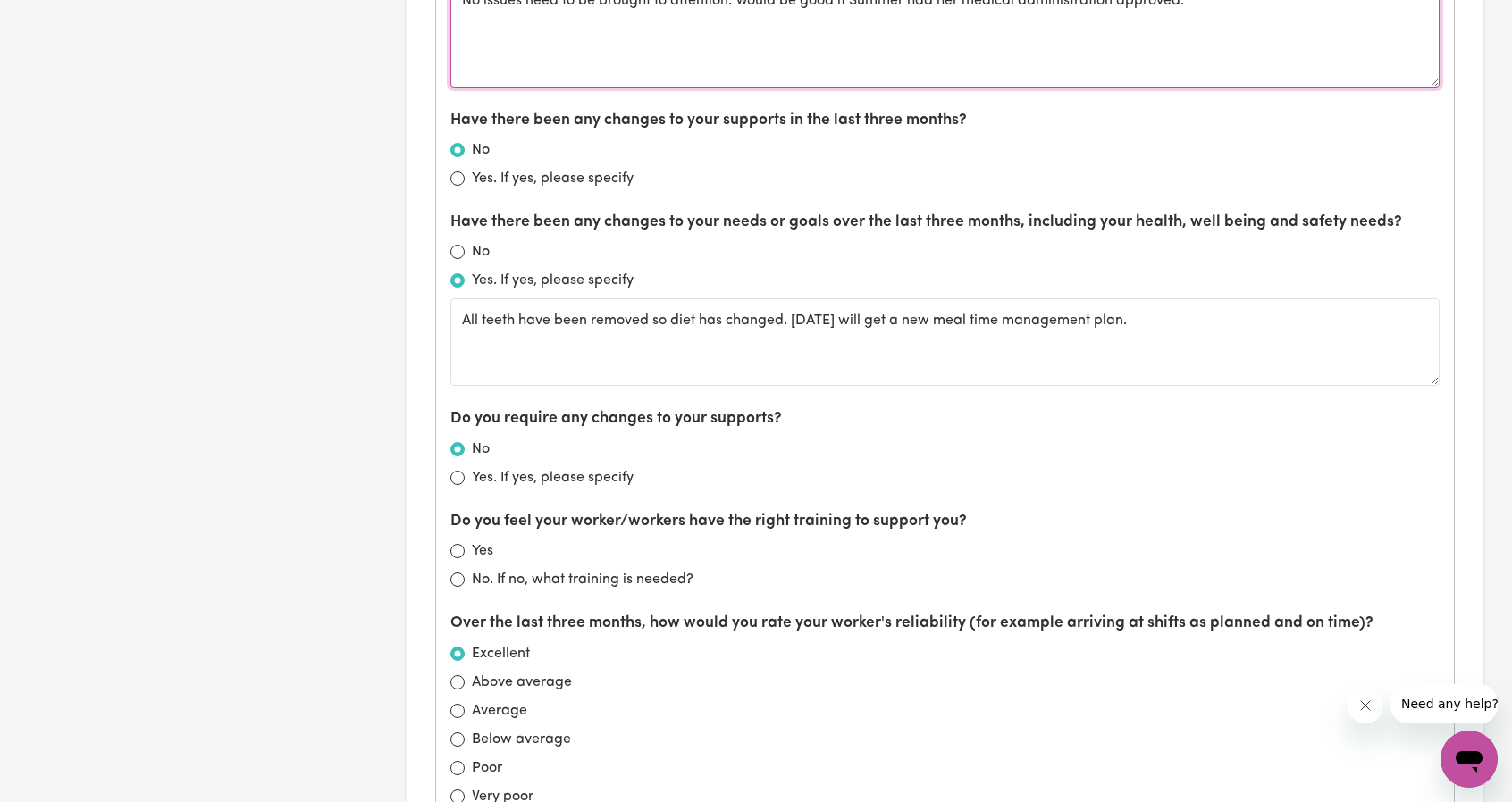
type textarea "No issues need to be brought to attention. Would be good if Summer had her medi…"
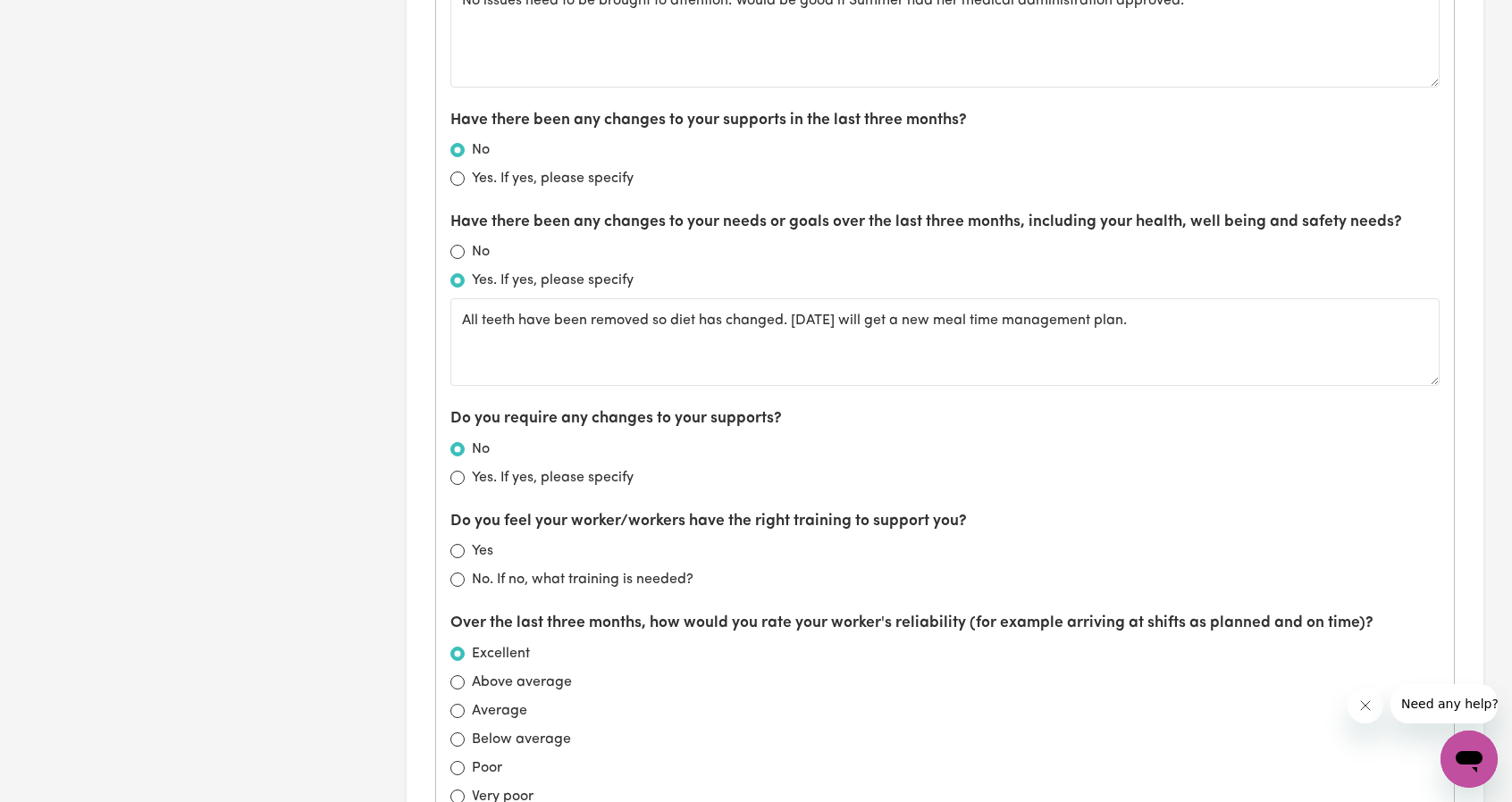
click at [466, 544] on div "Yes" at bounding box center [945, 551] width 990 height 21
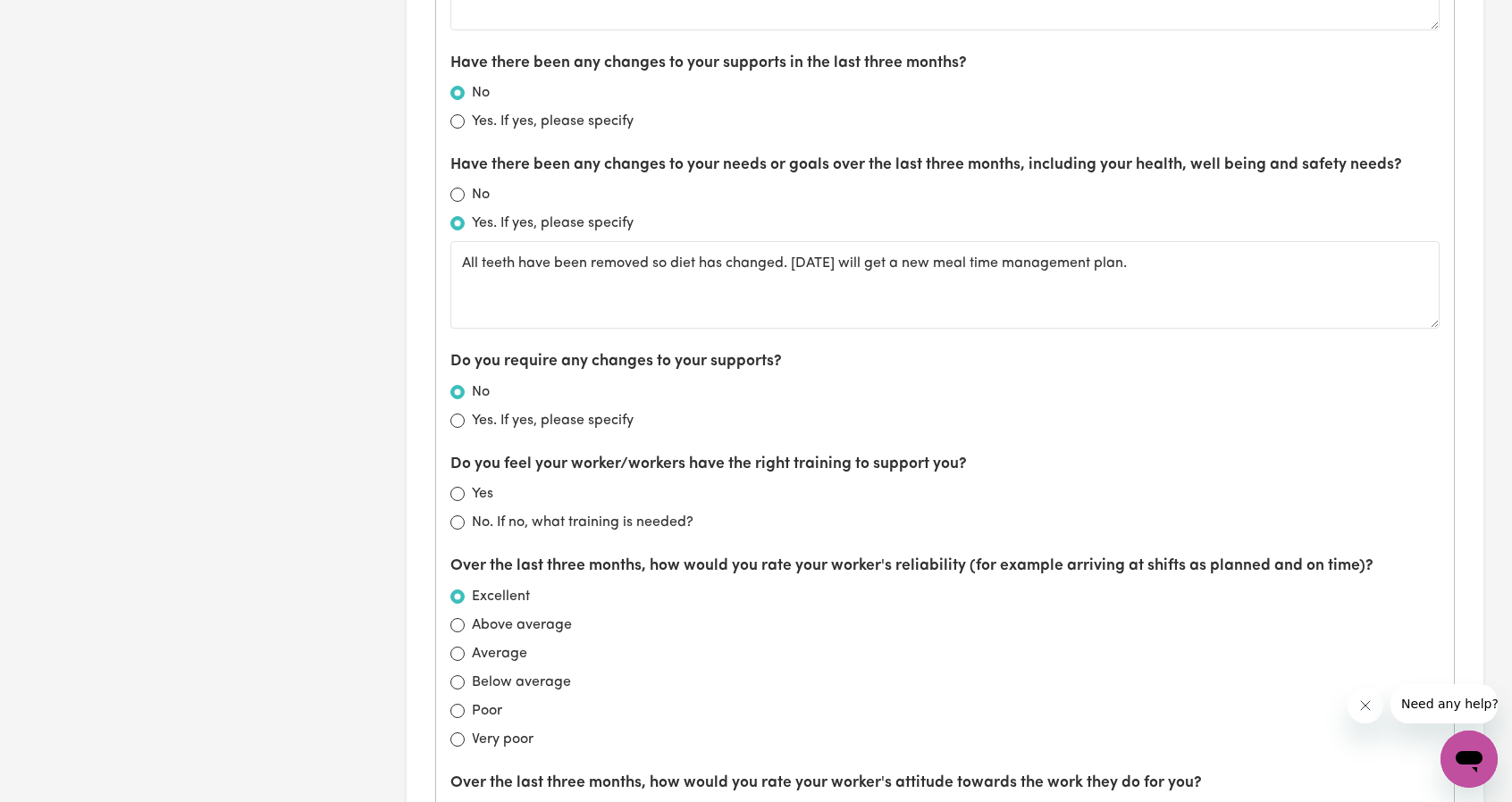
scroll to position [1341, 0]
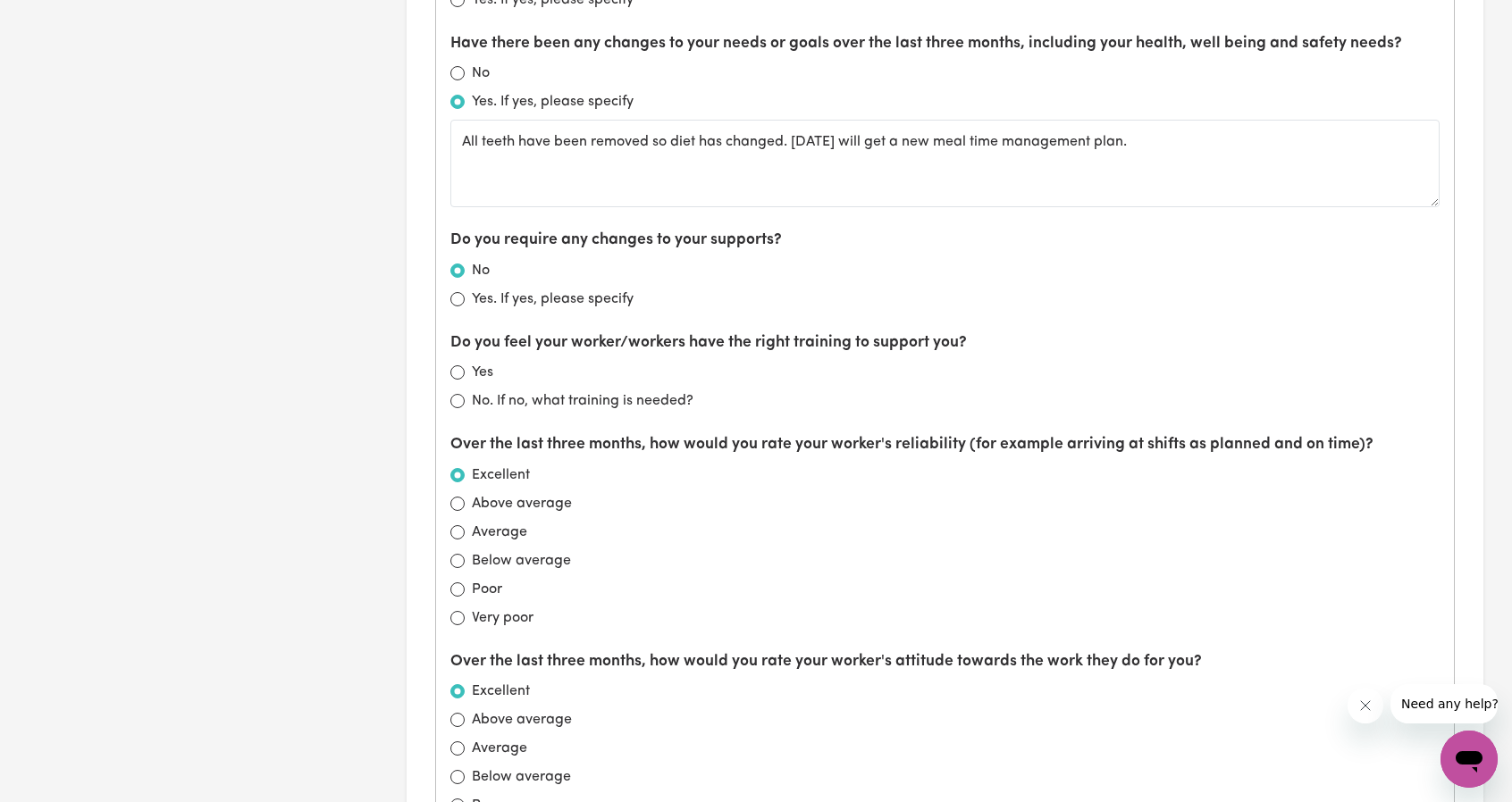
click at [458, 362] on div "Yes" at bounding box center [945, 373] width 990 height 21
click at [447, 373] on div "What is working well? Chris working a bit less but organised cover with Summer.…" at bounding box center [945, 370] width 1018 height 1552
click at [456, 365] on input "Yes" at bounding box center [457, 372] width 14 height 14
radio input "true"
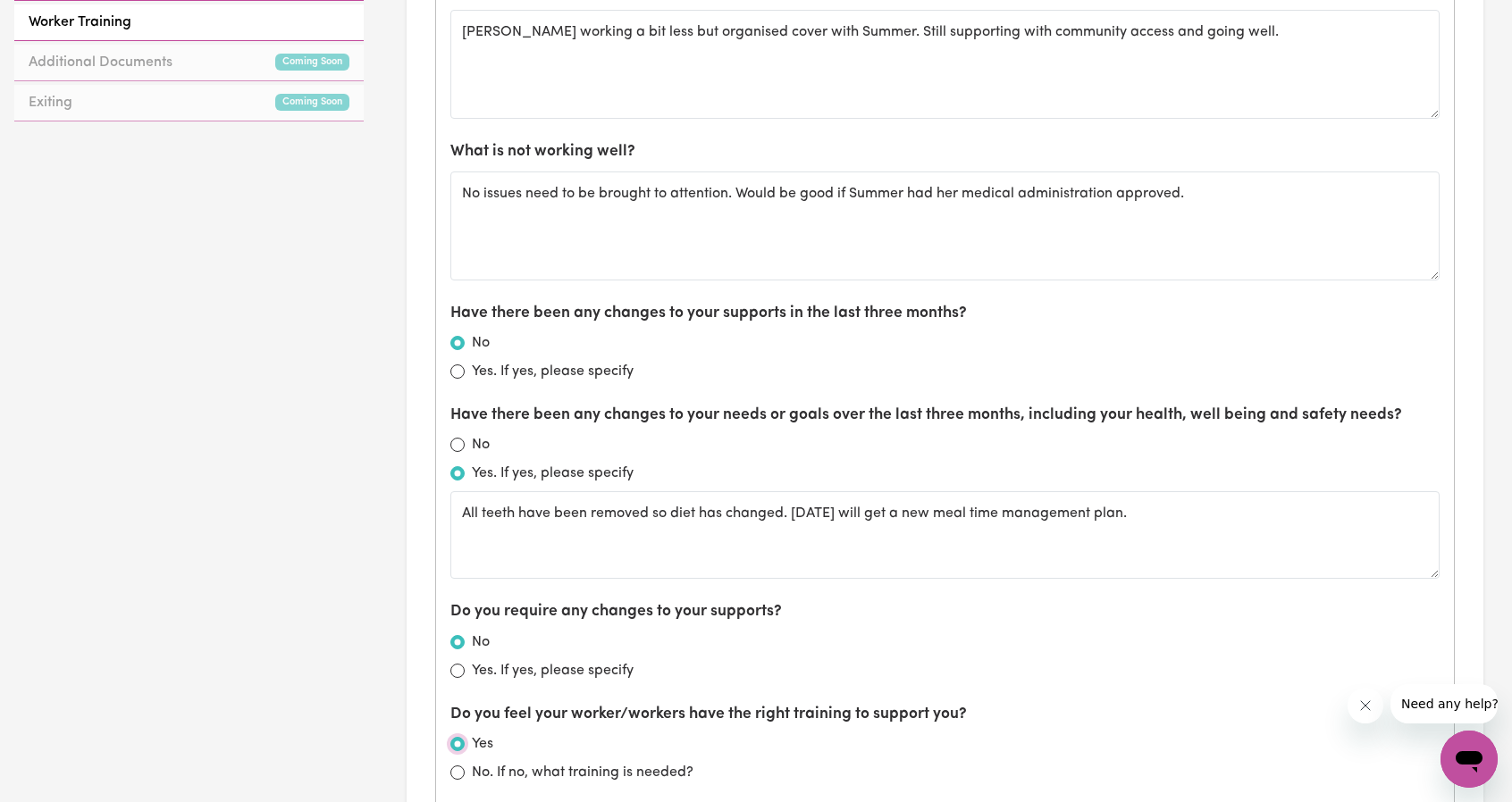
scroll to position [804, 0]
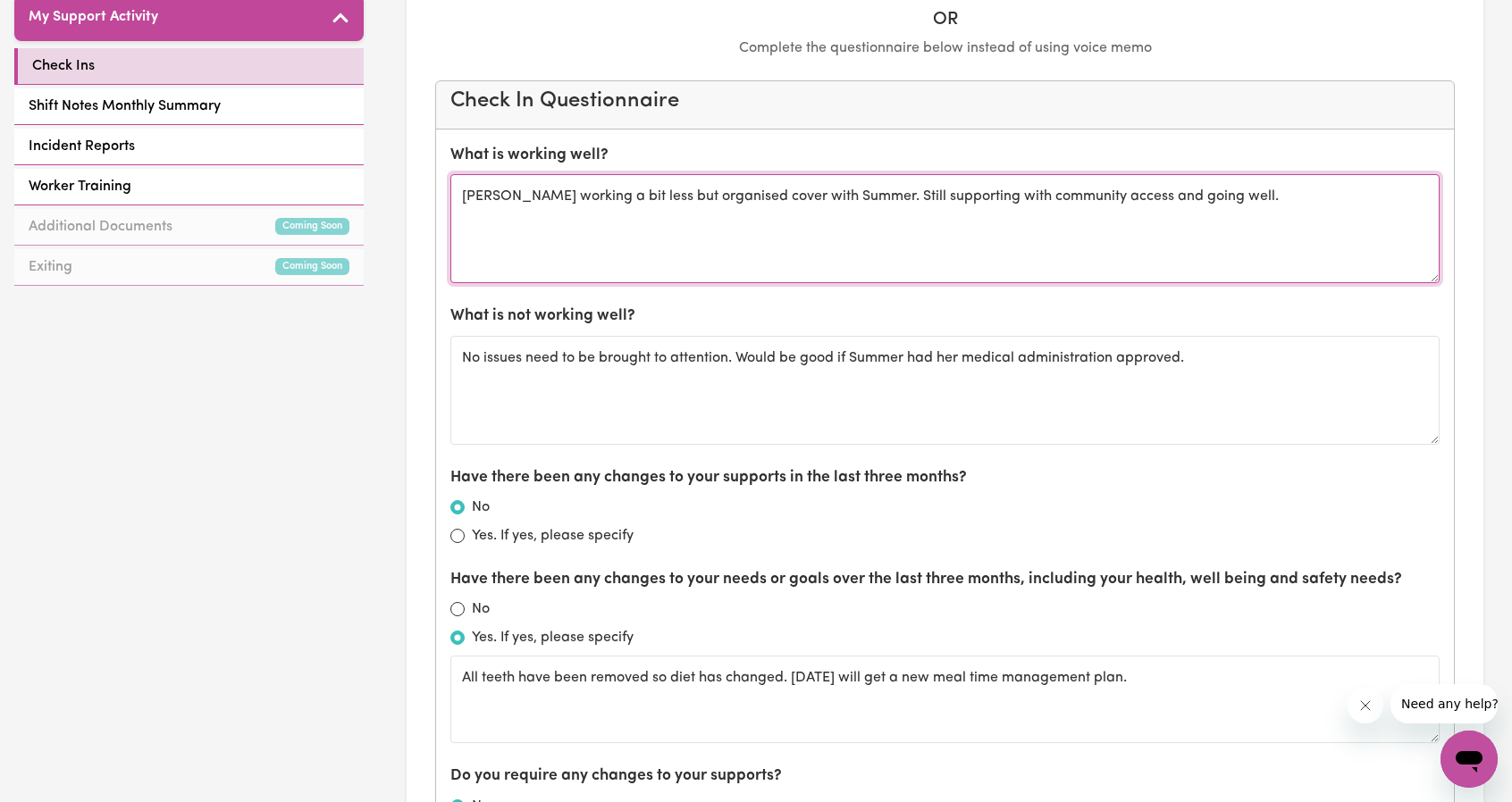
click at [467, 192] on textarea "Chris working a bit less but organised cover with Summer. Still supporting with…" at bounding box center [945, 229] width 990 height 109
click at [463, 191] on textarea "Chris working a bit less but organised cover with Summer. Still supporting with…" at bounding box center [945, 229] width 990 height 109
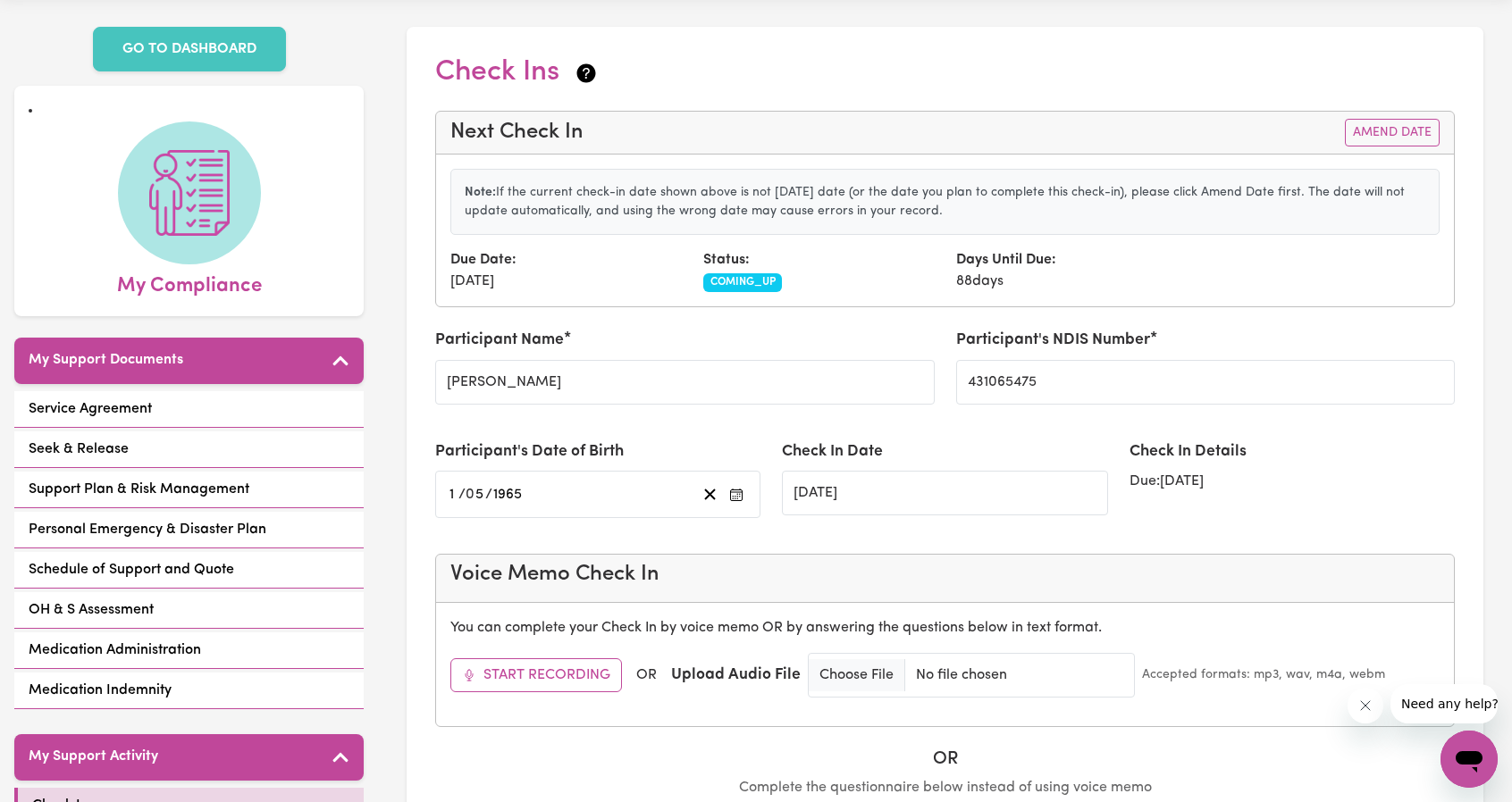
scroll to position [0, 0]
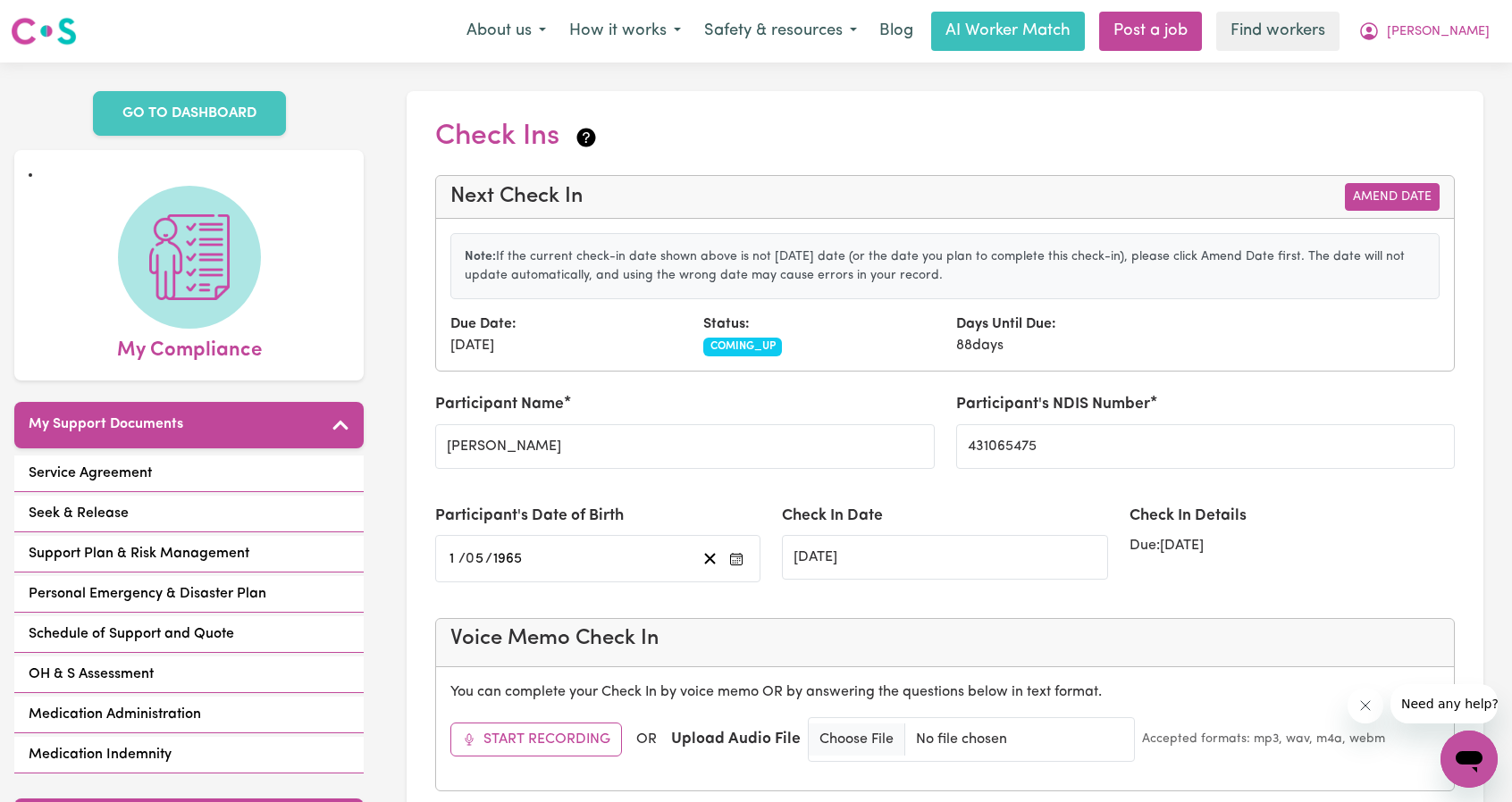
type textarea "Phone call with Sarah Chris working a bit less but organised cover with Summer.…"
click at [1362, 193] on button "Amend Date" at bounding box center [1392, 197] width 94 height 28
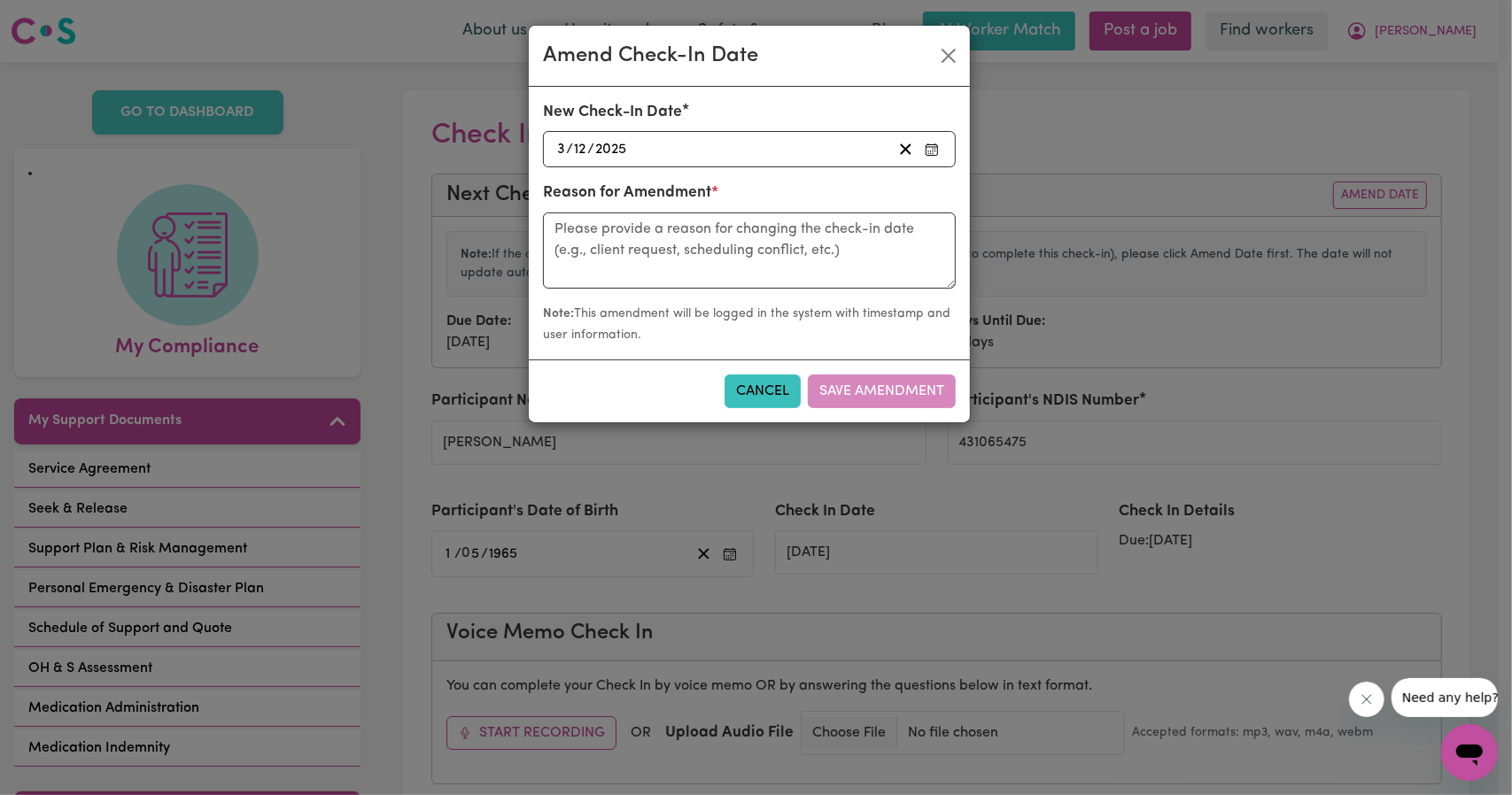
click at [759, 150] on div "2025-12-03 3 / 12 / 2025" at bounding box center [723, 149] width 338 height 24
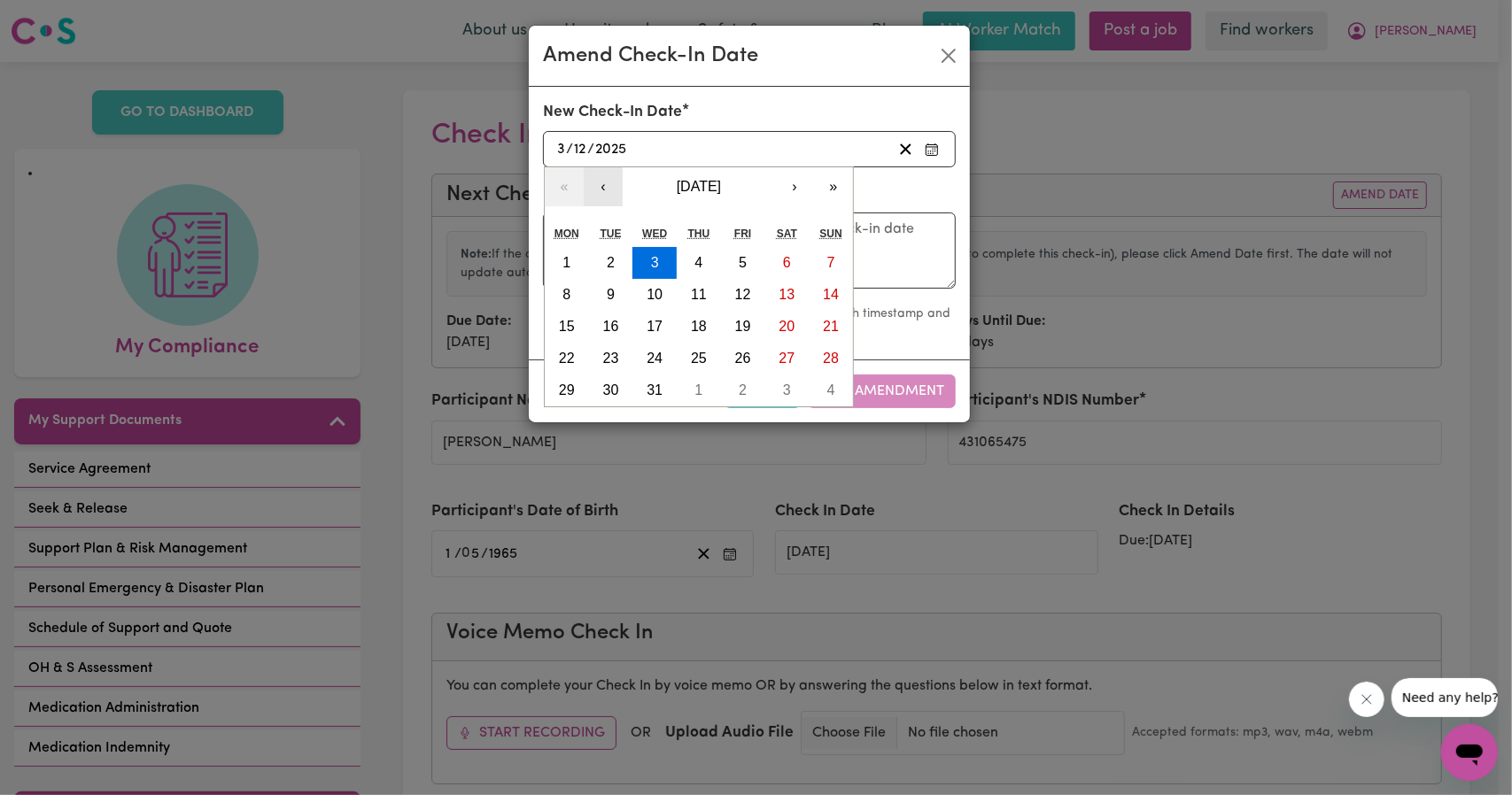
click at [602, 191] on button "‹" at bounding box center [603, 187] width 39 height 39
click at [727, 256] on button "5" at bounding box center [743, 263] width 44 height 31
type input "2025-09-05"
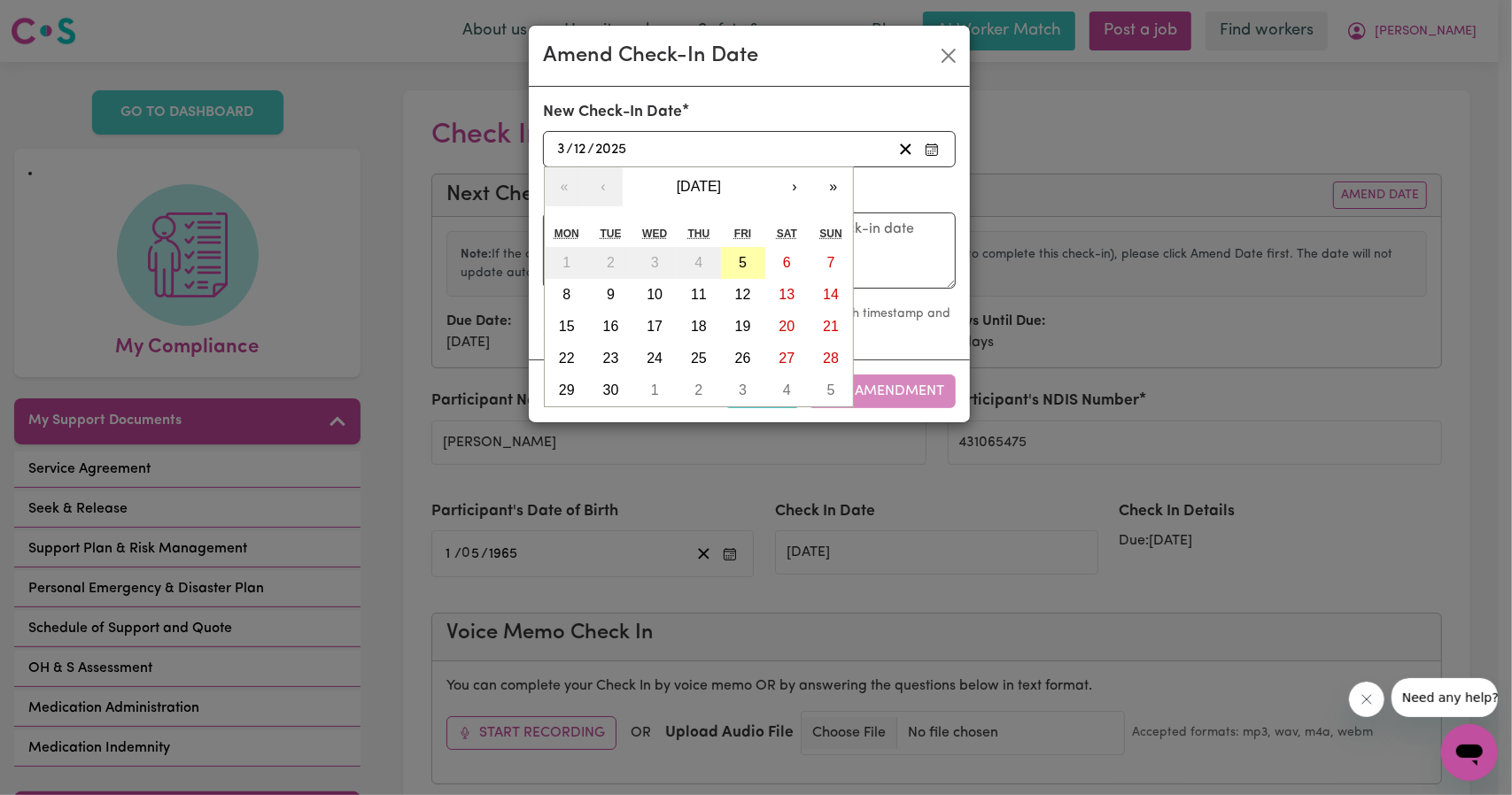
type input "5"
type input "9"
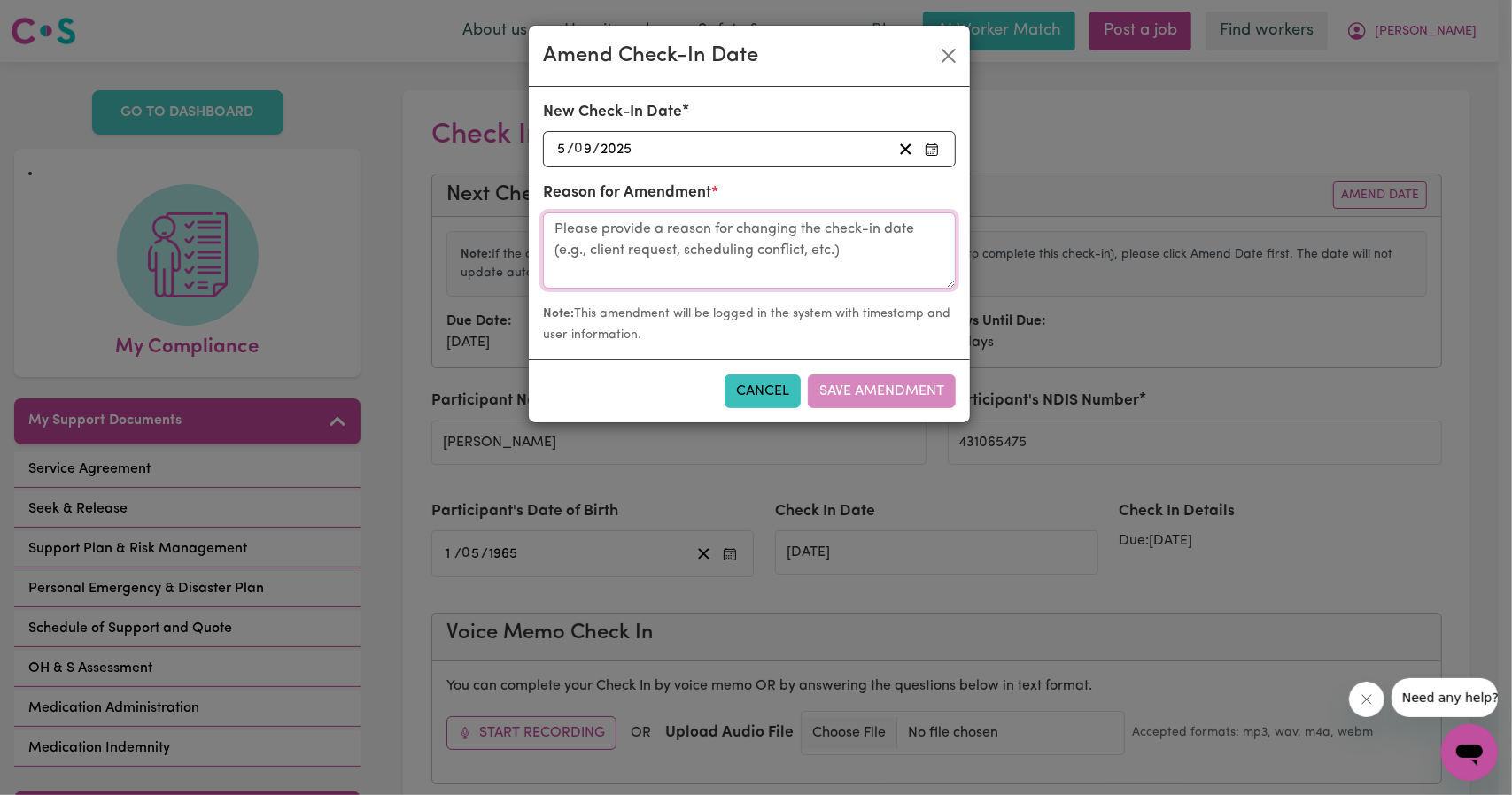
click at [794, 255] on textarea at bounding box center [750, 251] width 413 height 76
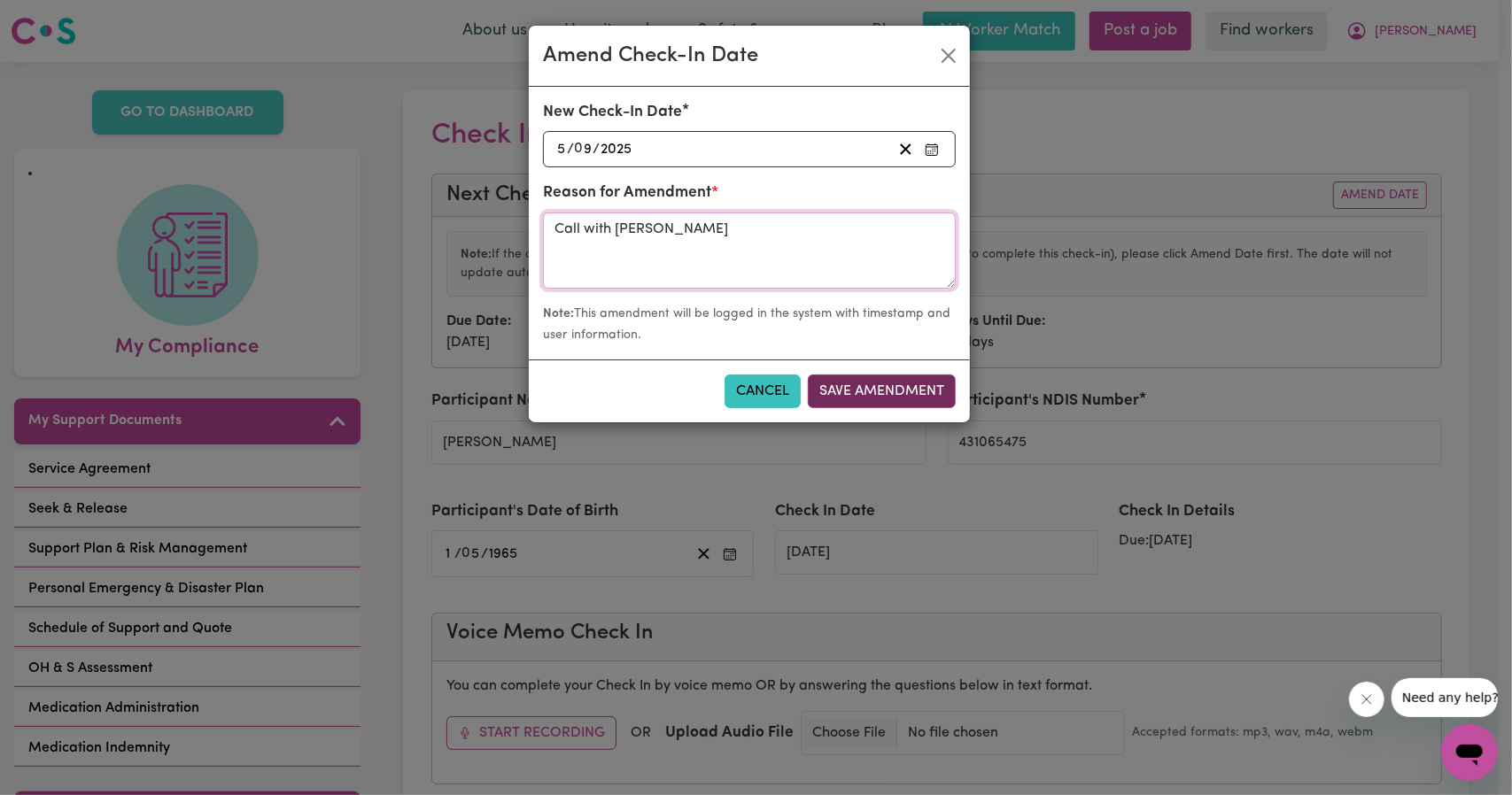
type textarea "Call with Sarah"
click at [887, 386] on button "Save Amendment" at bounding box center [882, 391] width 148 height 33
type input "05/09/2025"
radio input "false"
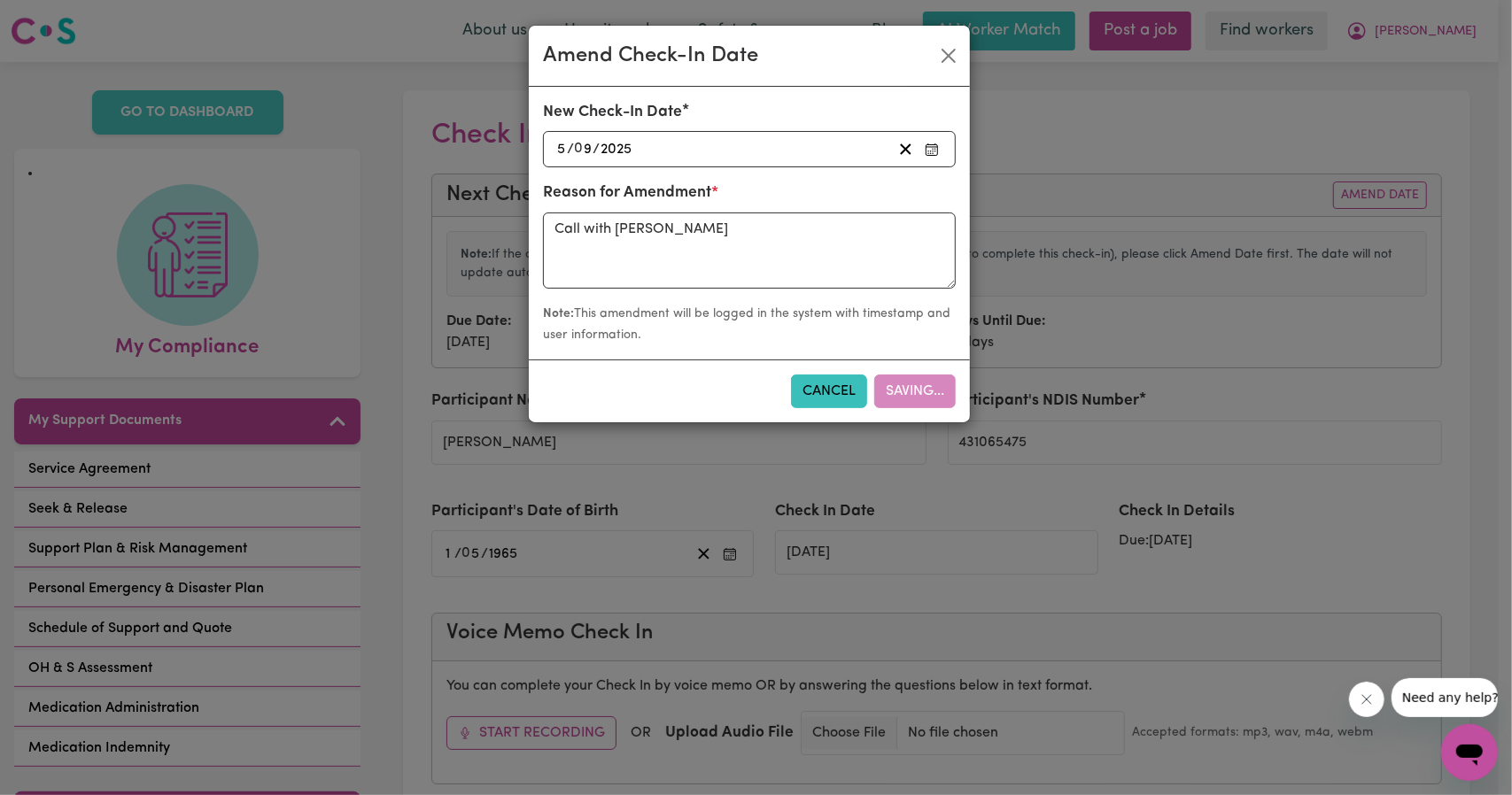
radio input "false"
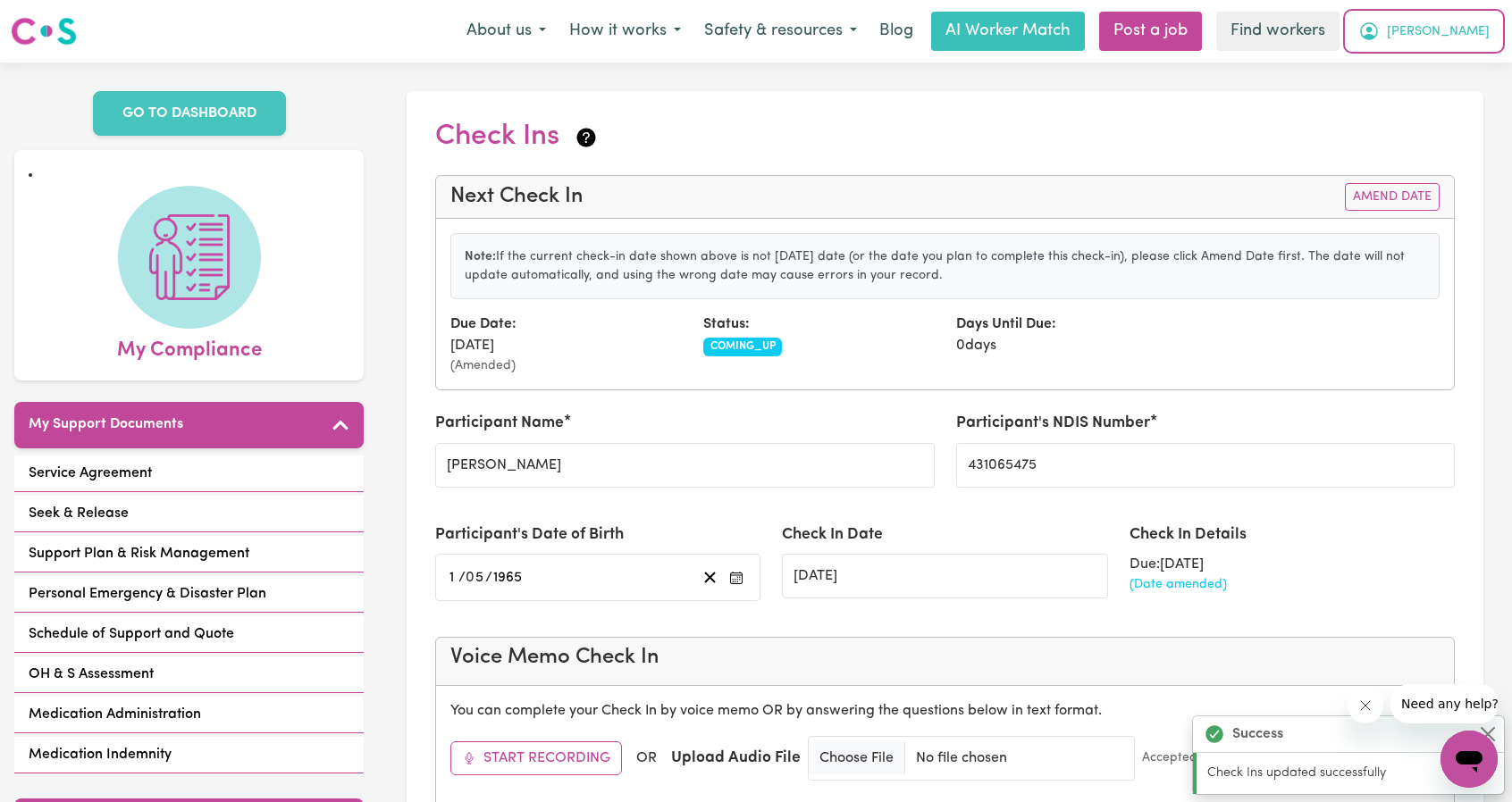
click at [1468, 31] on button "Eric" at bounding box center [1424, 31] width 155 height 37
drag, startPoint x: 1450, startPoint y: 50, endPoint x: 1435, endPoint y: 61, distance: 18.6
click at [1435, 61] on link "My Dashboard" at bounding box center [1430, 69] width 141 height 34
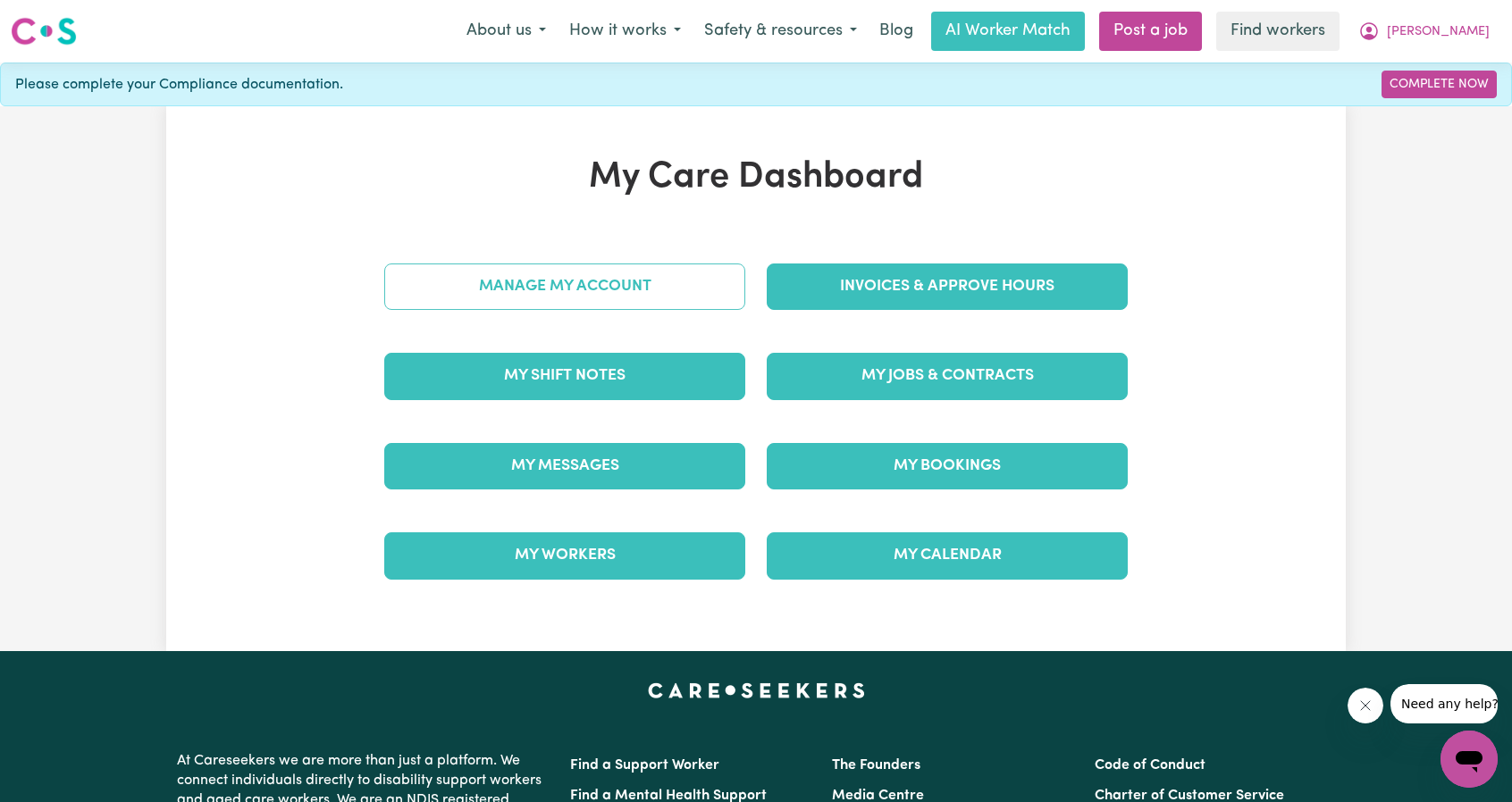
click at [665, 291] on link "Manage My Account" at bounding box center [565, 287] width 361 height 47
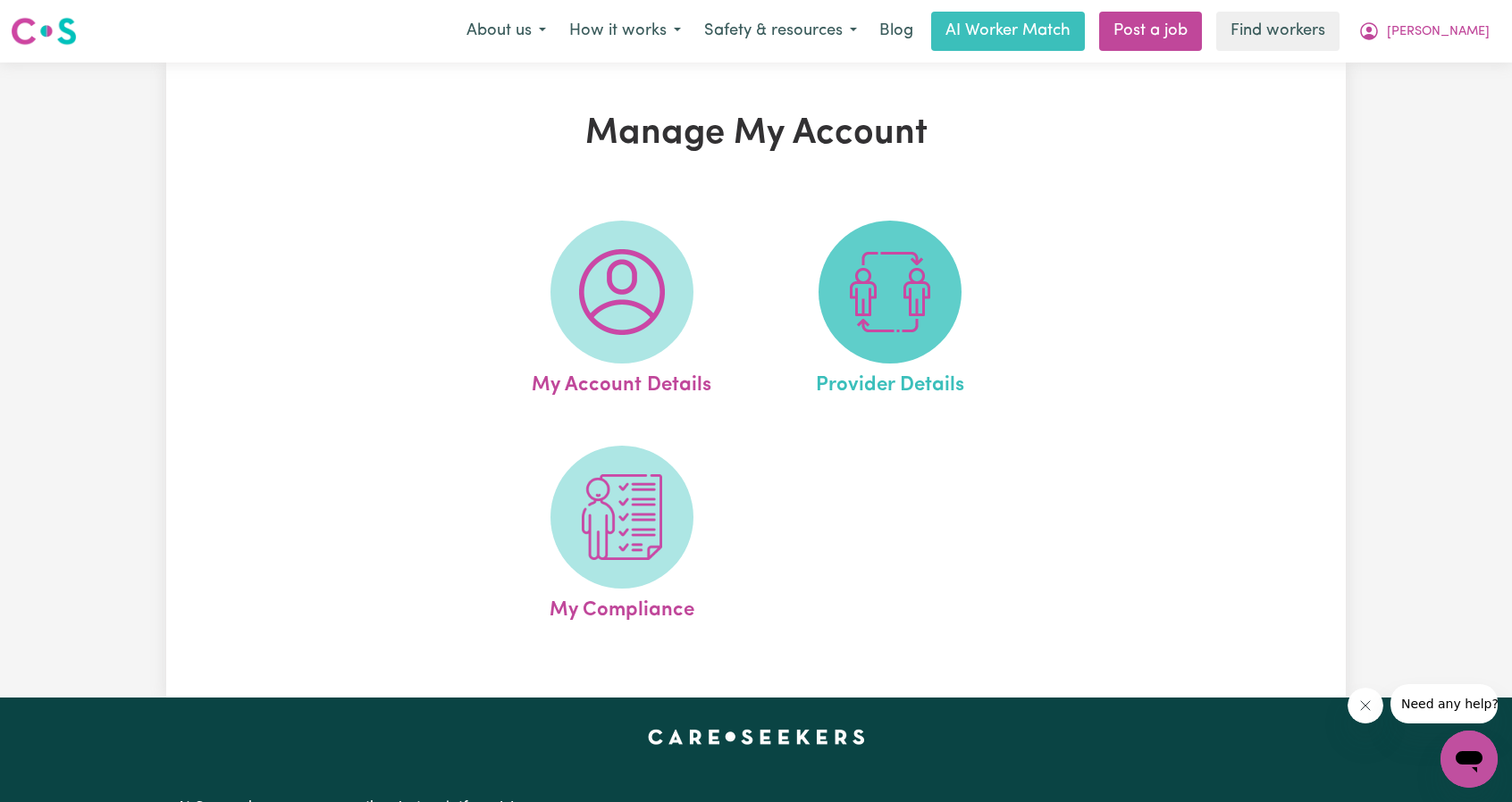
click at [862, 295] on img at bounding box center [890, 292] width 86 height 86
select select "NDIS_FUNDING_AGENCY_MANAGED"
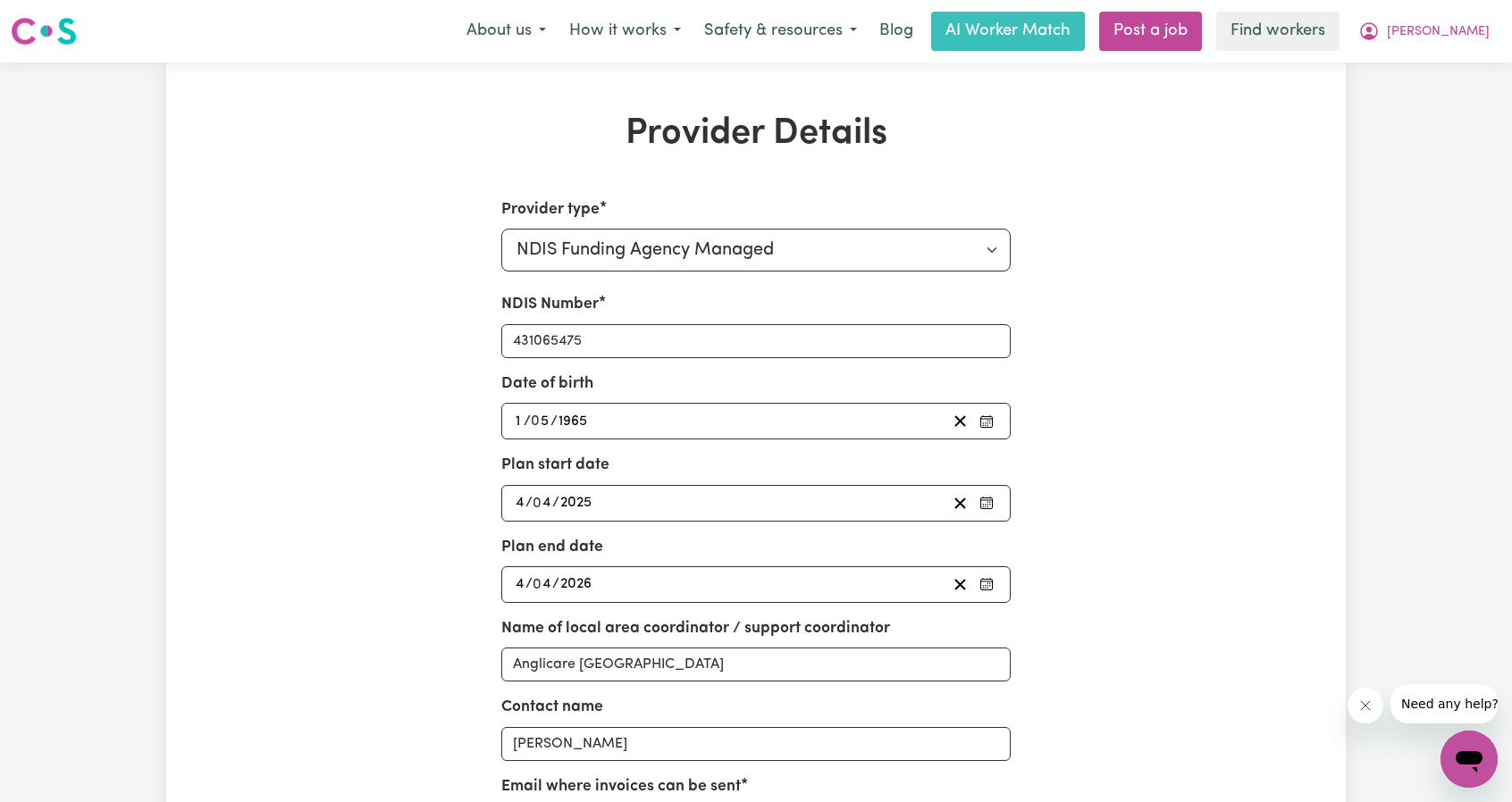
click at [607, 583] on div "2026-04-04 4 / 0 4 / 2026" at bounding box center [729, 585] width 434 height 24
click at [1237, 304] on div "Provider Details Provider type Select your provider type... Privately Aged Care…" at bounding box center [756, 606] width 1180 height 986
click at [1210, 308] on div "Provider Details Provider type Select your provider type... Privately Aged Care…" at bounding box center [756, 606] width 1180 height 986
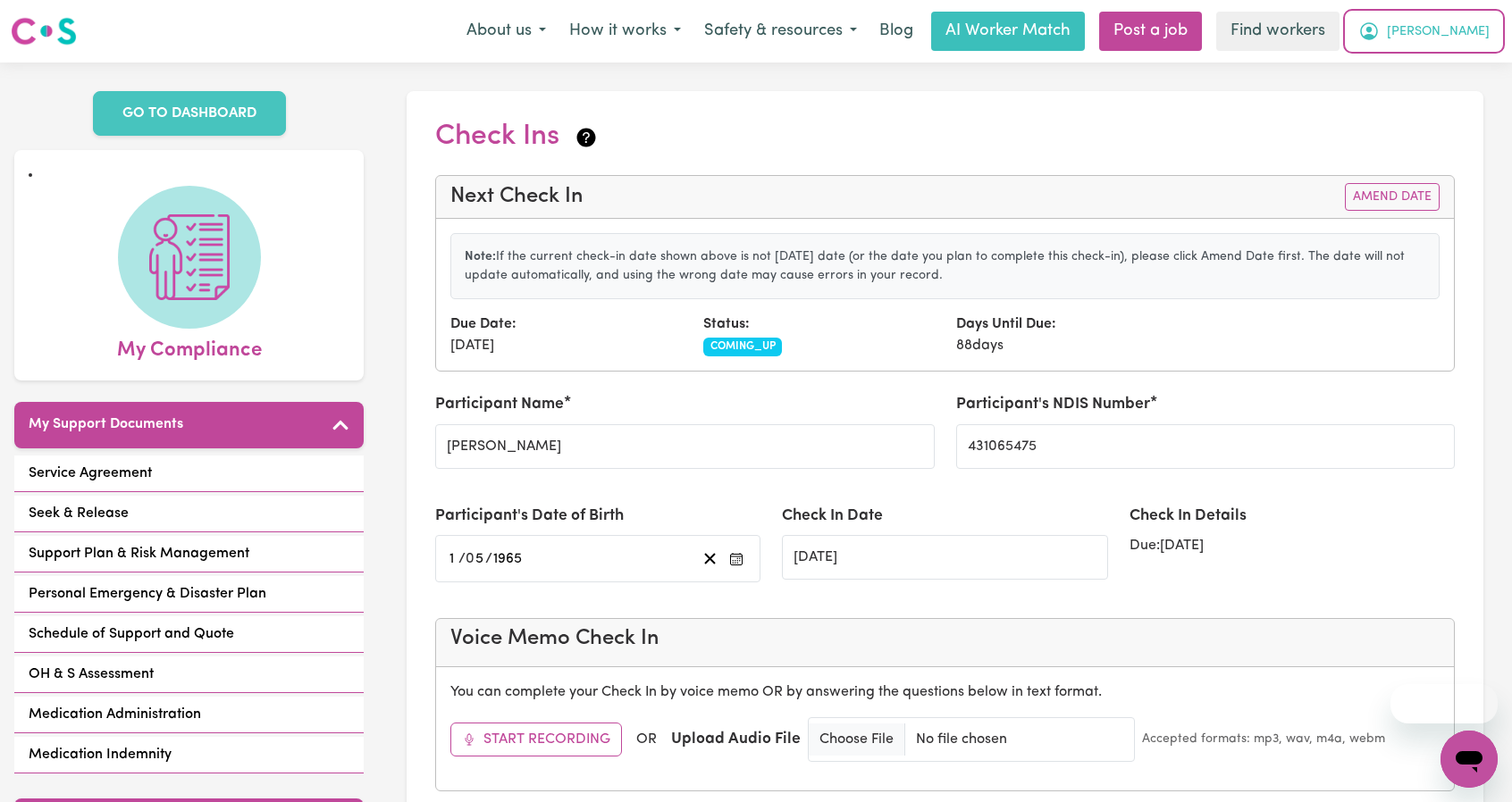
click at [1462, 28] on button "Eric" at bounding box center [1424, 31] width 155 height 37
click at [1428, 58] on link "My Dashboard" at bounding box center [1430, 69] width 141 height 34
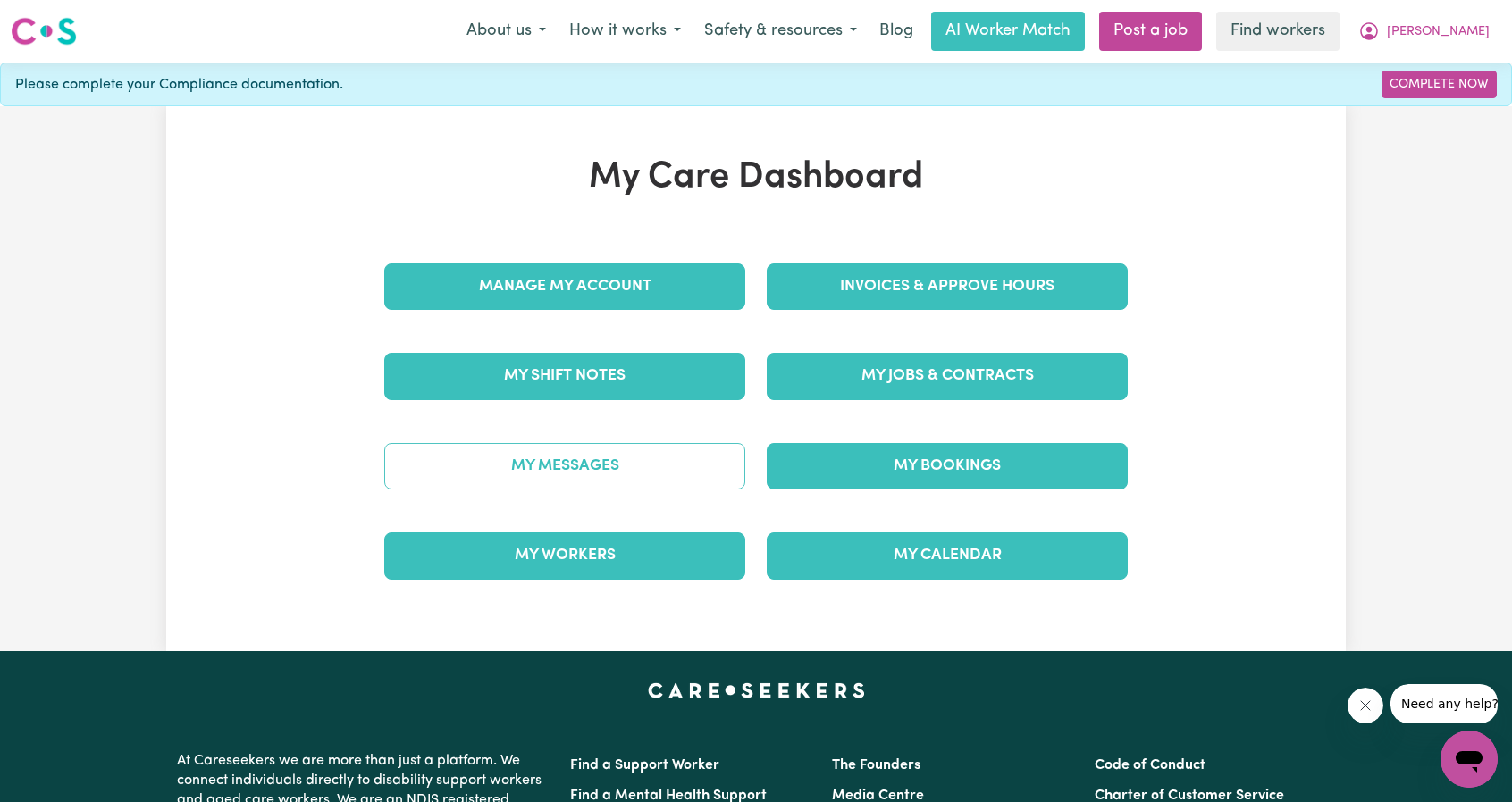
click at [627, 448] on link "My Messages" at bounding box center [565, 467] width 361 height 47
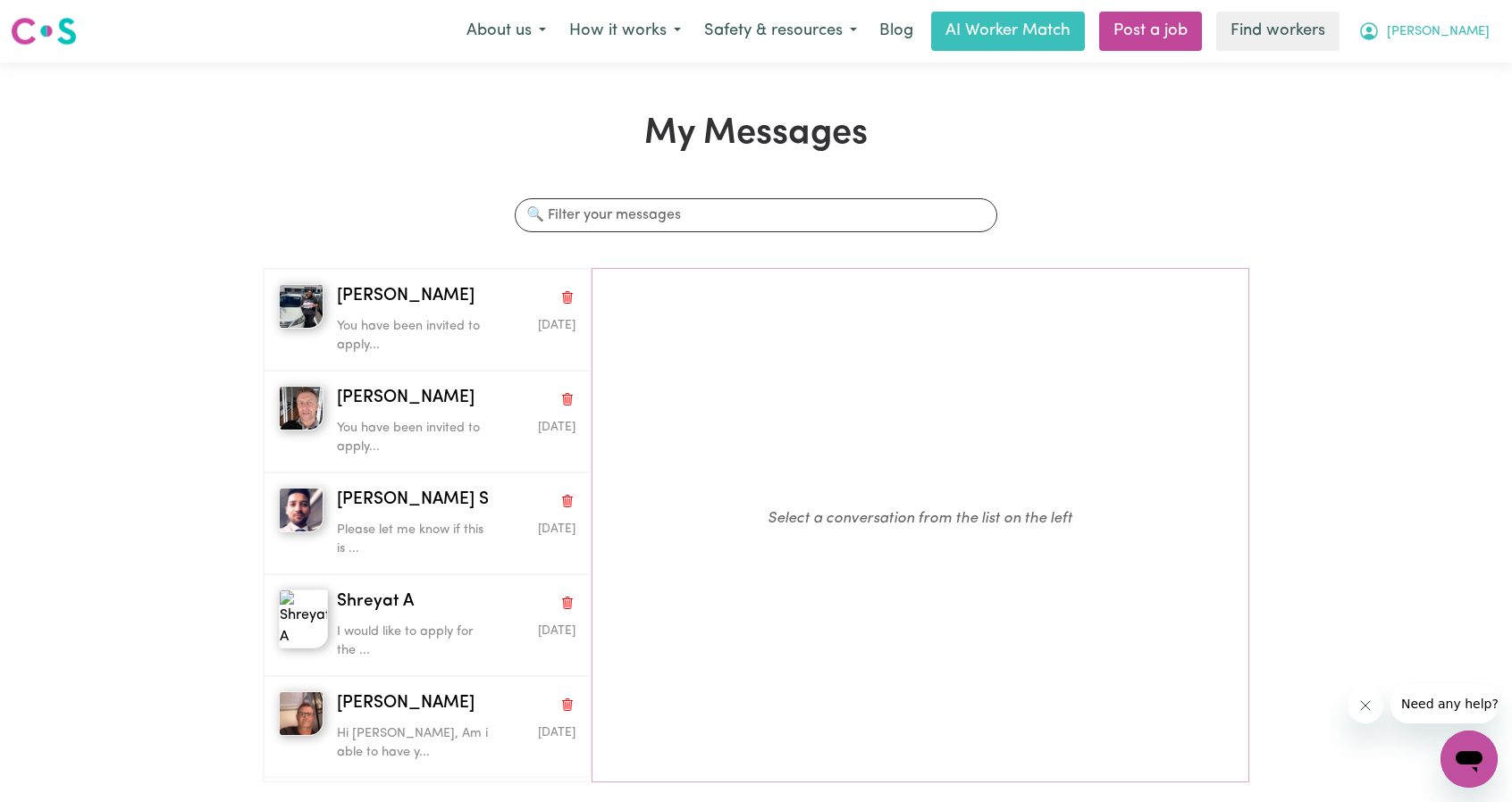
click at [1467, 31] on button "Eric" at bounding box center [1424, 31] width 155 height 37
click at [1428, 63] on link "My Dashboard" at bounding box center [1430, 69] width 141 height 34
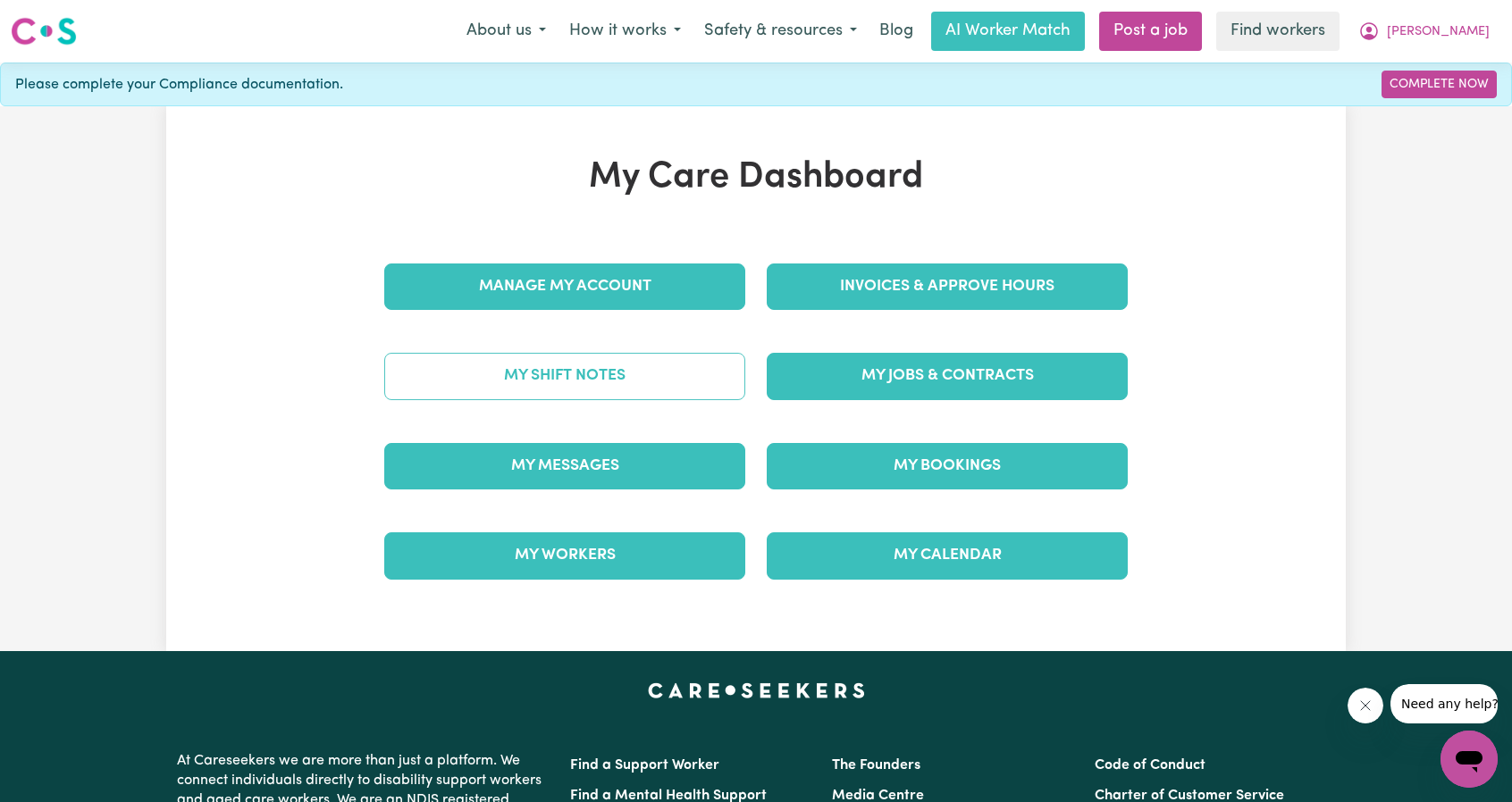
click at [577, 376] on link "My Shift Notes" at bounding box center [565, 376] width 361 height 47
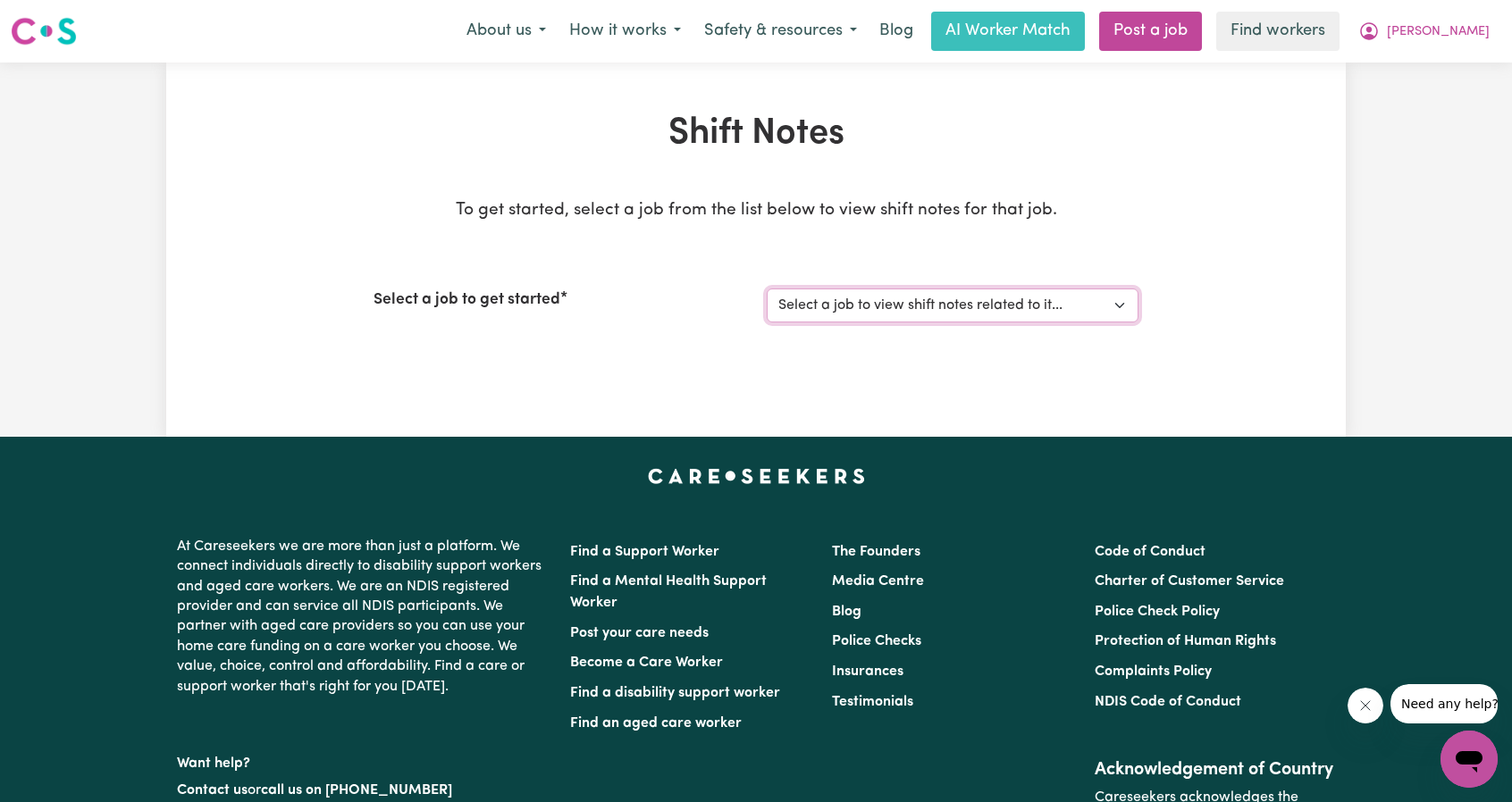
click at [886, 306] on select "Select a job to view shift notes related to it... Support for Community and soc…" at bounding box center [953, 305] width 372 height 34
select select "6422"
click at [767, 288] on select "Select a job to view shift notes related to it... Support for Community and soc…" at bounding box center [953, 305] width 372 height 34
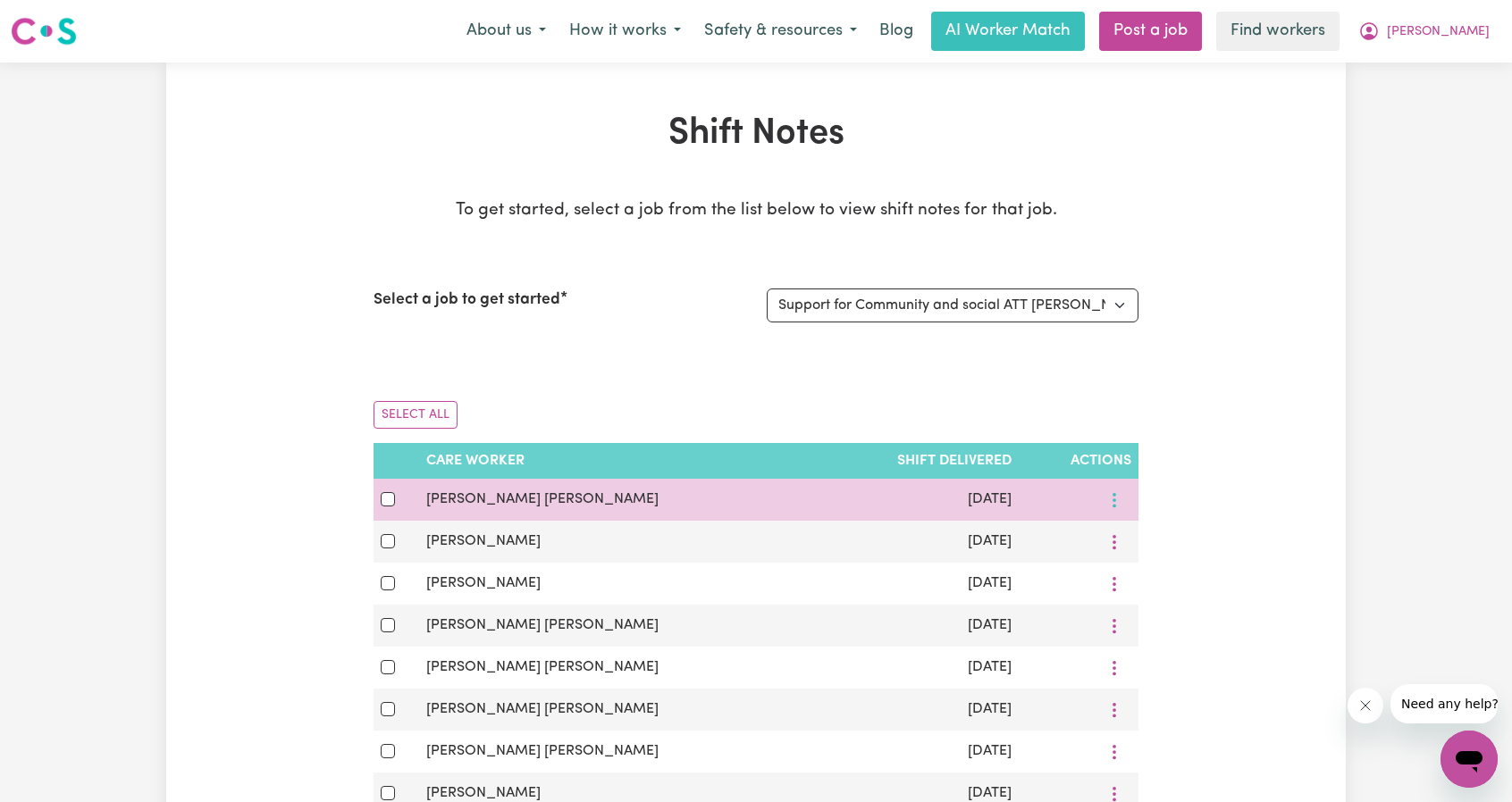
click at [1118, 496] on button "More options" at bounding box center [1114, 500] width 34 height 28
click at [1136, 527] on link "View Shift Note" at bounding box center [1209, 542] width 148 height 35
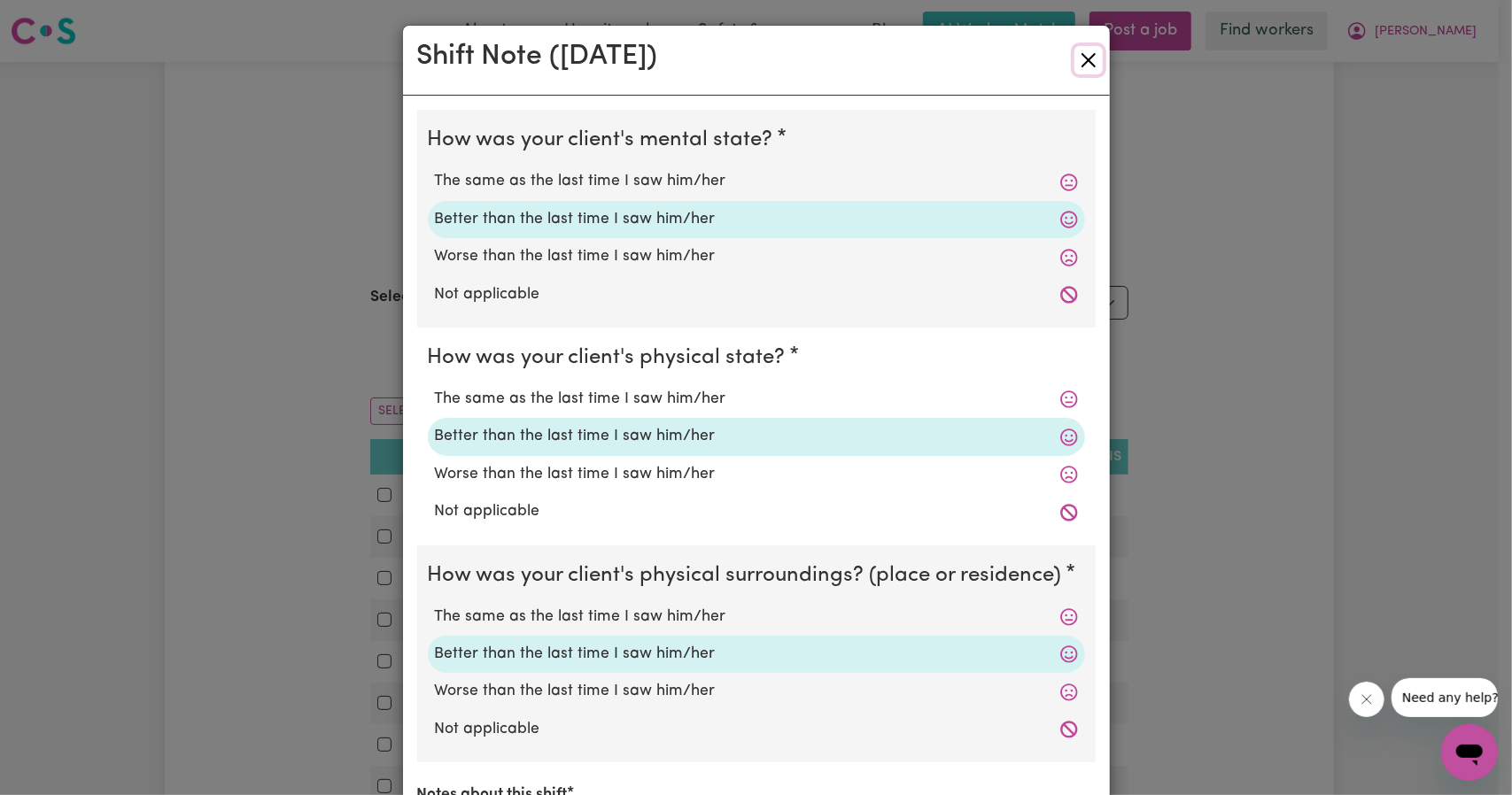
click at [1089, 64] on button "Close" at bounding box center [1088, 60] width 29 height 29
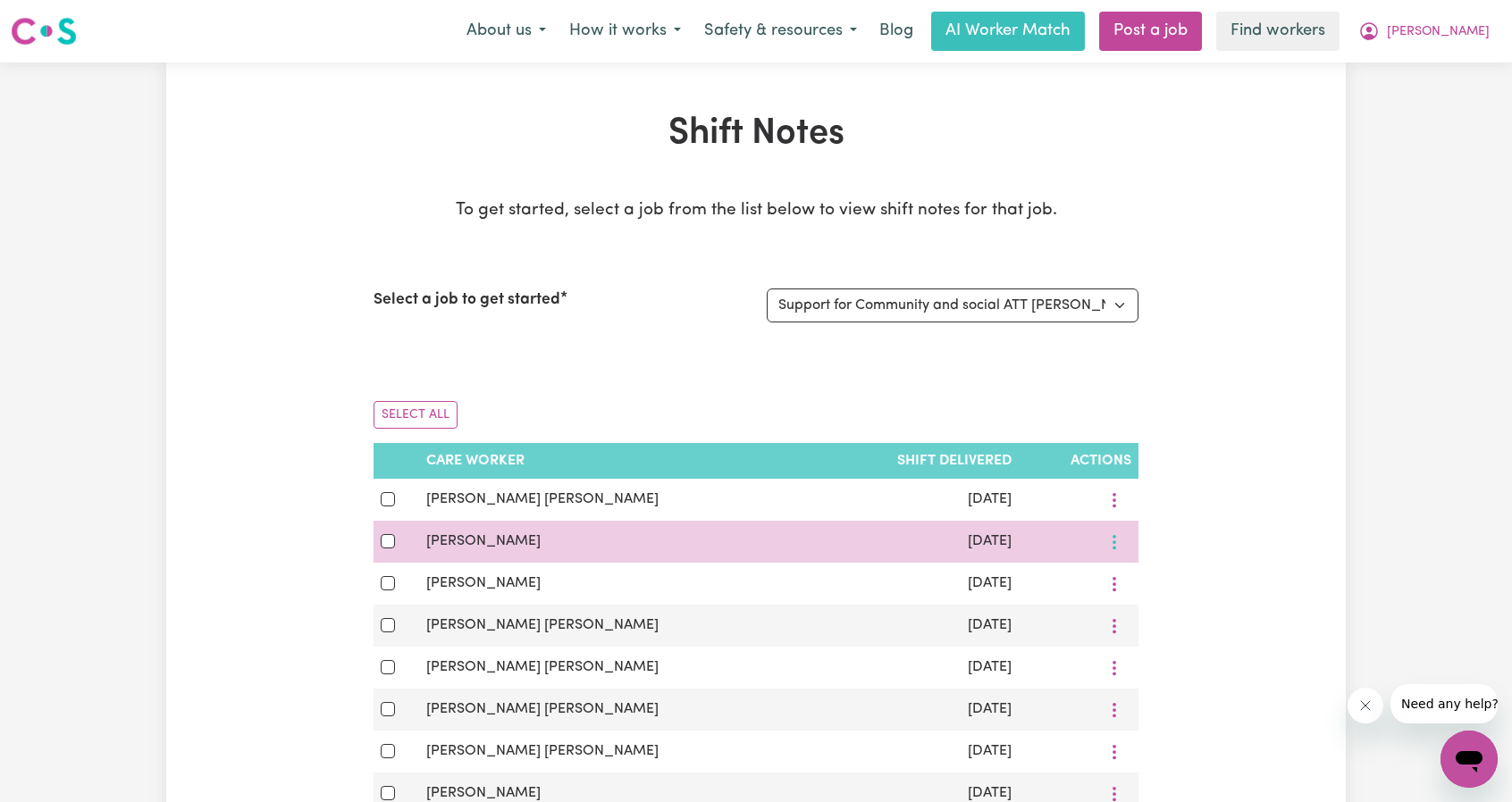
click at [1119, 541] on button "More options" at bounding box center [1114, 542] width 34 height 28
click at [1136, 570] on link "View Shift Note" at bounding box center [1209, 584] width 148 height 35
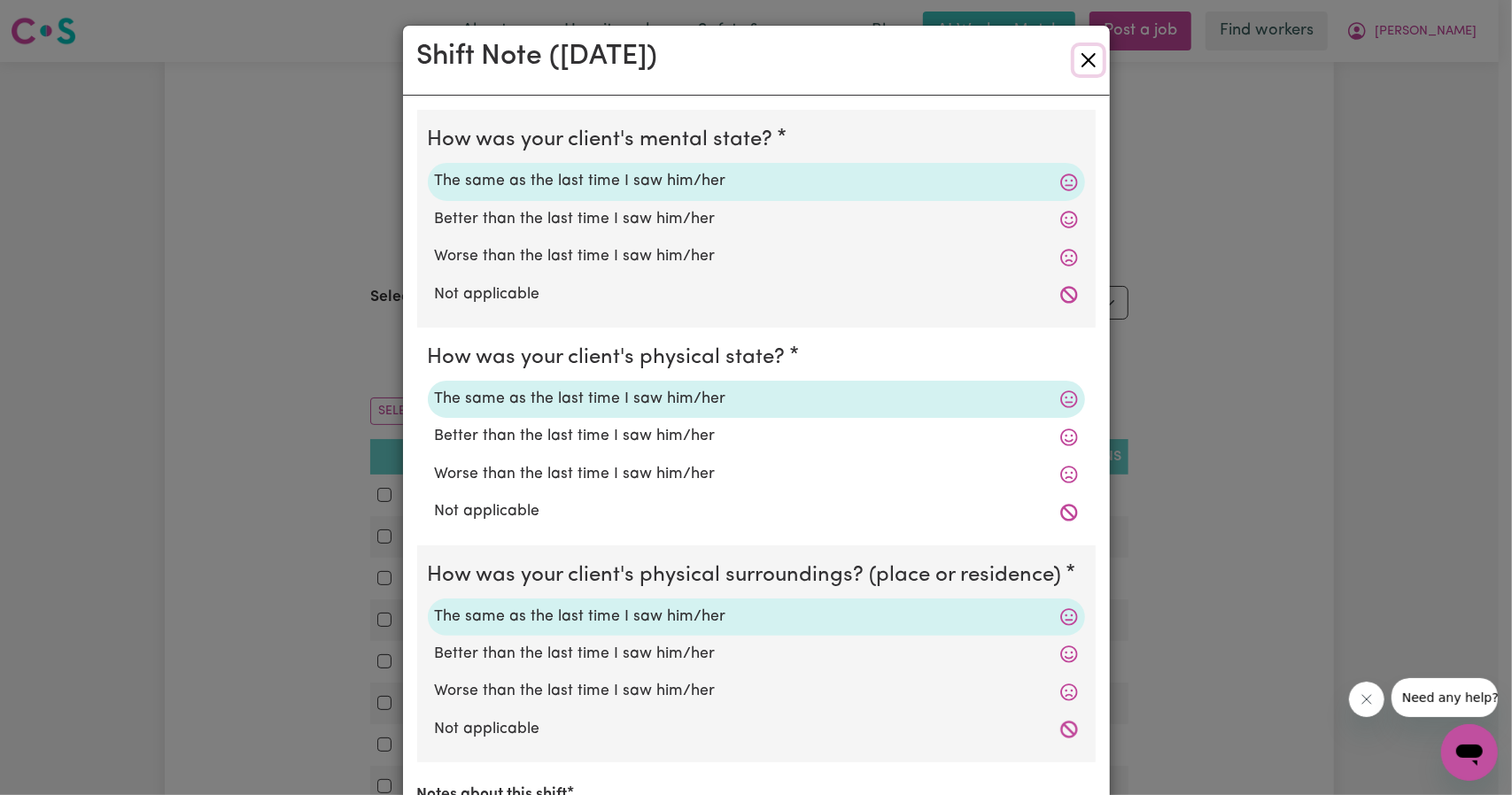
click at [1074, 63] on button "Close" at bounding box center [1088, 60] width 29 height 29
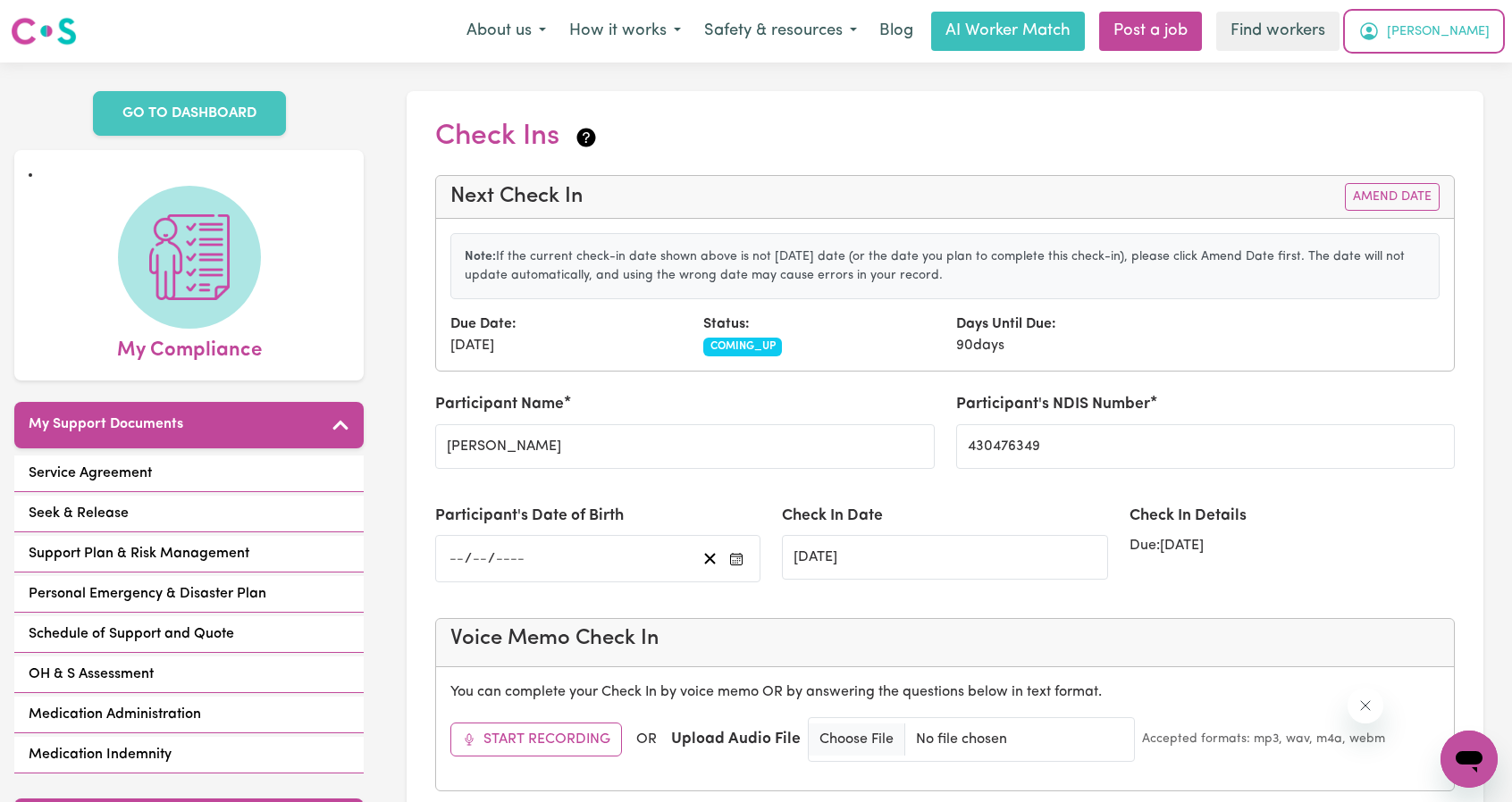
click at [1483, 28] on span "[PERSON_NAME]" at bounding box center [1438, 32] width 103 height 20
click at [1416, 103] on link "Logout" at bounding box center [1430, 103] width 141 height 34
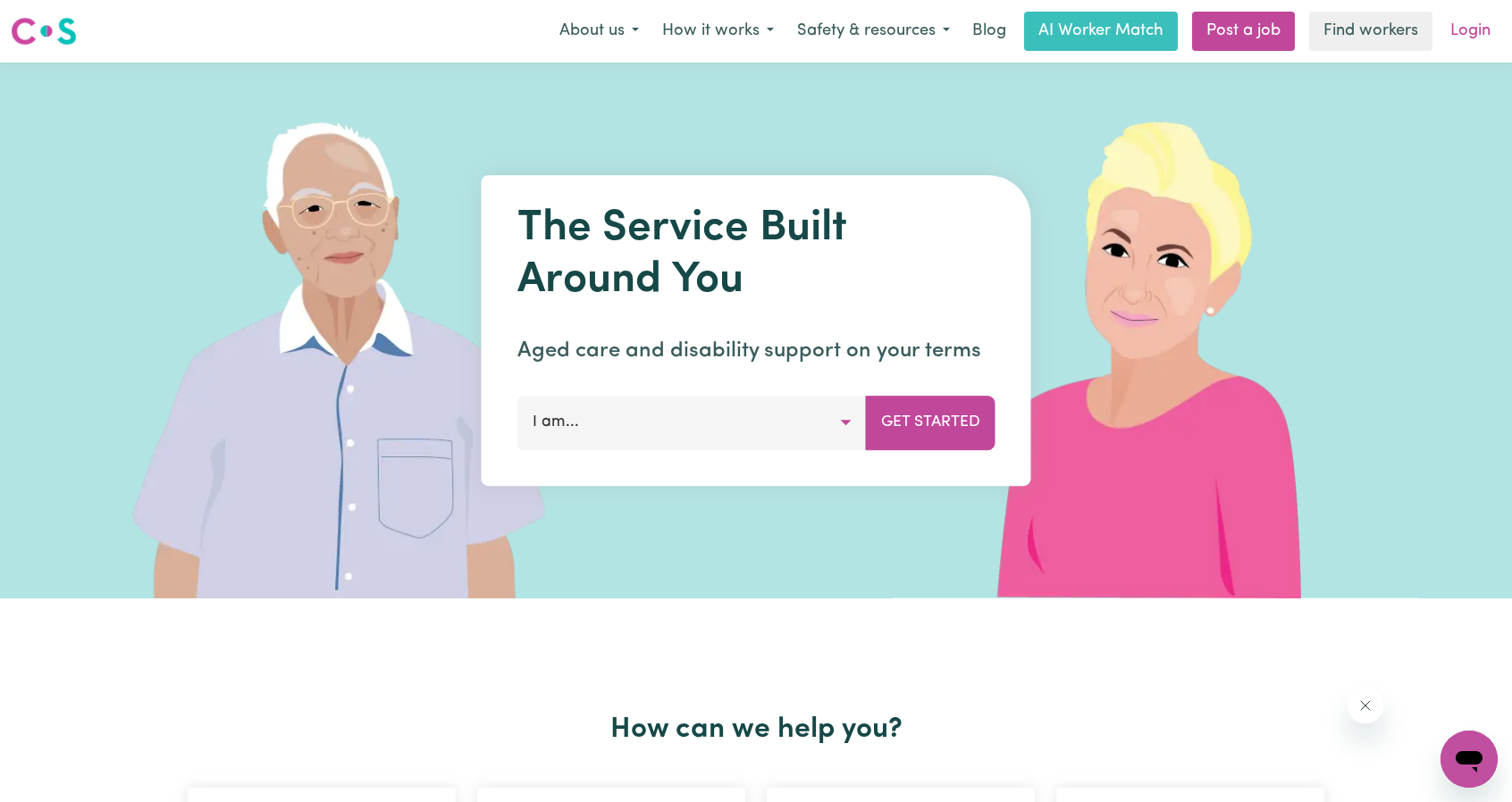
click at [1462, 34] on link "Login" at bounding box center [1471, 31] width 62 height 39
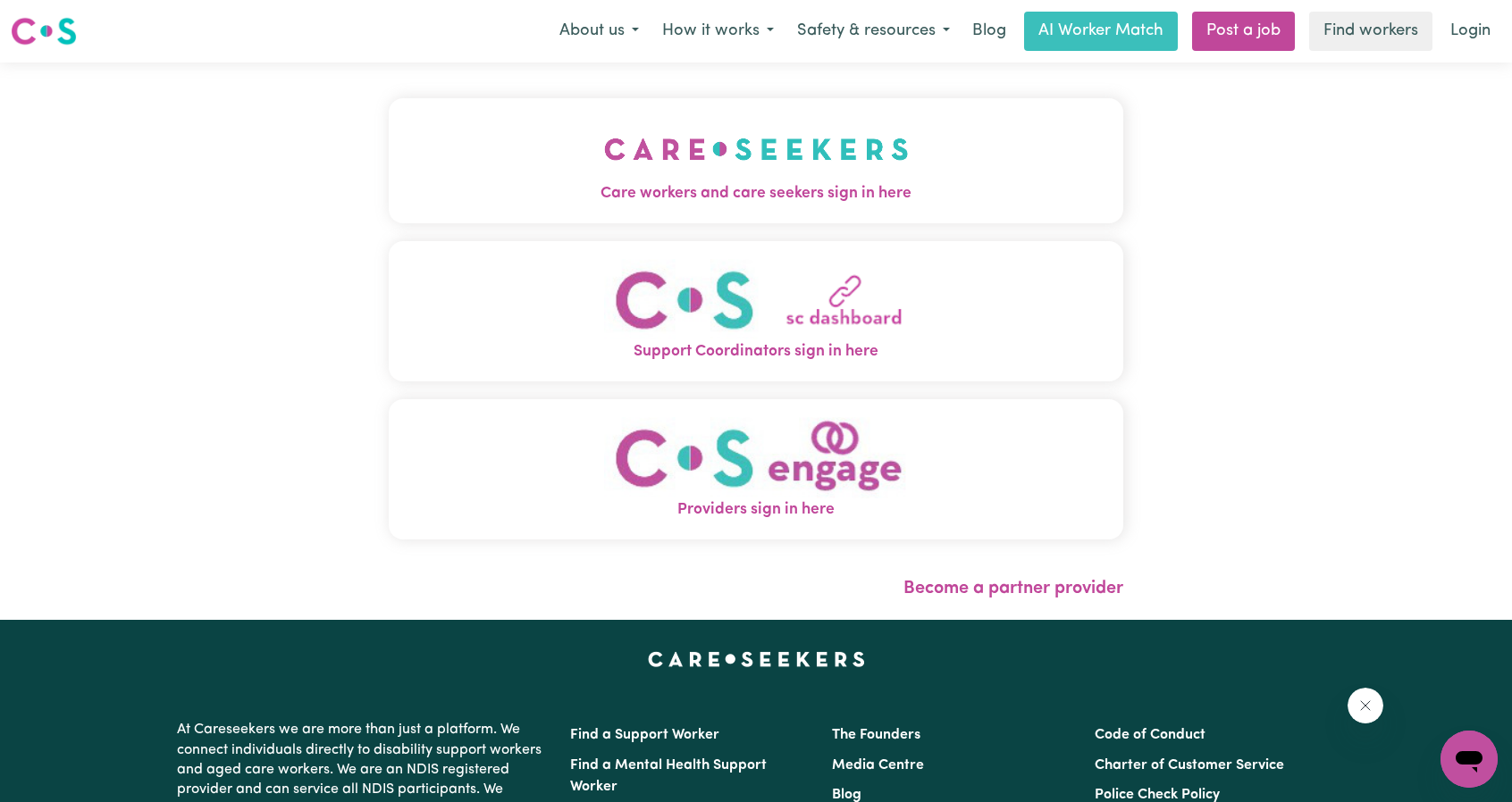
click at [781, 162] on img "Care workers and care seekers sign in here" at bounding box center [756, 148] width 304 height 66
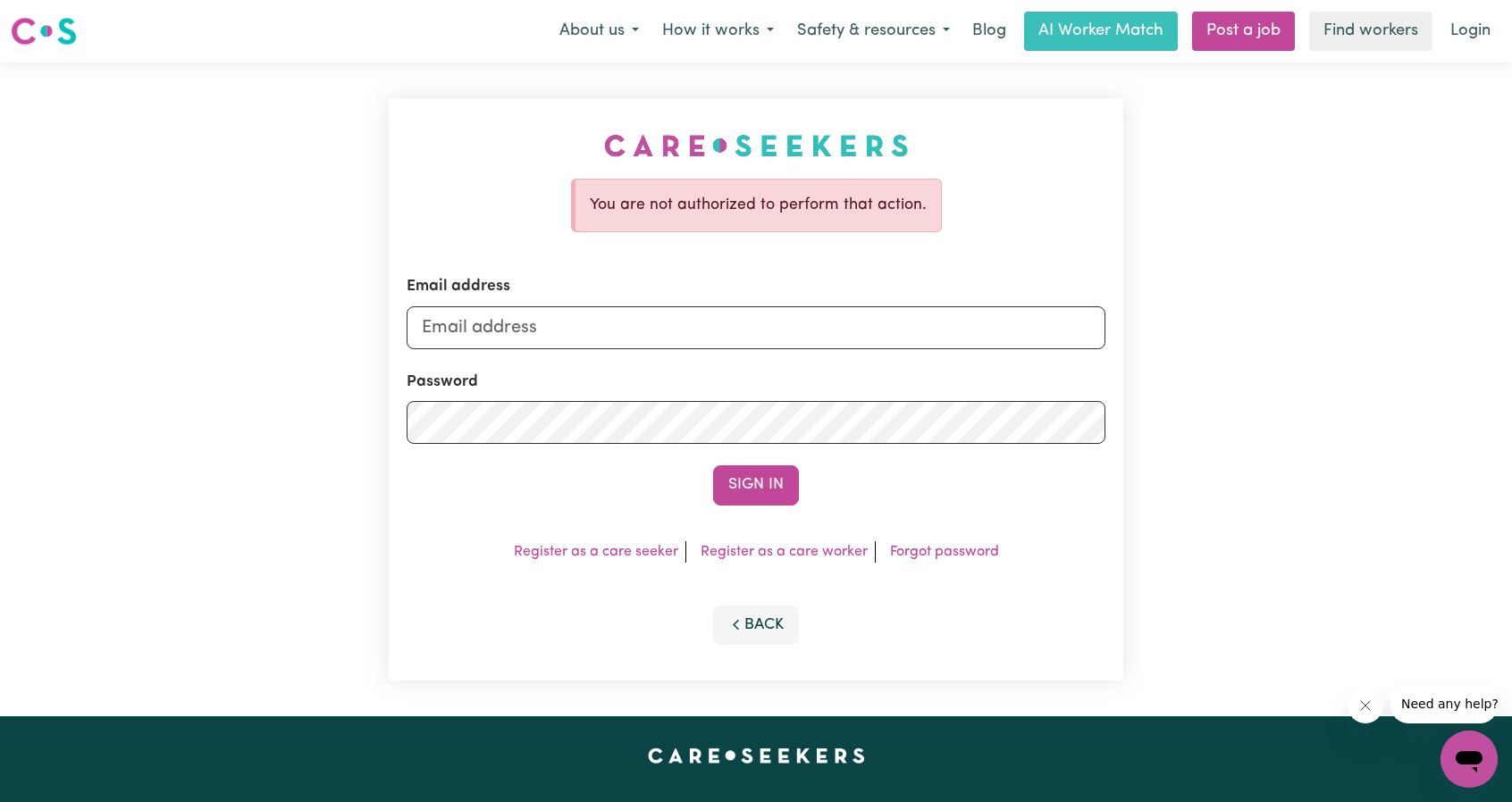
click at [712, 299] on div "Email address" at bounding box center [756, 312] width 699 height 73
click at [712, 322] on input "Email address" at bounding box center [756, 328] width 699 height 43
drag, startPoint x: 511, startPoint y: 330, endPoint x: 940, endPoint y: 380, distance: 431.9
click at [918, 372] on form "Email address [EMAIL_ADDRESS][PERSON_NAME][DOMAIN_NAME] Password Sign In" at bounding box center [756, 390] width 699 height 230
type input "[EMAIL_ADDRESS][PERSON_NAME][DOMAIN_NAME]"
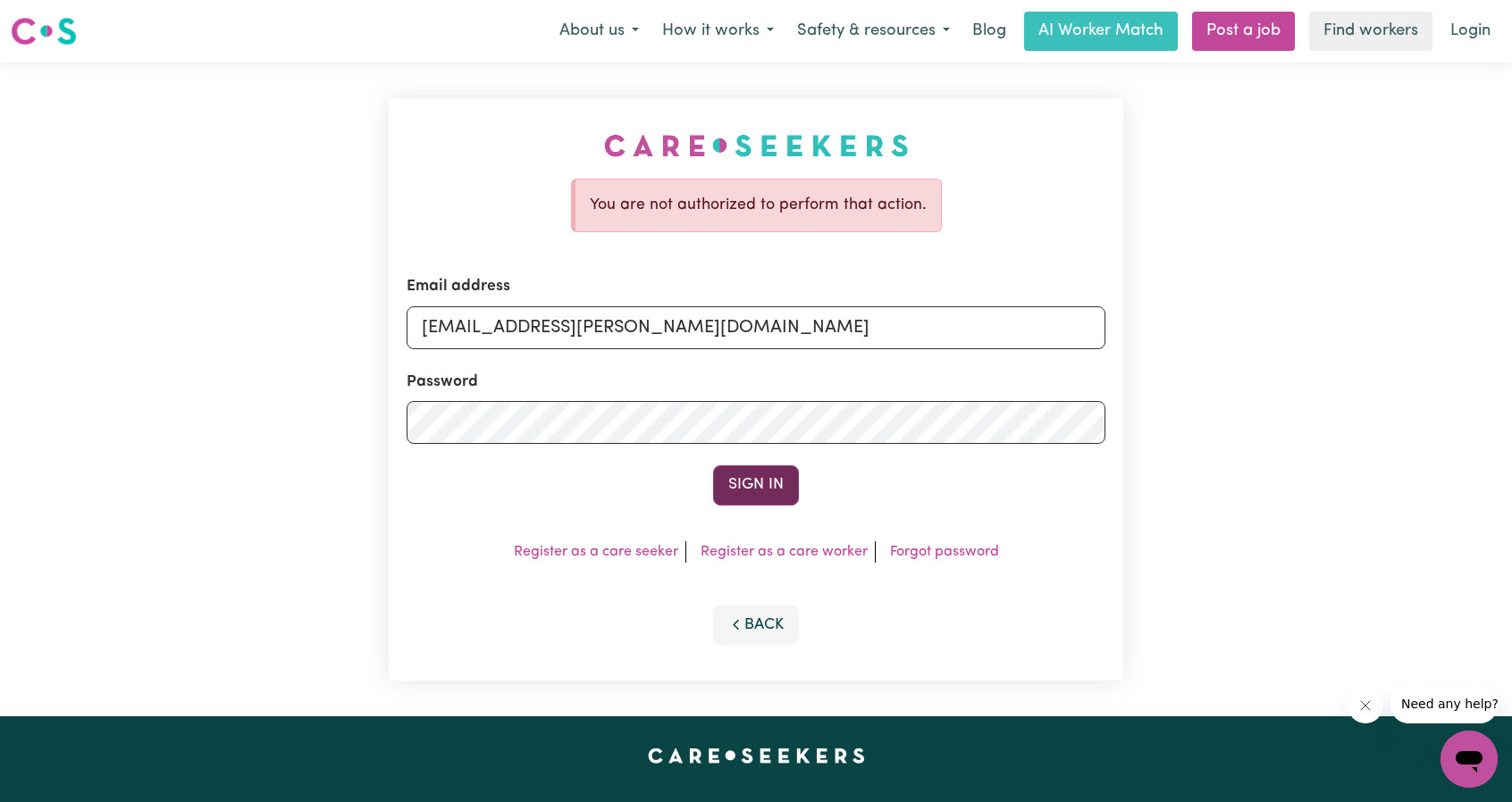
click at [742, 463] on form "Email address [EMAIL_ADDRESS][PERSON_NAME][DOMAIN_NAME] Password Sign In" at bounding box center [756, 390] width 699 height 230
click at [745, 469] on button "Sign In" at bounding box center [756, 485] width 86 height 39
